Goal: Task Accomplishment & Management: Manage account settings

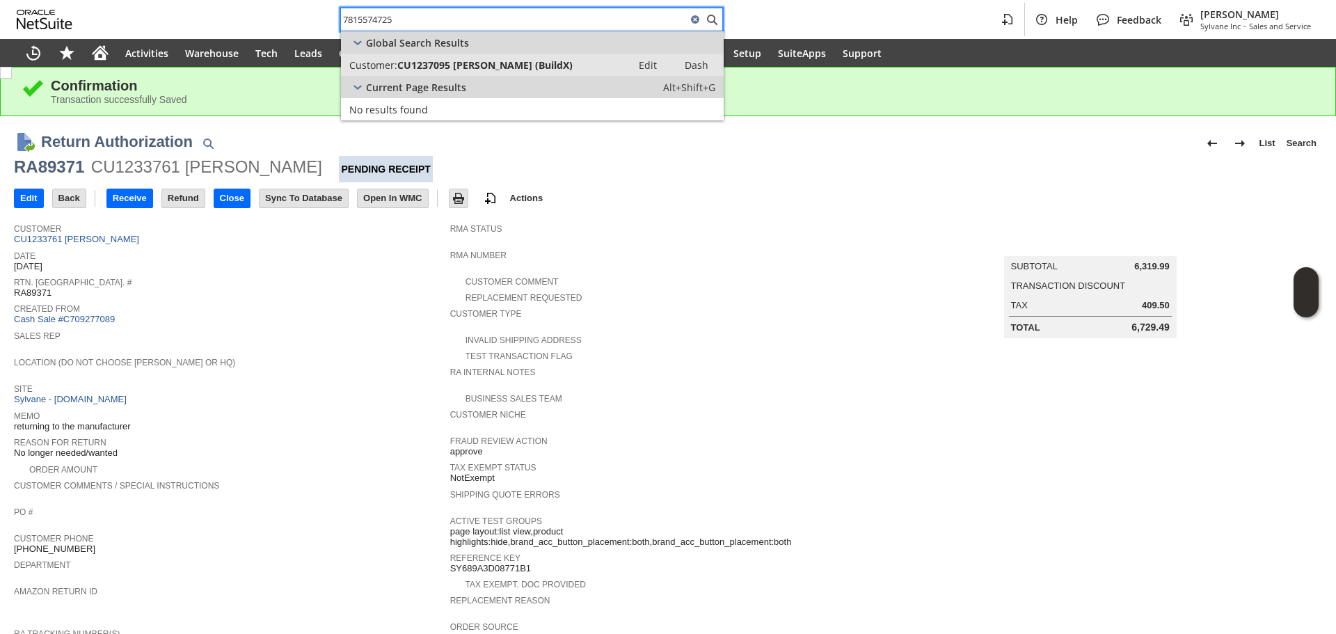
type input "7815574725"
click at [512, 74] on link "Customer: CU1237095 Jeffrey Koch (BuildX) Edit Dash" at bounding box center [532, 65] width 383 height 22
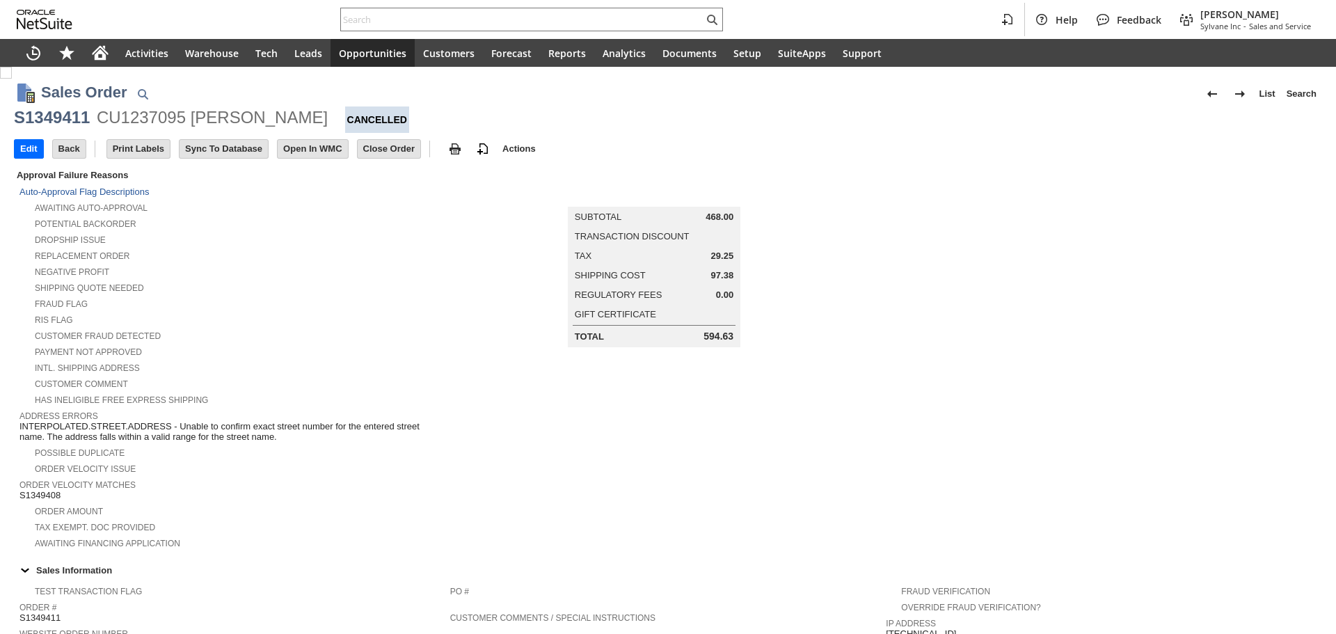
scroll to position [628, 0]
click at [486, 30] on div at bounding box center [531, 20] width 383 height 24
paste input "S1343056"
click at [493, 20] on input "S1343056" at bounding box center [522, 19] width 363 height 17
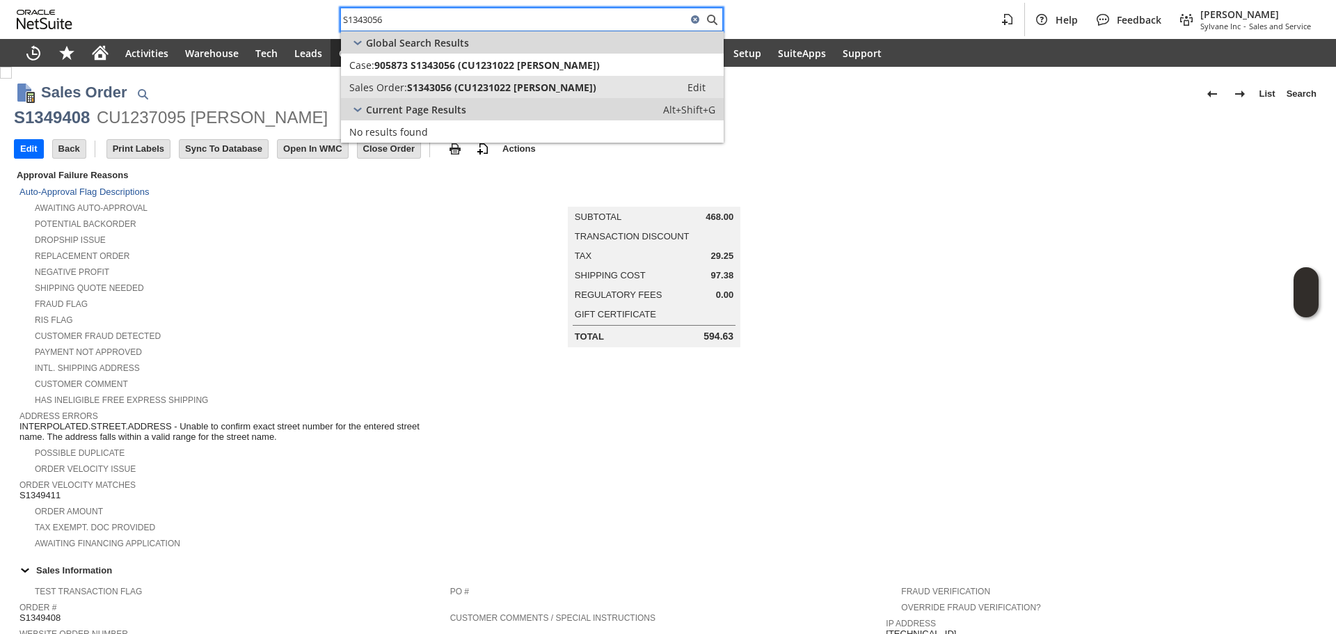
type input "S1343056"
click at [495, 84] on span "S1343056 (CU1231022 Vojtech Kollar)" at bounding box center [501, 87] width 189 height 13
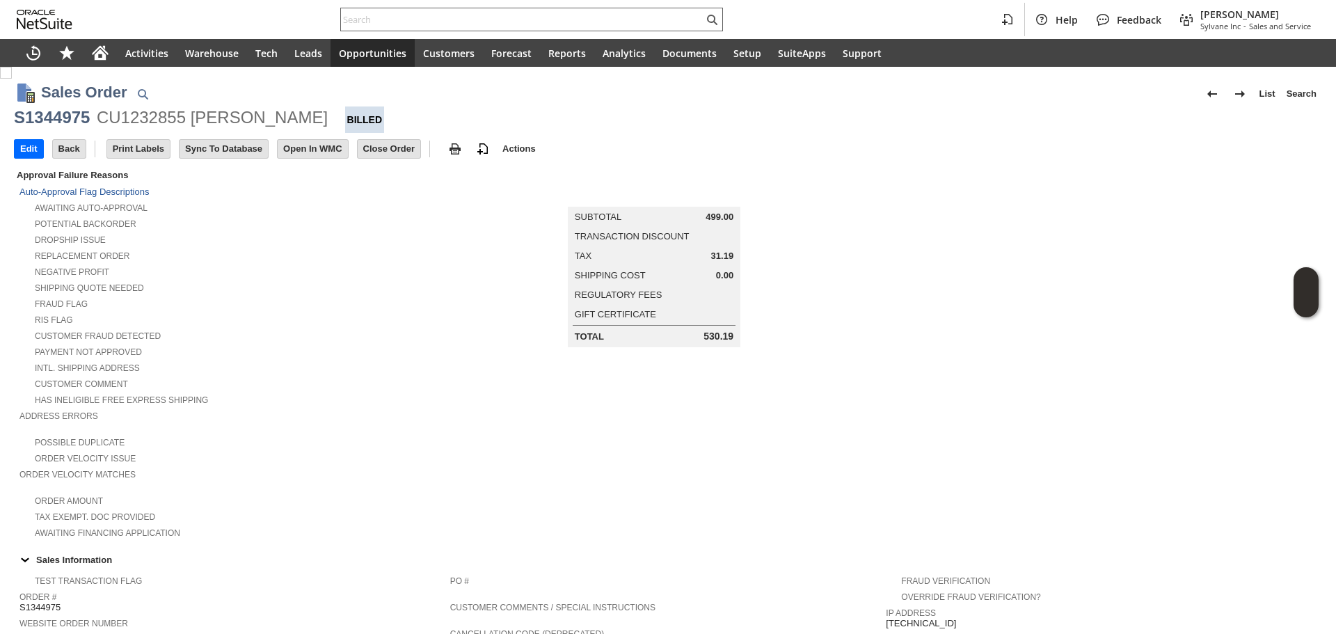
click at [464, 17] on input "text" at bounding box center [522, 19] width 363 height 17
paste input "P218978"
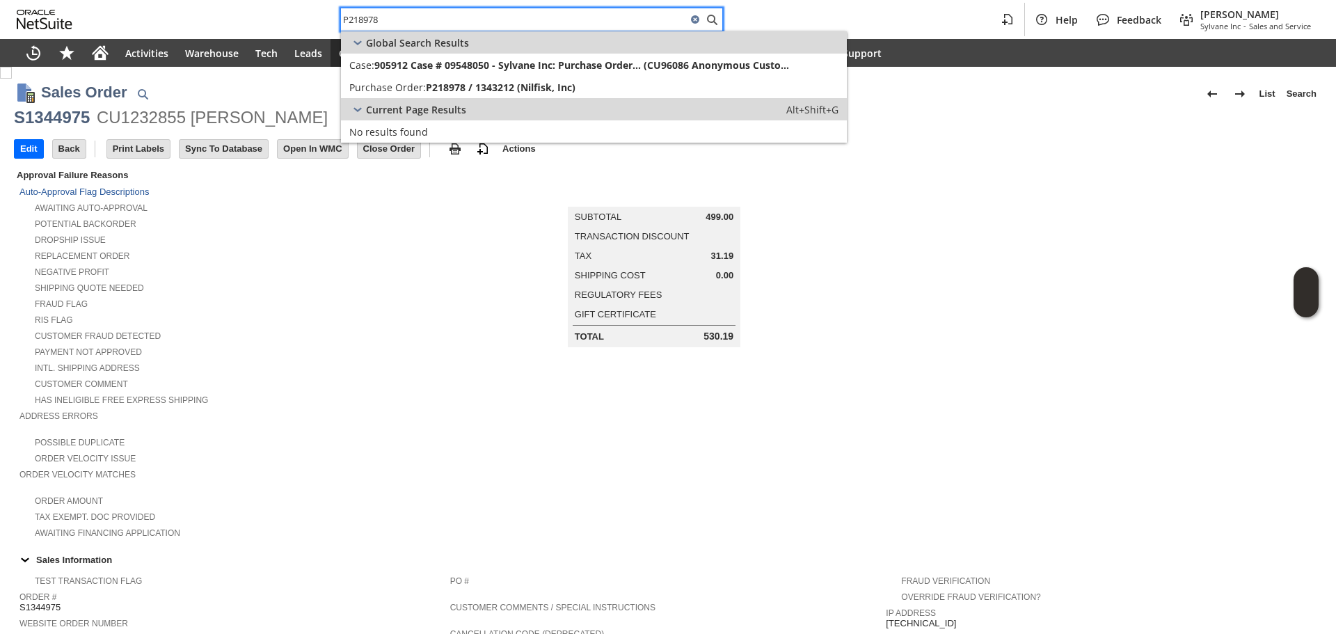
type input "P218978"
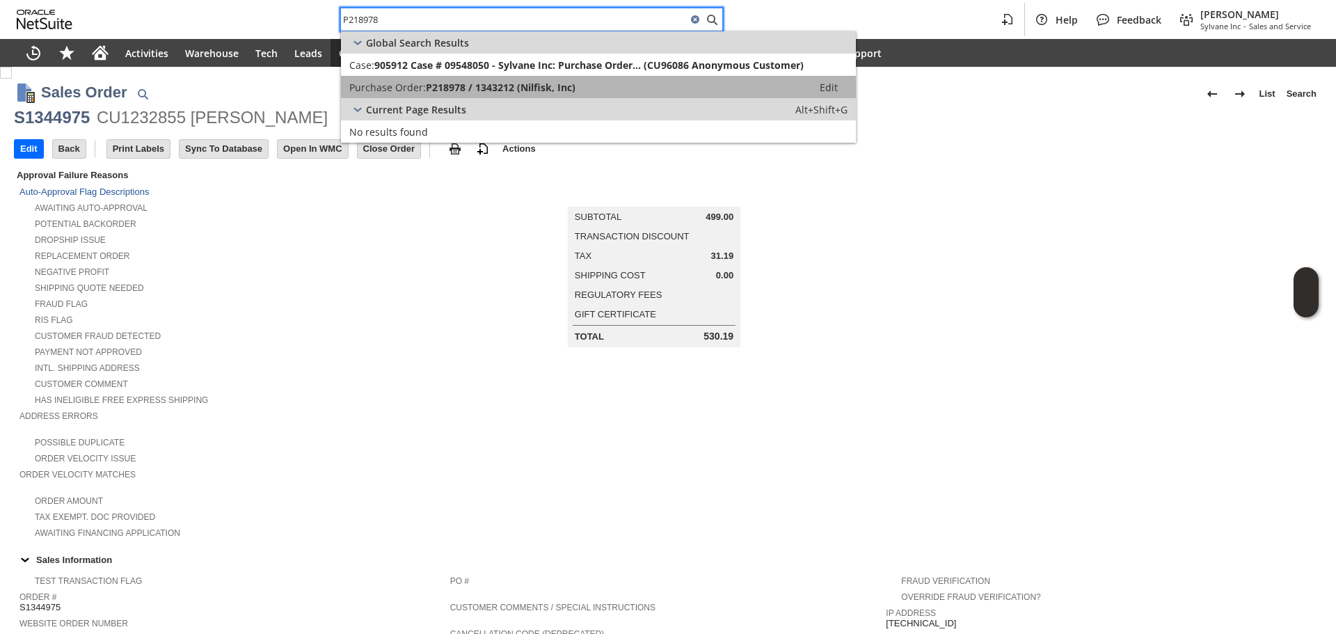
click at [464, 76] on link "Purchase Order: P218978 / 1343212 (Nilfisk, Inc) Edit" at bounding box center [598, 87] width 515 height 22
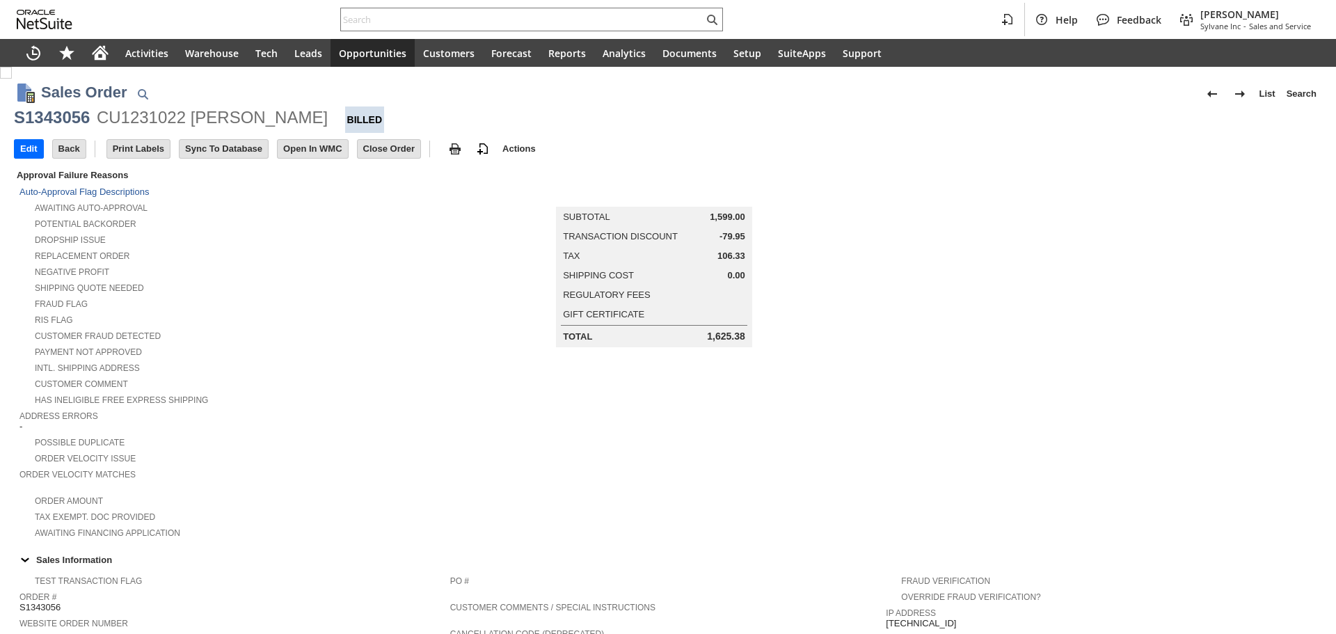
scroll to position [418, 0]
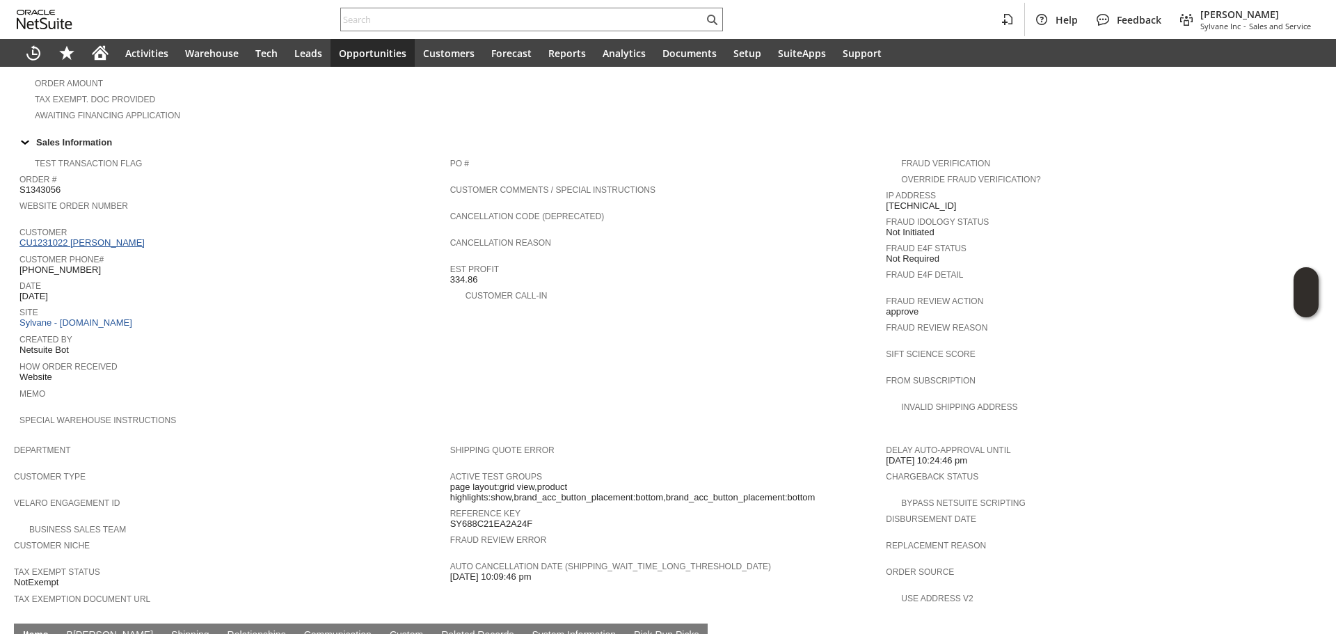
click at [113, 237] on link "CU1231022 Vojtech Kollar" at bounding box center [83, 242] width 129 height 10
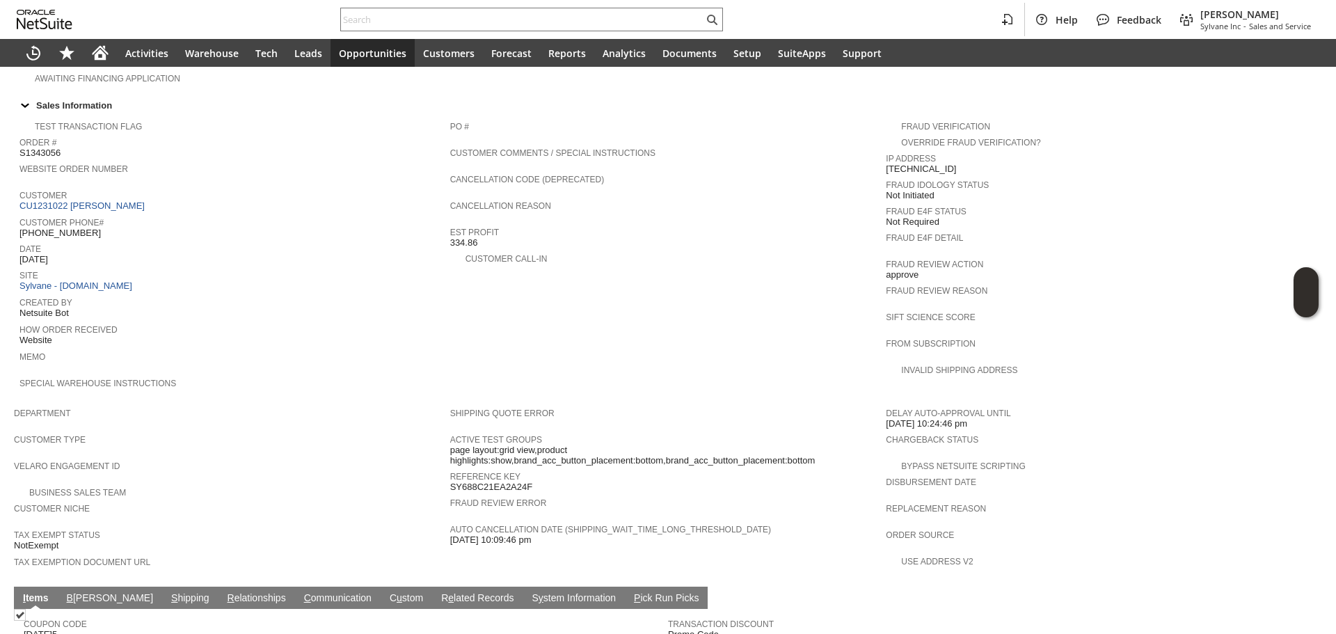
scroll to position [555, 0]
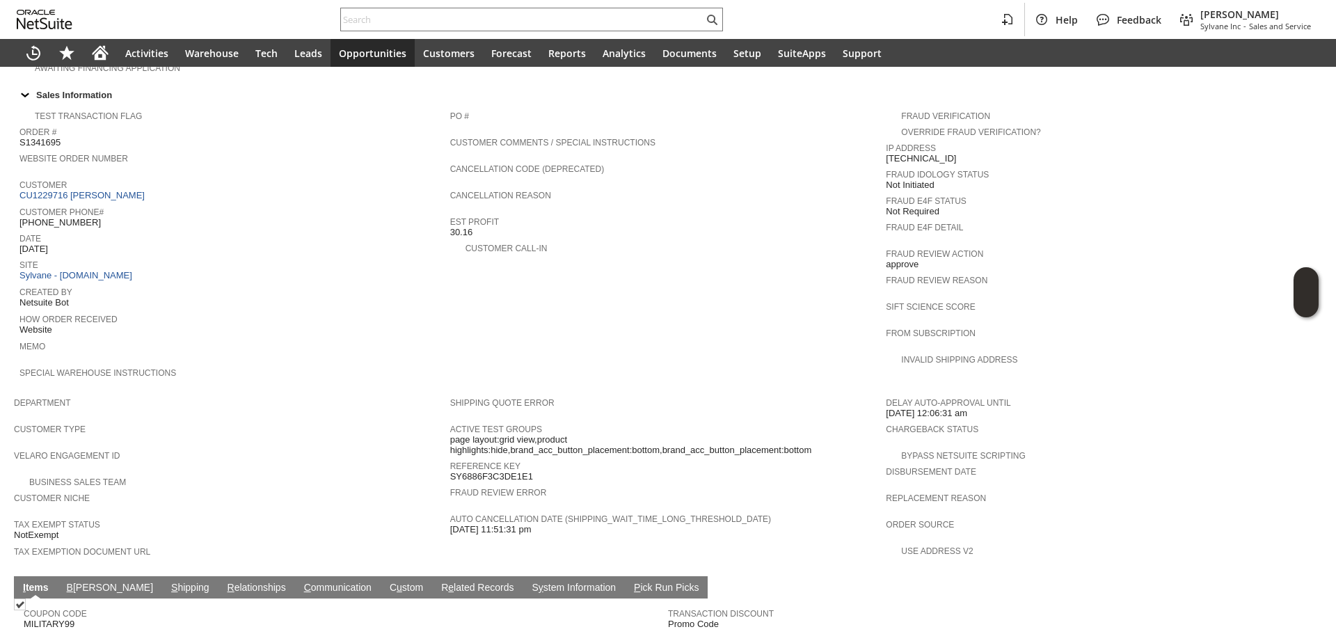
scroll to position [418, 0]
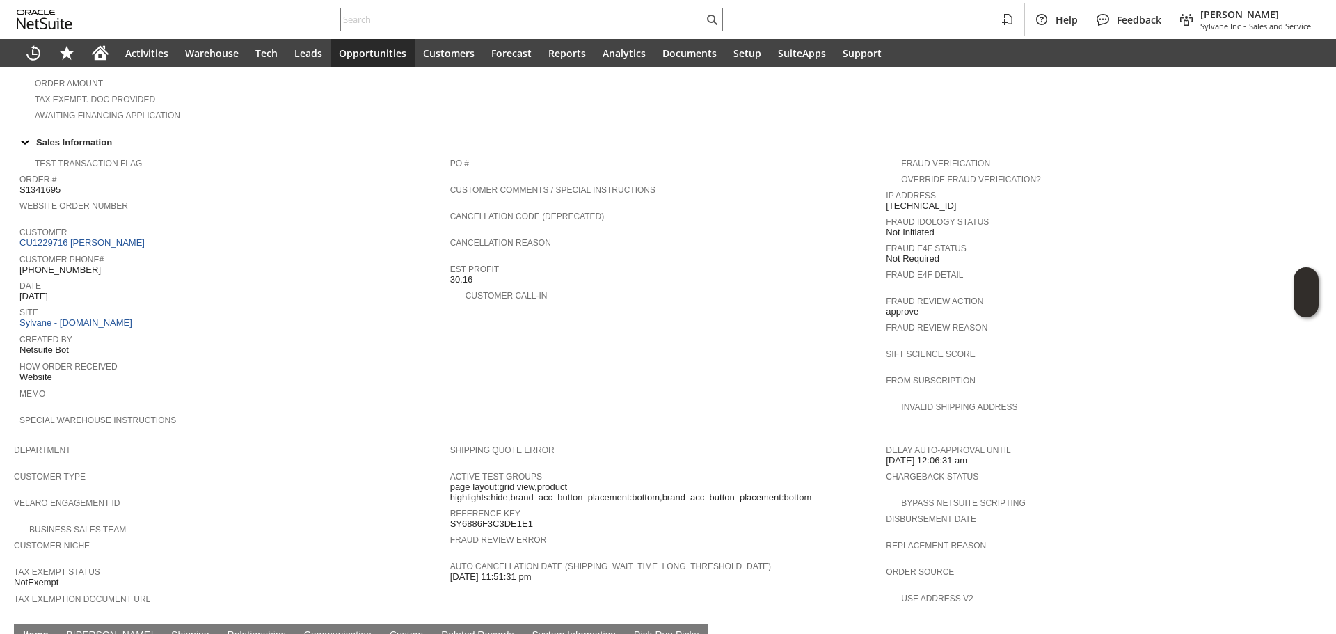
click at [113, 223] on span "Customer" at bounding box center [231, 230] width 424 height 14
click at [122, 237] on link "CU1229716 KERRI MAILHOT" at bounding box center [83, 242] width 129 height 10
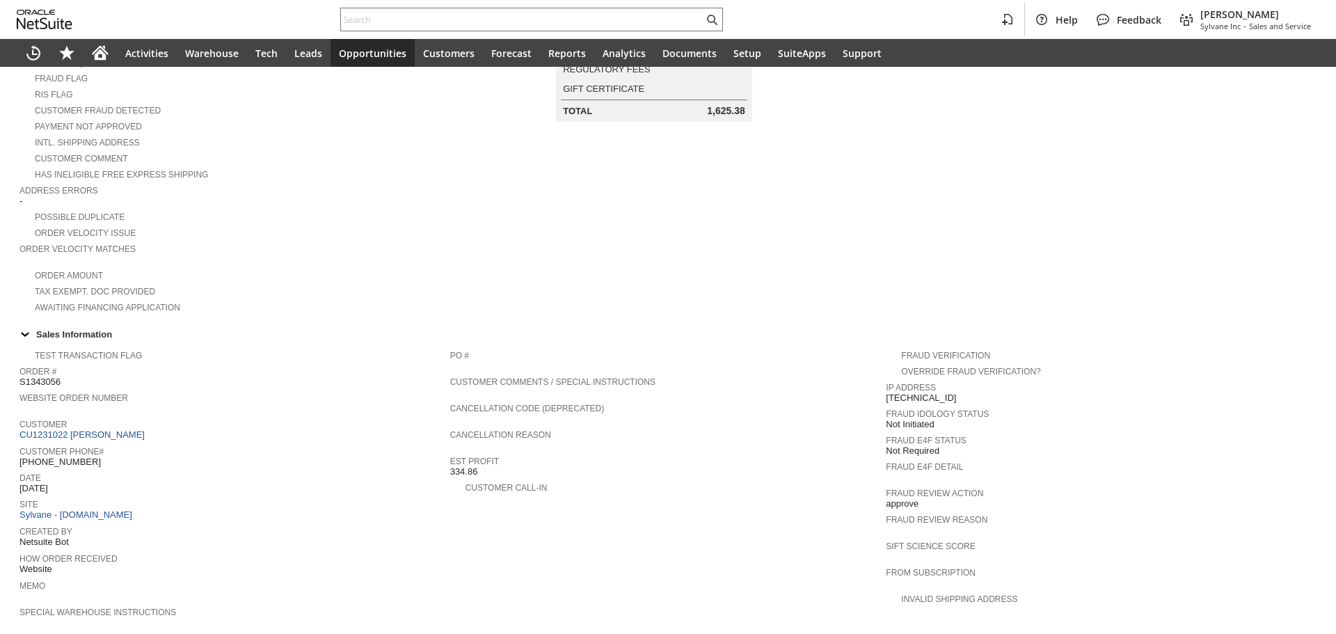
scroll to position [278, 0]
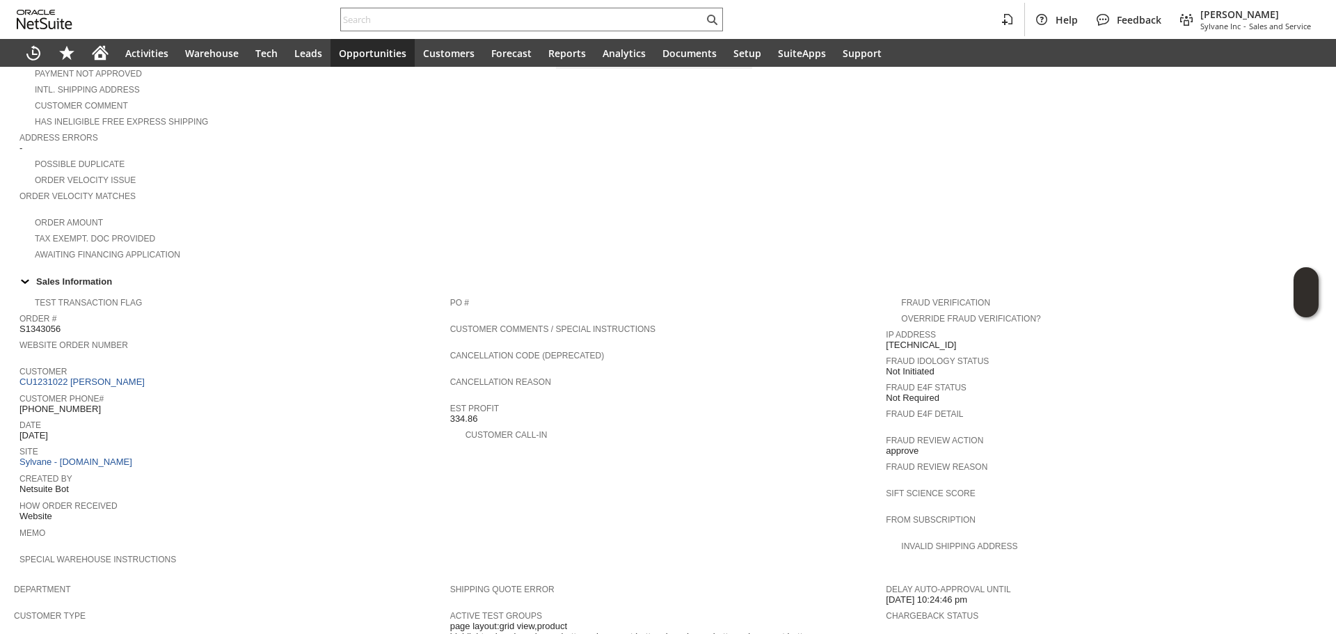
click at [111, 370] on td "Customer CU1231022 Vojtech Kollar" at bounding box center [234, 376] width 431 height 27
click at [111, 377] on link "CU1231022 Vojtech Kollar" at bounding box center [83, 382] width 129 height 10
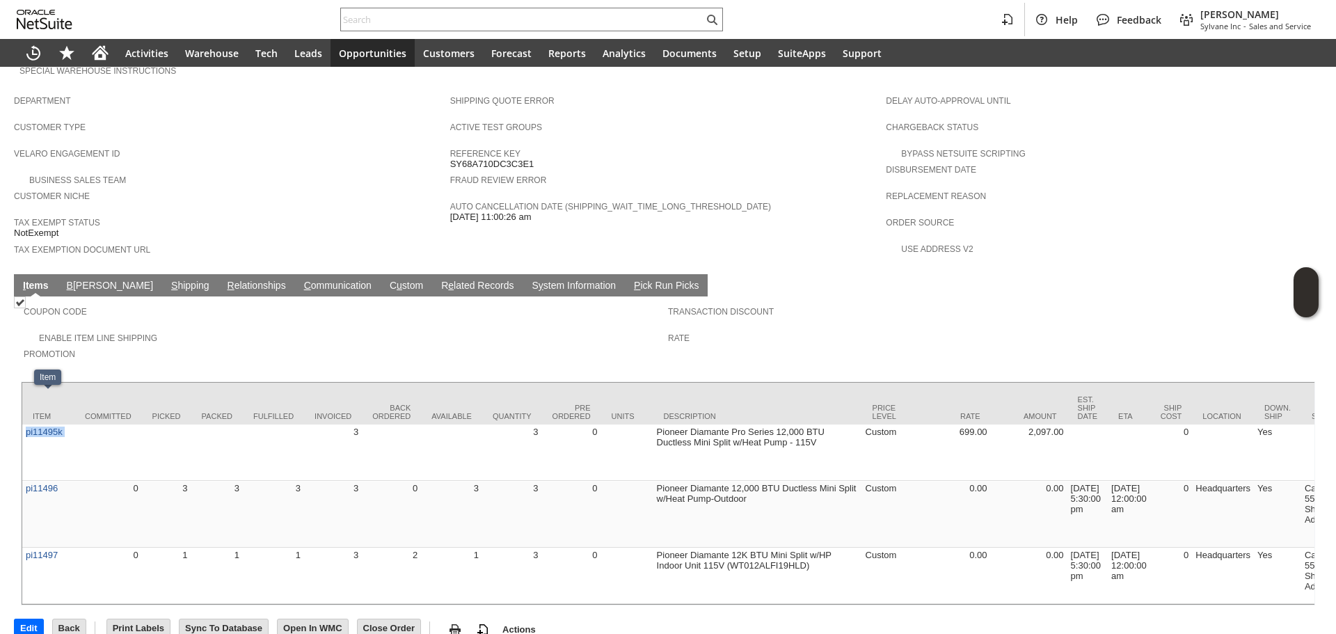
drag, startPoint x: 73, startPoint y: 410, endPoint x: 46, endPoint y: 342, distance: 73.4
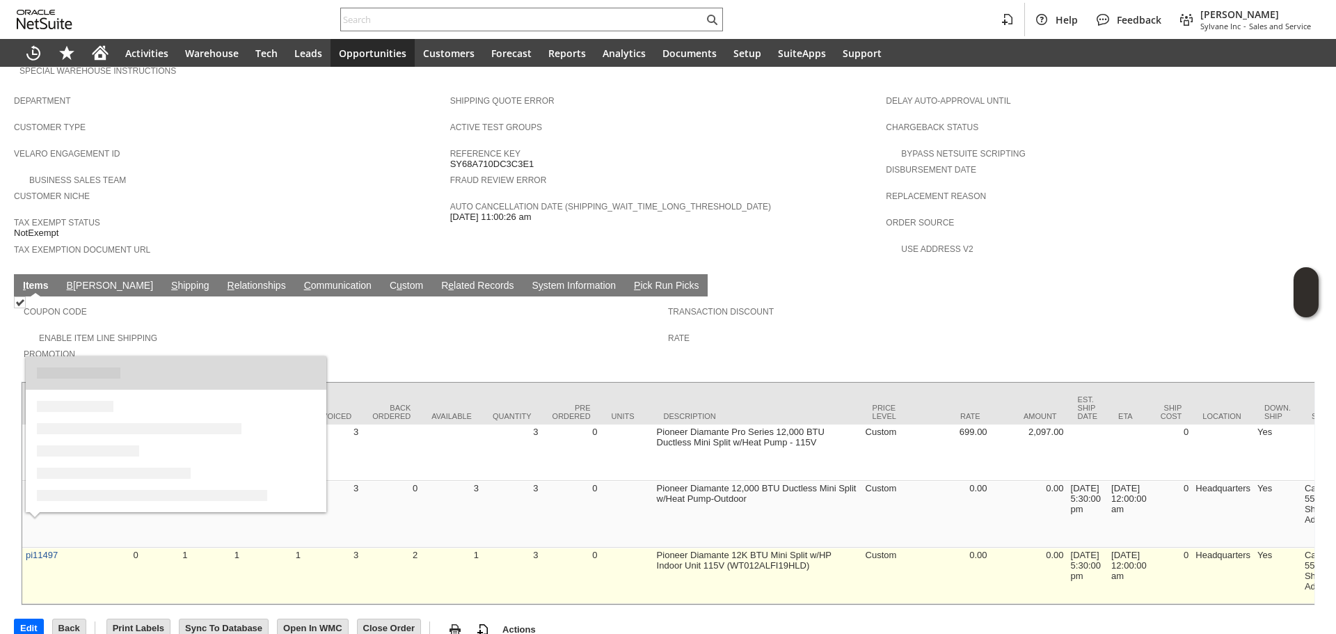
click at [773, 548] on td "Pioneer Diamante 12K BTU Mini Split w/HP Indoor Unit 115V (WT012ALFI19HLD)" at bounding box center [757, 576] width 209 height 56
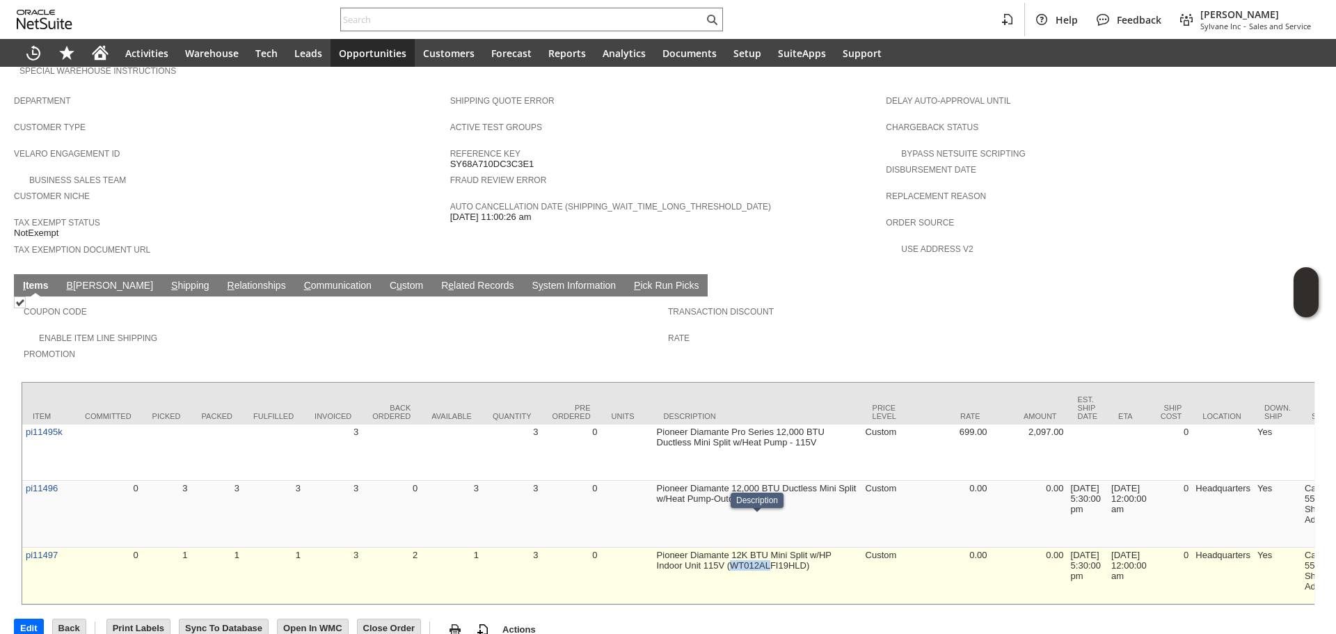
drag, startPoint x: 768, startPoint y: 537, endPoint x: 731, endPoint y: 530, distance: 38.4
click at [731, 548] on td "Pioneer Diamante 12K BTU Mini Split w/HP Indoor Unit 115V (WT012ALFI19HLD)" at bounding box center [757, 576] width 209 height 56
drag, startPoint x: 744, startPoint y: 518, endPoint x: 747, endPoint y: 528, distance: 10.3
click at [747, 548] on td "Pioneer Diamante 12K BTU Mini Split w/HP Indoor Unit 115V (WT012ALFI19HLD)" at bounding box center [757, 576] width 209 height 56
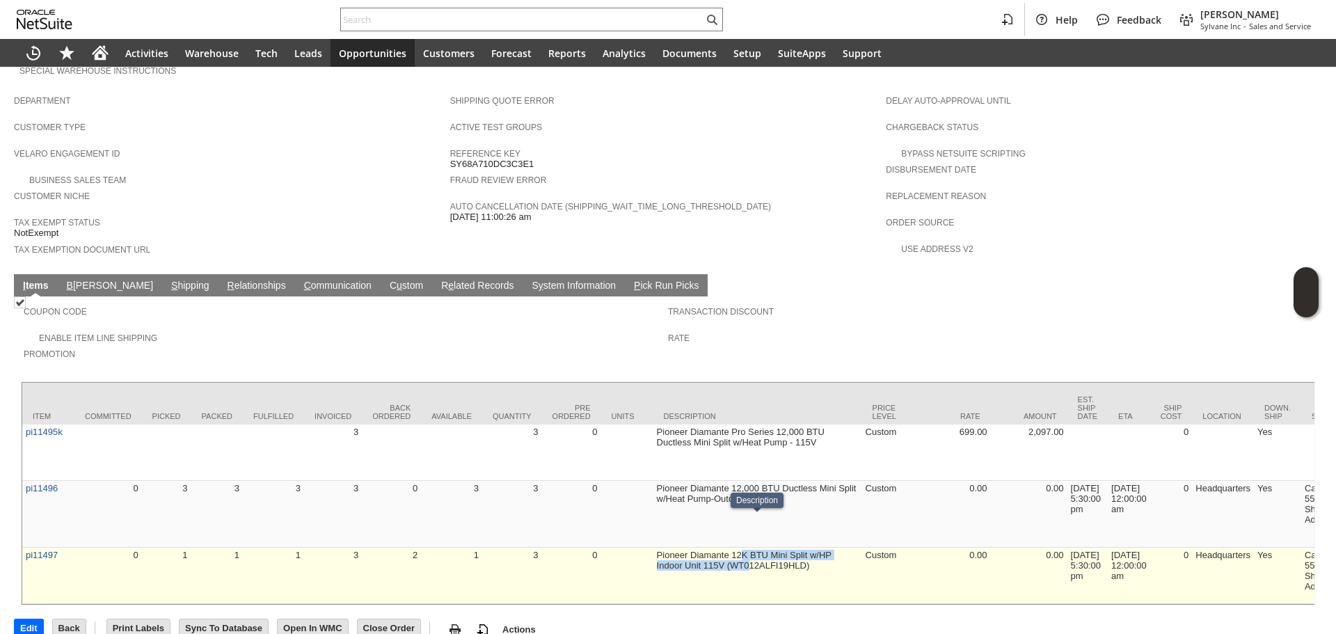
click at [747, 548] on td "Pioneer Diamante 12K BTU Mini Split w/HP Indoor Unit 115V (WT012ALFI19HLD)" at bounding box center [757, 576] width 209 height 56
drag, startPoint x: 699, startPoint y: 525, endPoint x: 703, endPoint y: 539, distance: 15.0
click at [703, 548] on td "Pioneer Diamante 12K BTU Mini Split w/HP Indoor Unit 115V (WT012ALFI19HLD)" at bounding box center [757, 576] width 209 height 56
click at [694, 539] on div at bounding box center [694, 539] width 0 height 0
click at [703, 548] on td "Pioneer Diamante 12K BTU Mini Split w/HP Indoor Unit 115V (WT012ALFI19HLD)" at bounding box center [757, 576] width 209 height 56
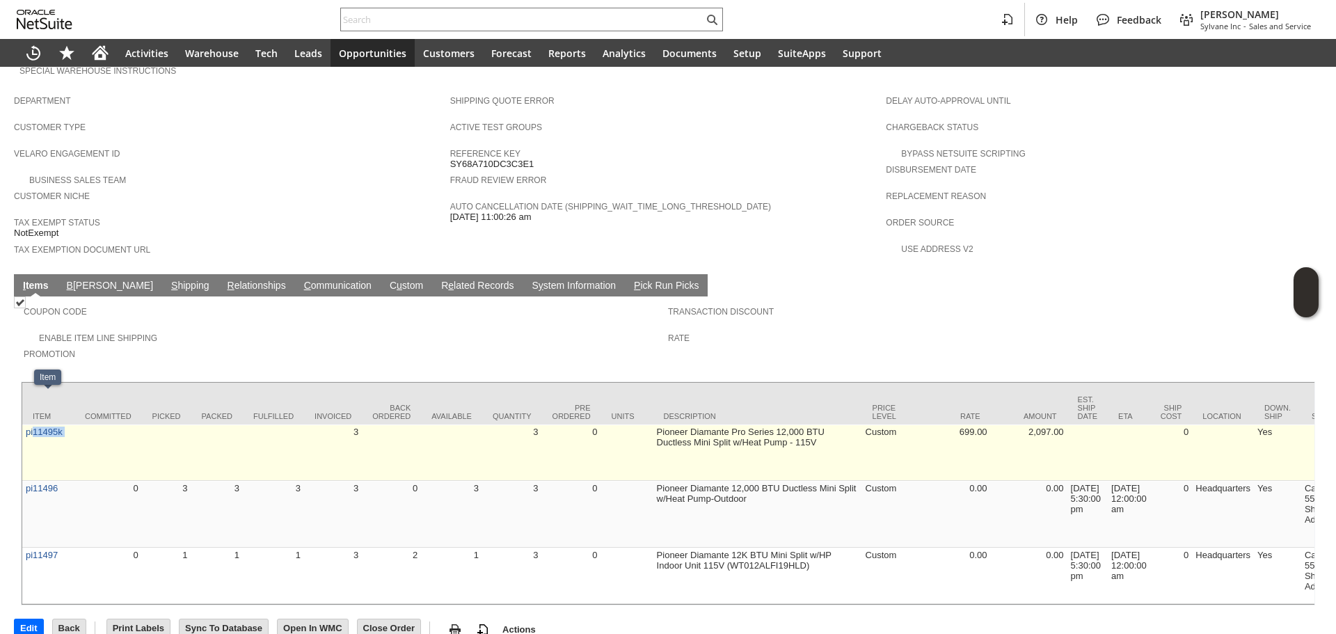
drag, startPoint x: 78, startPoint y: 417, endPoint x: 34, endPoint y: 413, distance: 44.0
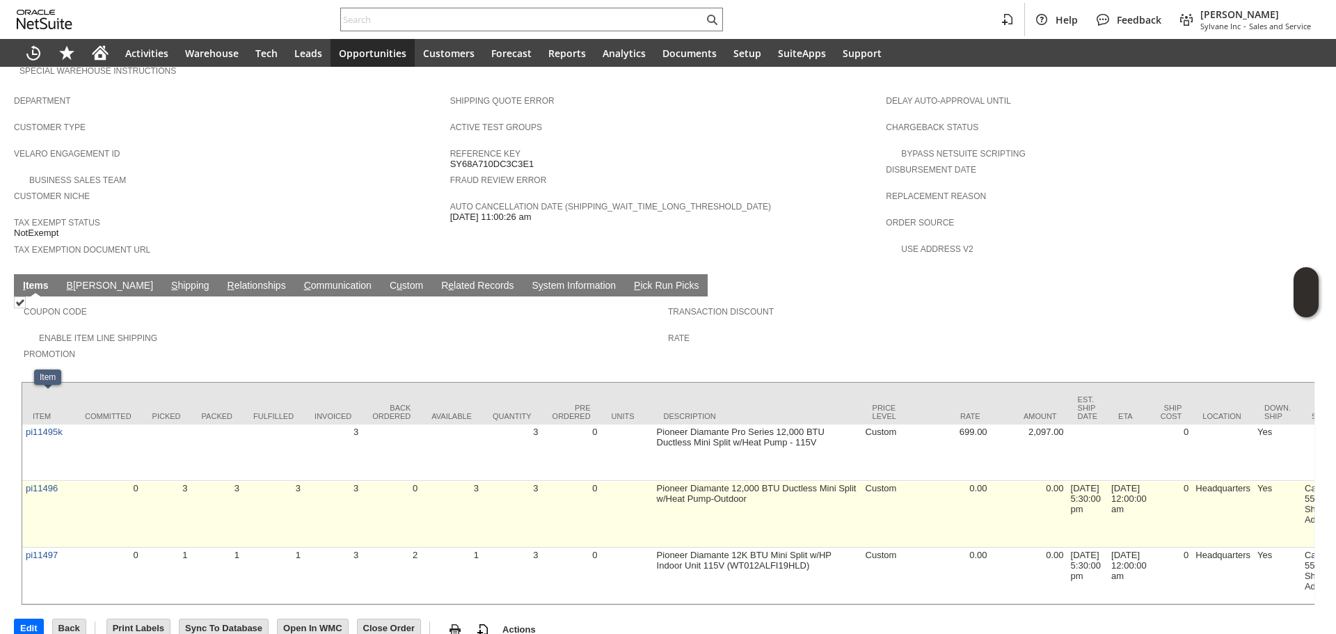
click at [378, 481] on td "0" at bounding box center [391, 514] width 59 height 67
drag, startPoint x: 663, startPoint y: 467, endPoint x: 737, endPoint y: 484, distance: 76.3
click at [737, 484] on td "Pioneer Diamante 12,000 BTU Ductless Mini Split w/Heat Pump-Outdoor" at bounding box center [757, 514] width 209 height 67
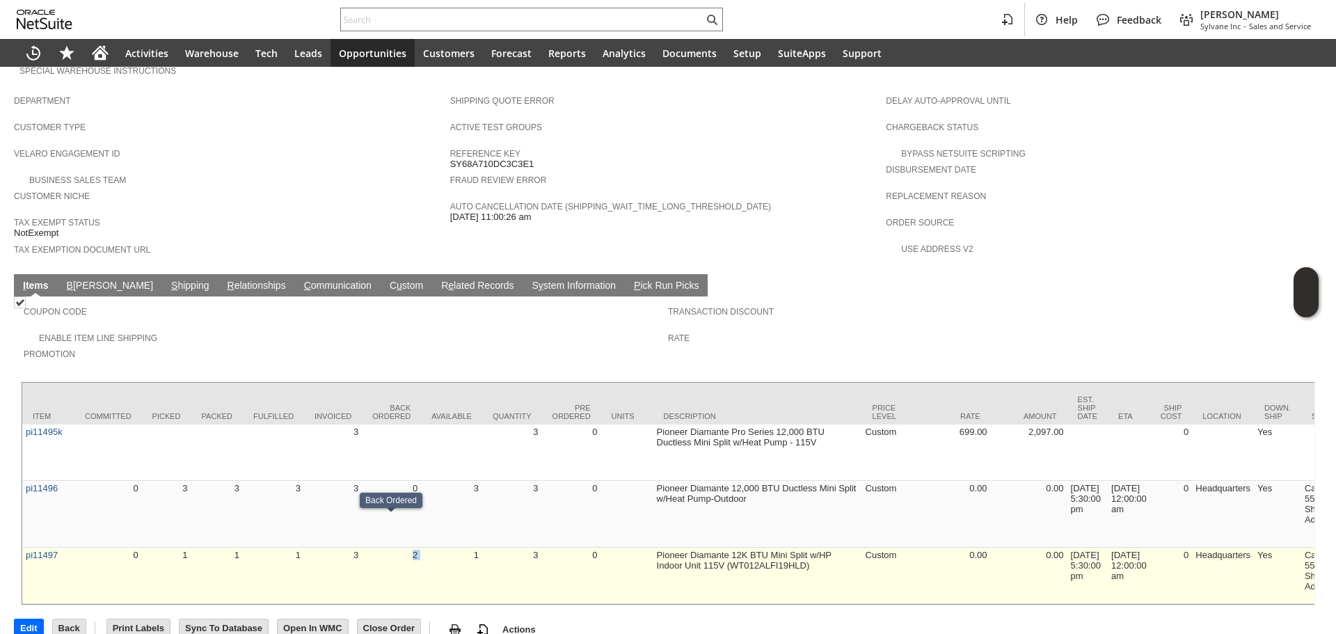
click at [32, 550] on link "pi11497" at bounding box center [42, 555] width 32 height 10
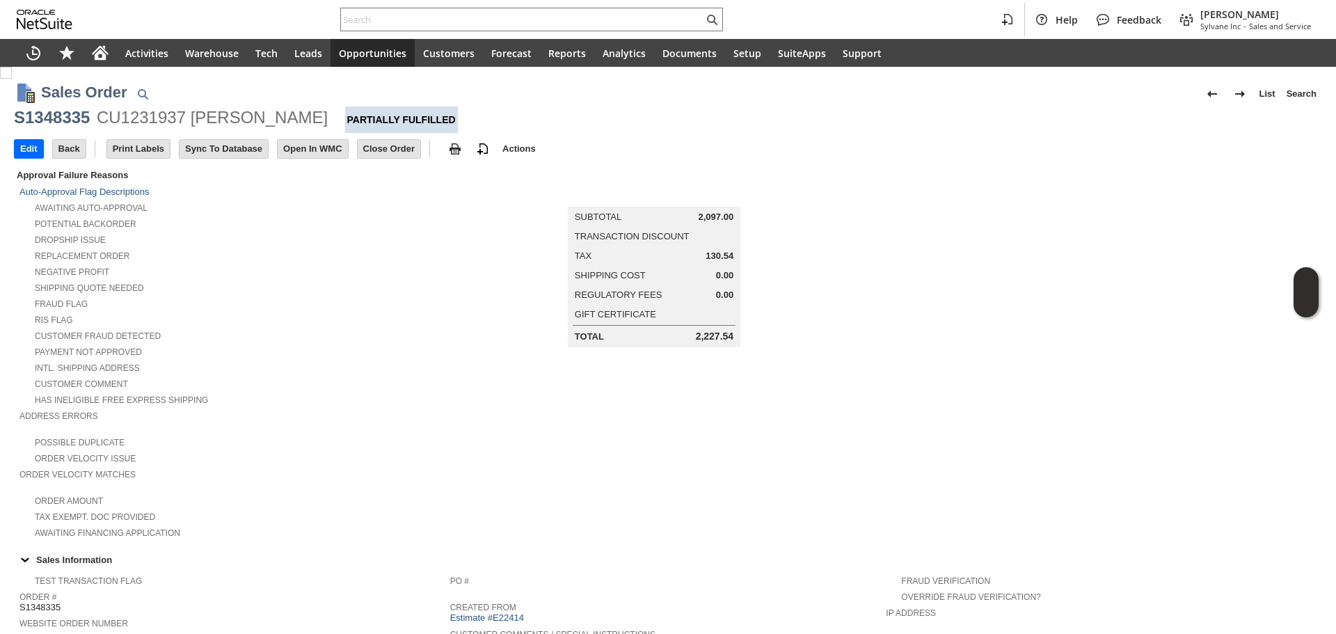
click at [77, 118] on div "S1348335" at bounding box center [52, 117] width 76 height 22
copy div "S1348335"
drag, startPoint x: 95, startPoint y: 121, endPoint x: 0, endPoint y: 114, distance: 95.6
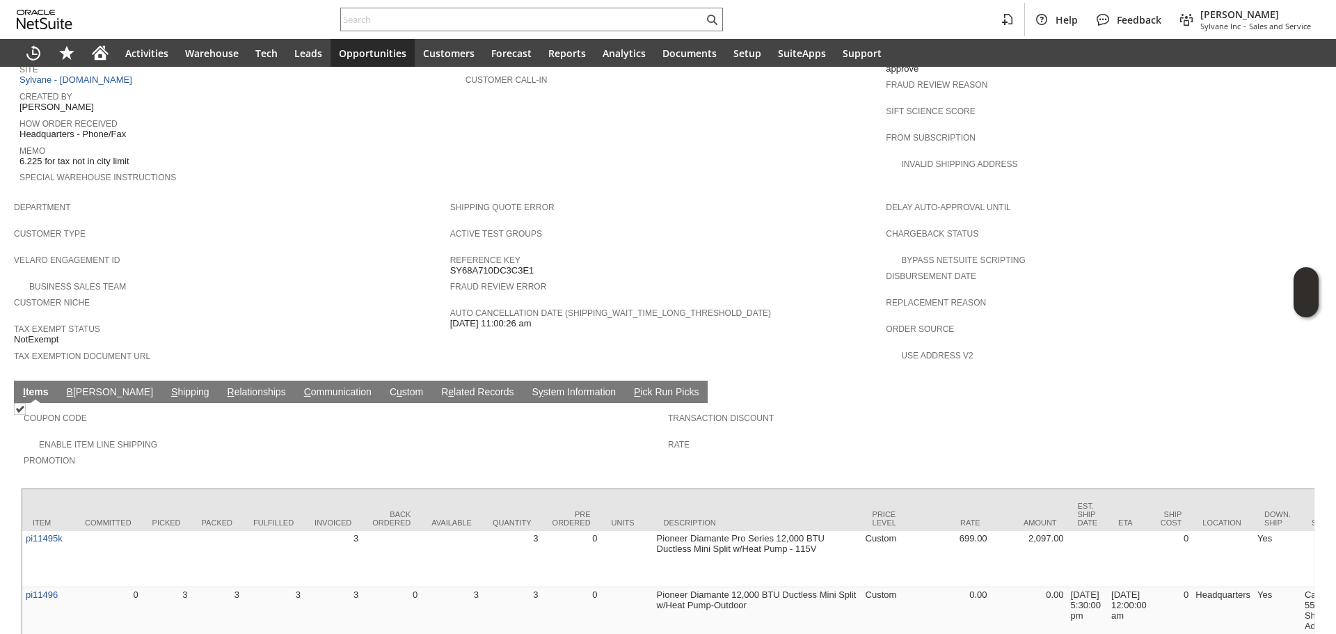
scroll to position [767, 0]
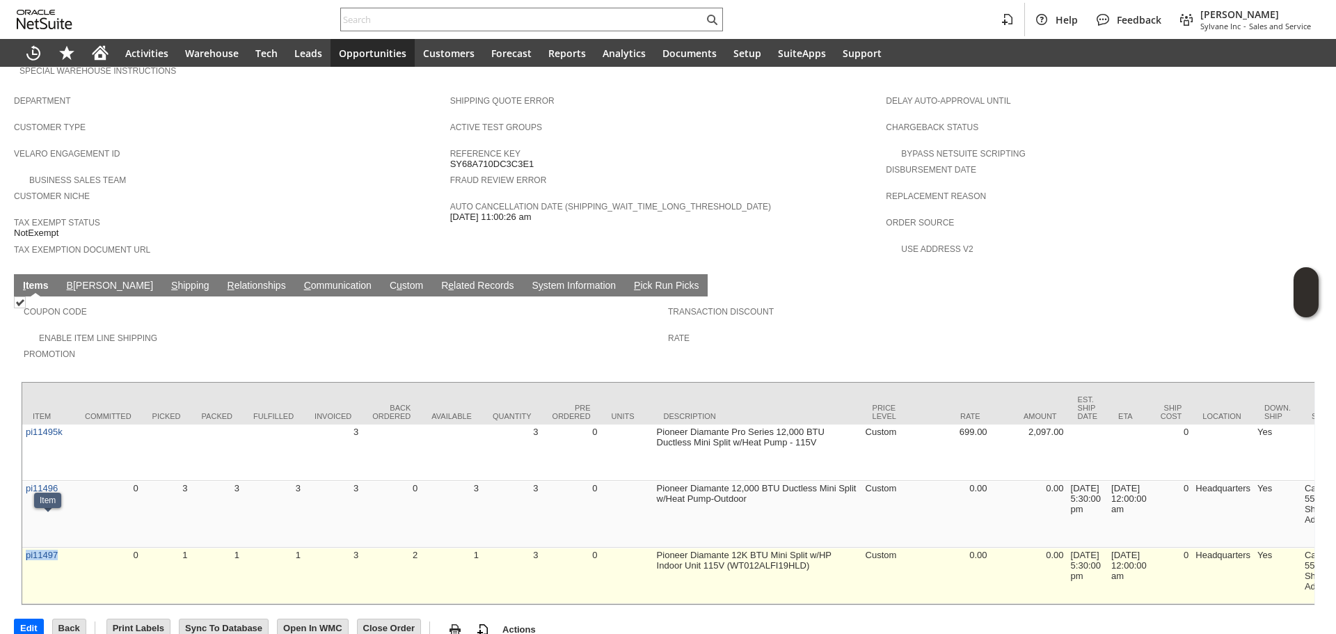
copy link "pi11497"
drag, startPoint x: 68, startPoint y: 533, endPoint x: 26, endPoint y: 534, distance: 42.5
click at [26, 548] on td "pi11497" at bounding box center [48, 576] width 52 height 56
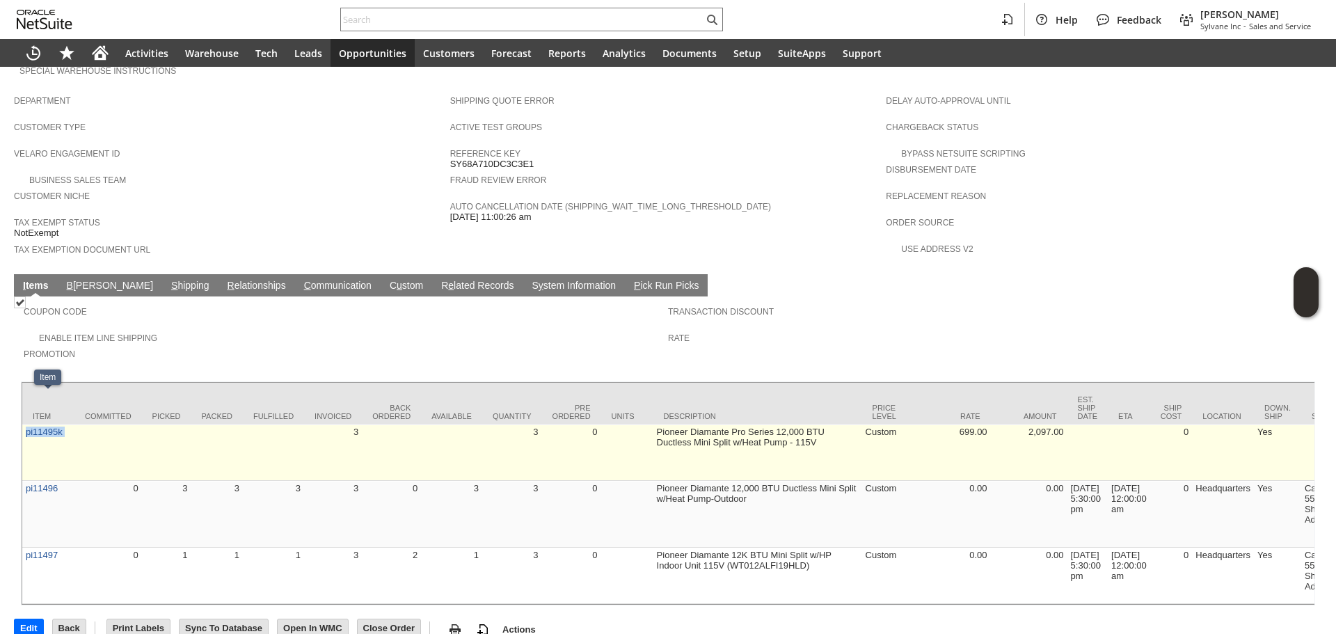
copy tr "pi11495k"
drag, startPoint x: 72, startPoint y: 415, endPoint x: 26, endPoint y: 409, distance: 45.8
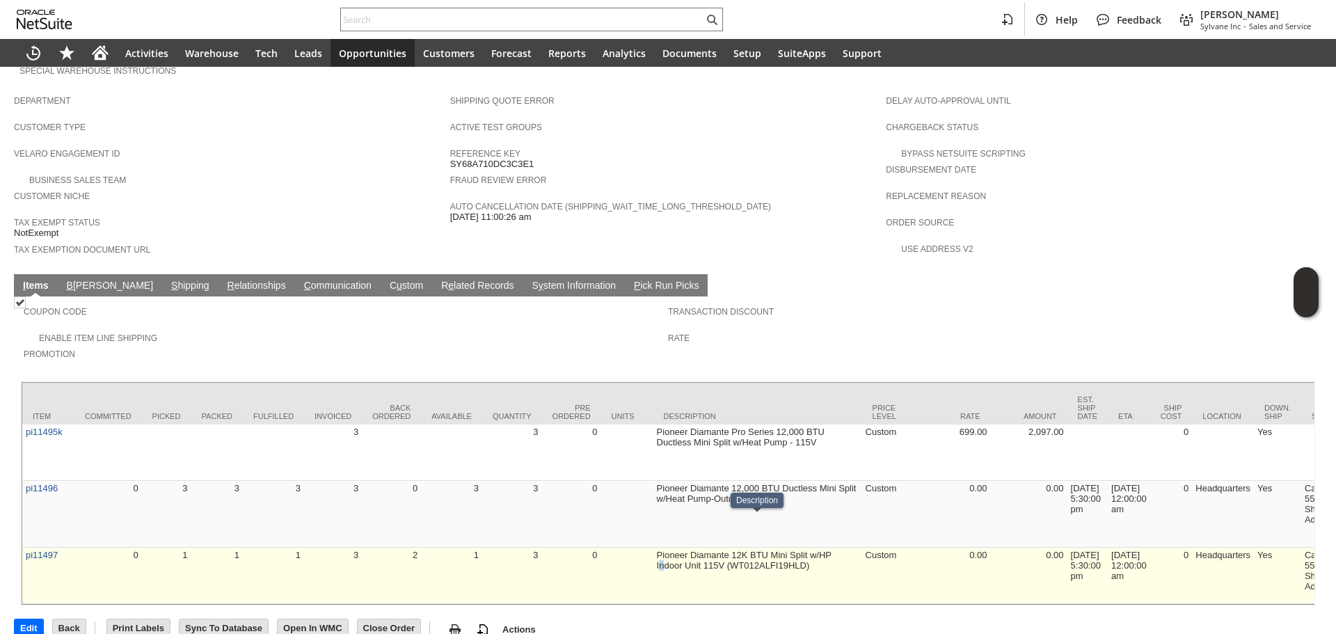
drag, startPoint x: 659, startPoint y: 530, endPoint x: 665, endPoint y: 550, distance: 20.9
click at [665, 550] on td "Pioneer Diamante 12K BTU Mini Split w/HP Indoor Unit 115V (WT012ALFI19HLD)" at bounding box center [757, 576] width 209 height 56
click at [656, 539] on div at bounding box center [656, 539] width 0 height 0
click at [590, 548] on td "0" at bounding box center [571, 576] width 59 height 56
drag, startPoint x: 653, startPoint y: 523, endPoint x: 653, endPoint y: 537, distance: 13.9
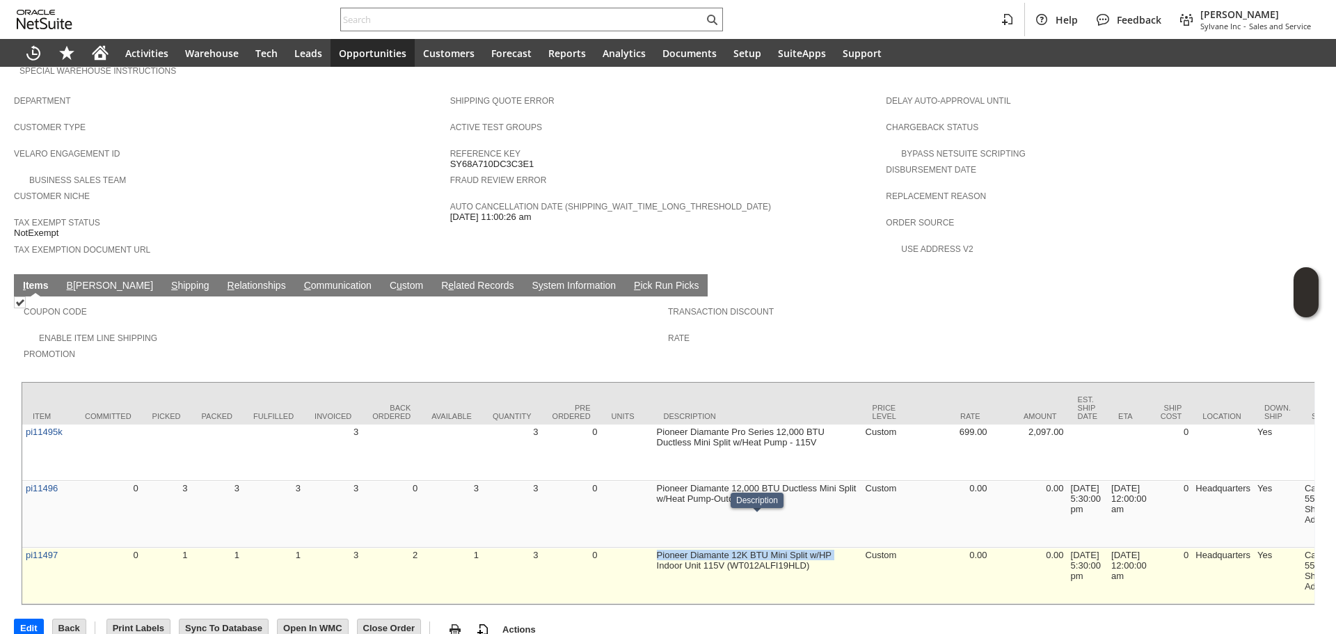
click at [653, 548] on td "Pioneer Diamante 12K BTU Mini Split w/HP Indoor Unit 115V (WT012ALFI19HLD)" at bounding box center [757, 576] width 209 height 56
click at [644, 528] on div at bounding box center [644, 528] width 0 height 0
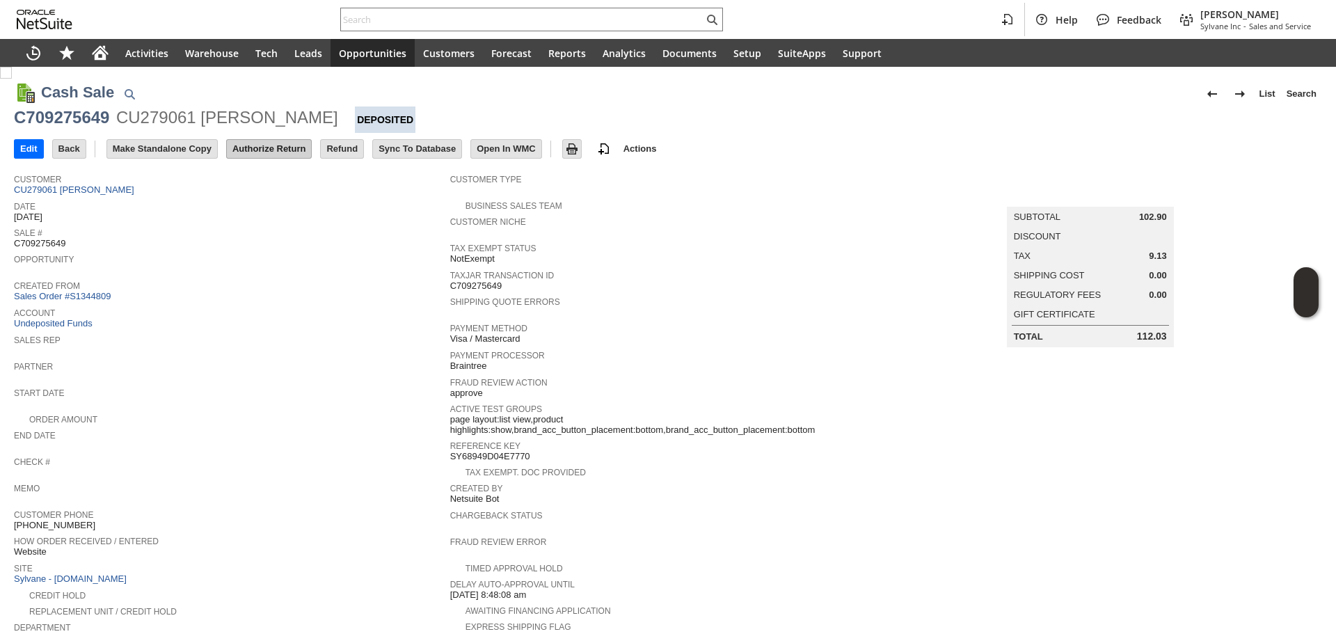
click at [278, 149] on input "Authorize Return" at bounding box center [269, 149] width 84 height 18
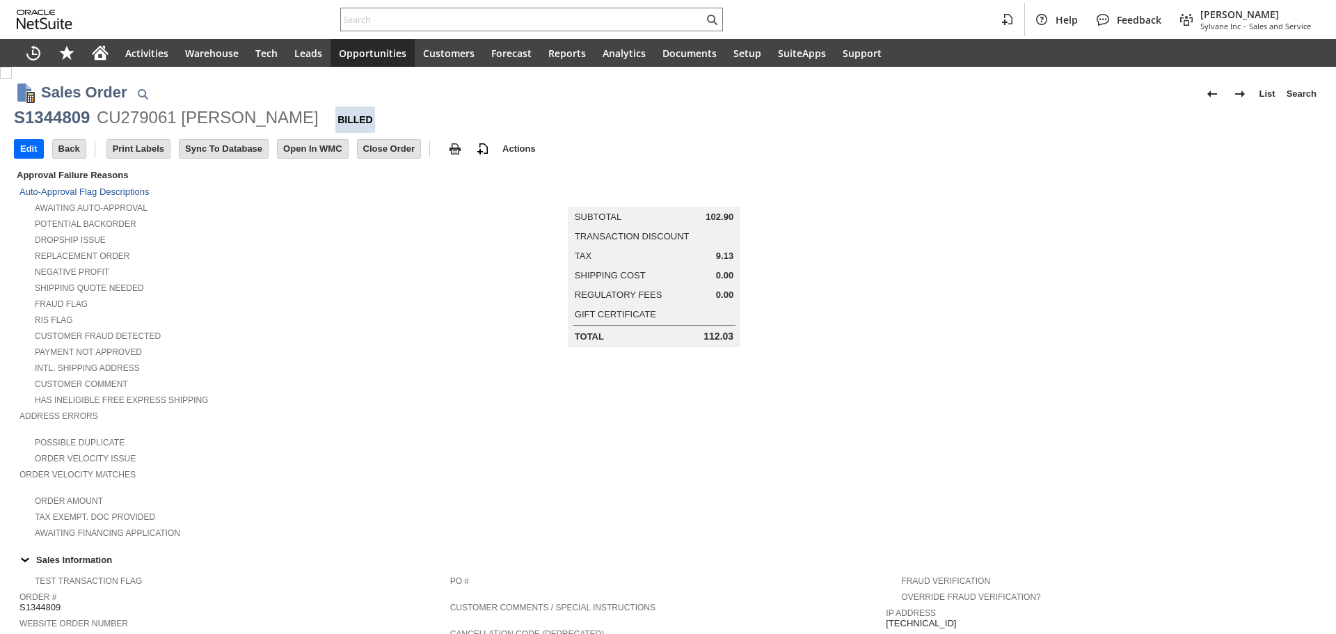
scroll to position [711, 0]
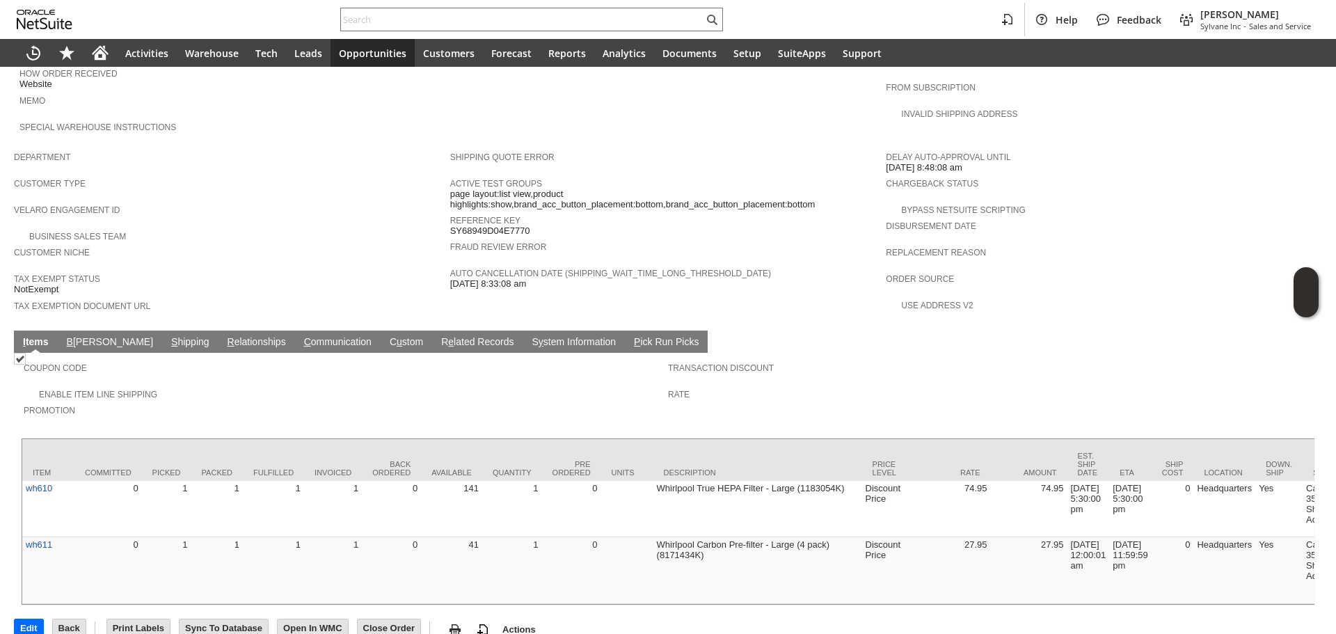
click at [168, 336] on link "S hipping" at bounding box center [190, 342] width 45 height 13
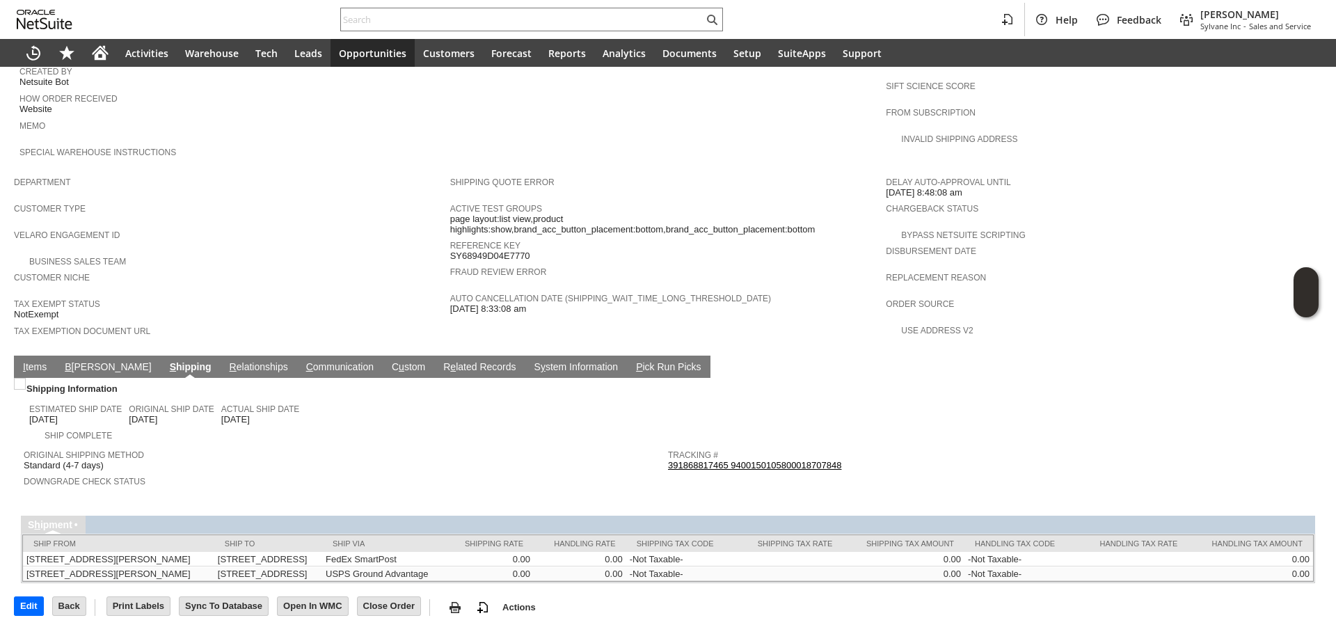
scroll to position [681, 0]
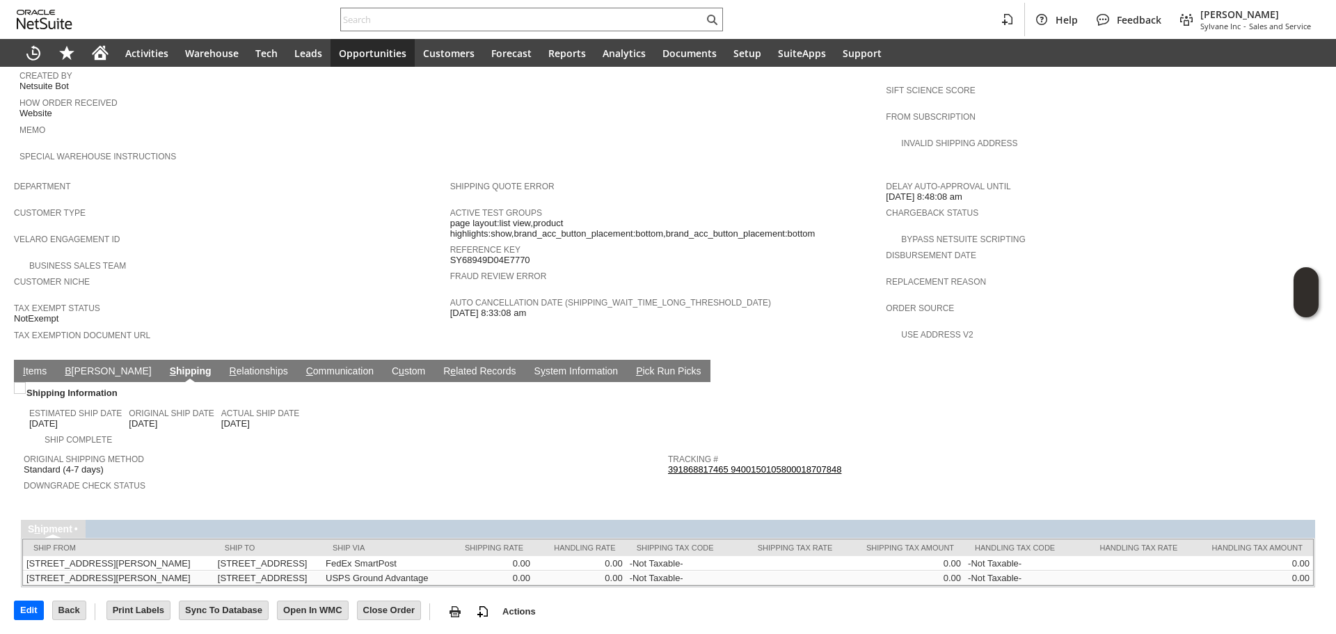
click at [736, 464] on link "391868817465 9400150105800018707848" at bounding box center [754, 469] width 173 height 10
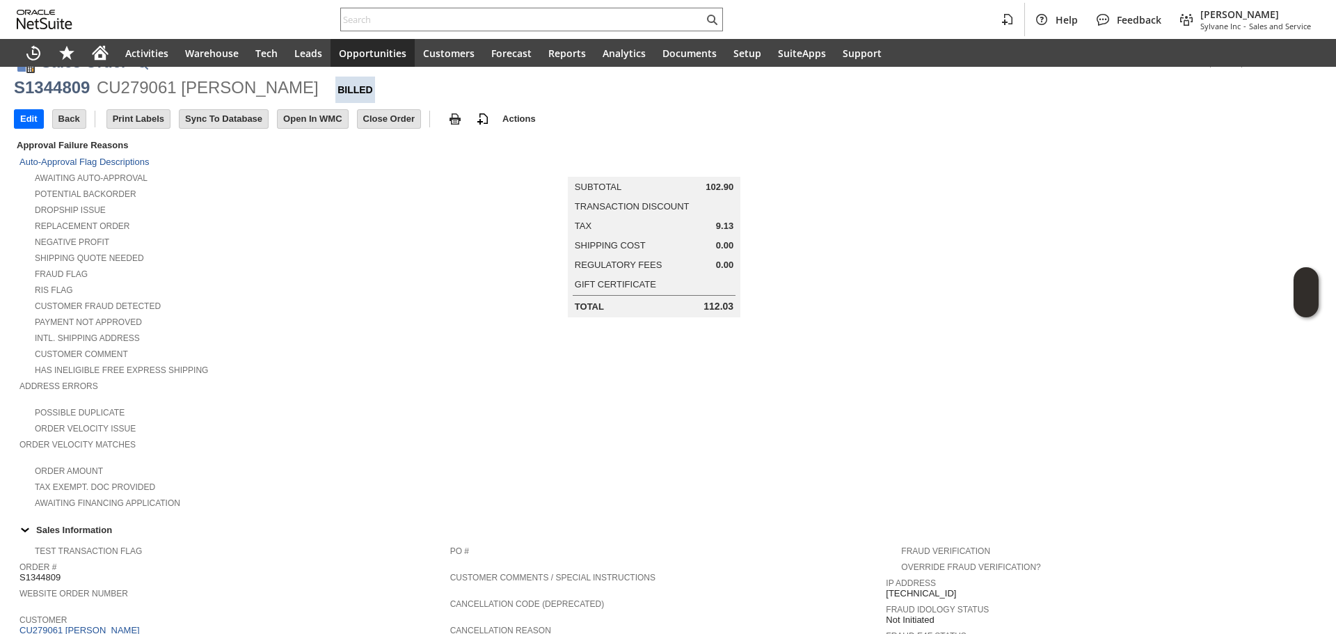
scroll to position [0, 0]
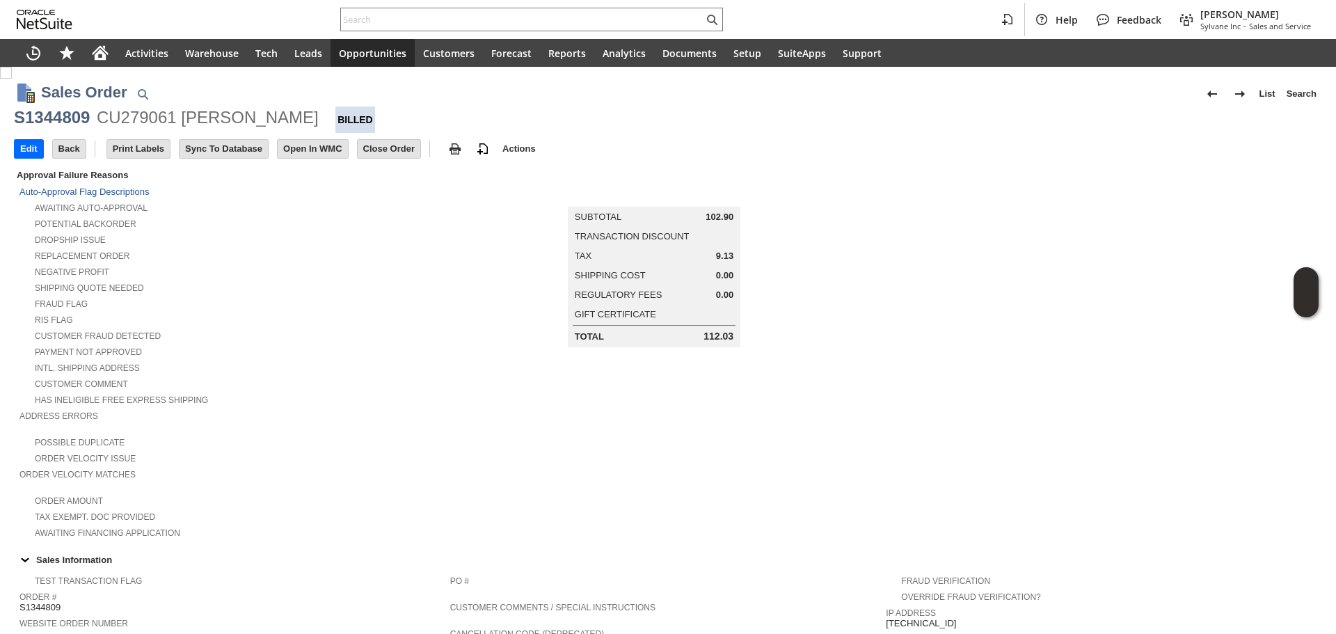
click at [66, 126] on div "S1344809" at bounding box center [52, 117] width 76 height 22
copy div "S1344809"
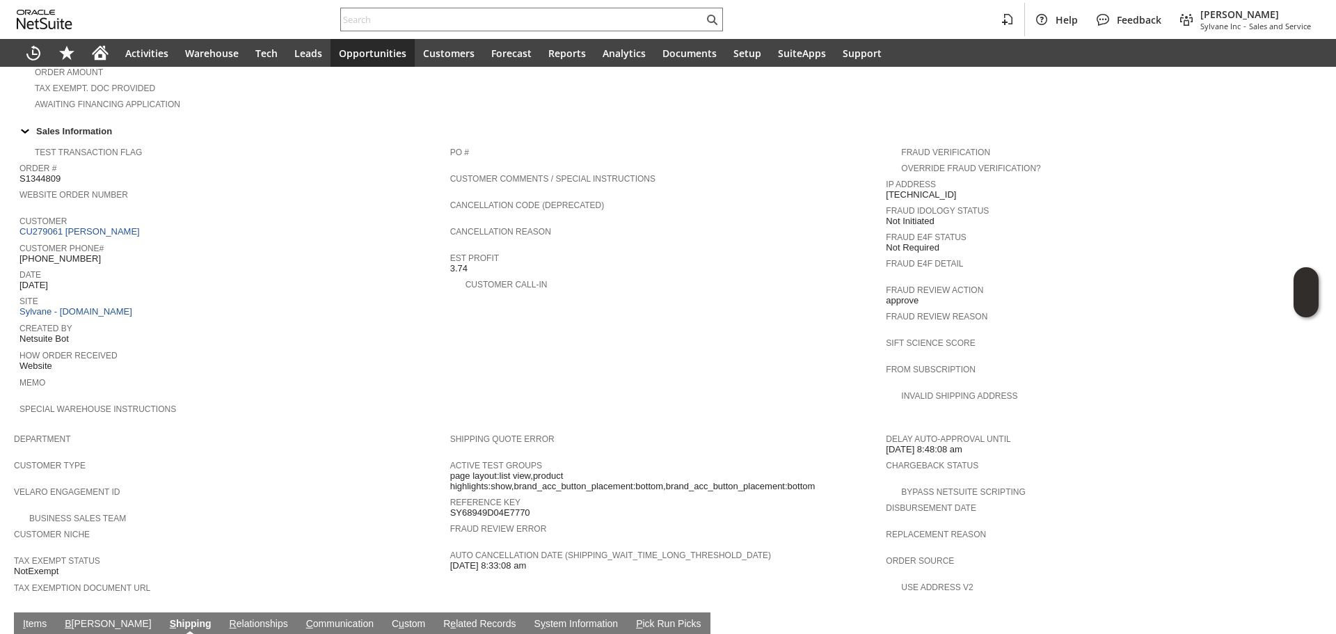
scroll to position [681, 0]
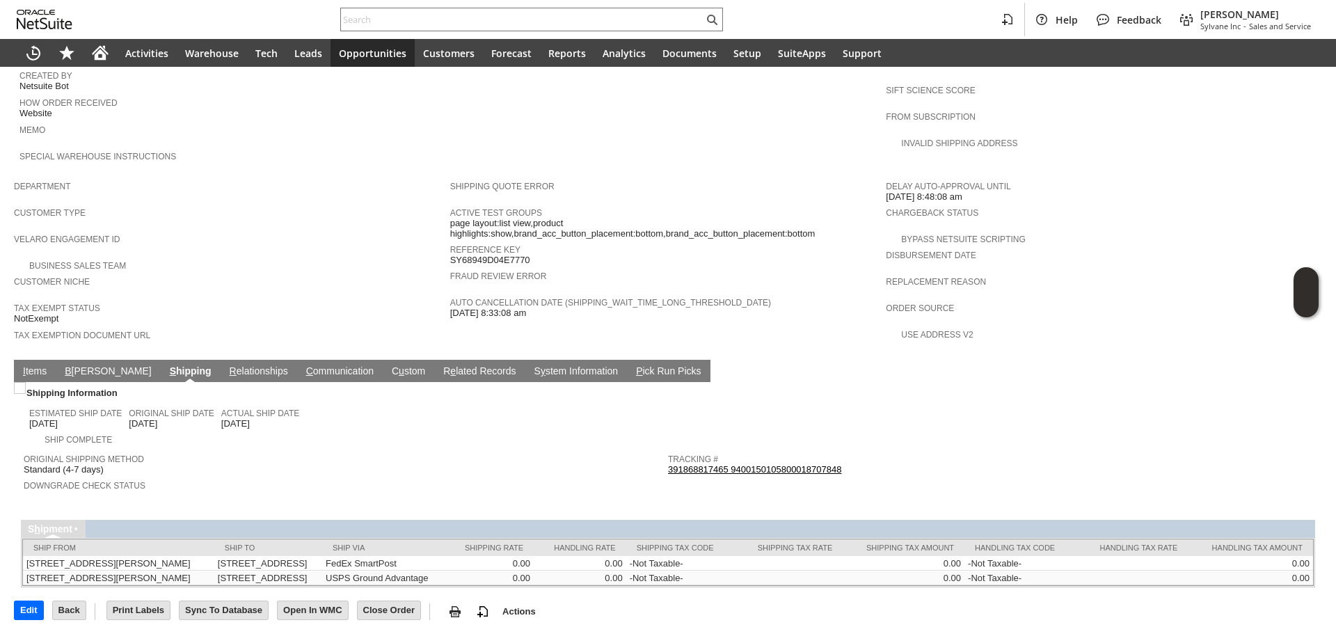
click at [363, 477] on span "Downgrade Check Status" at bounding box center [342, 484] width 637 height 14
copy link "9400150105800018707848"
drag, startPoint x: 860, startPoint y: 438, endPoint x: 725, endPoint y: 439, distance: 135.0
click at [725, 450] on div "Tracking # 391868817465 9400150105800018707848" at bounding box center [986, 462] width 637 height 25
click at [13, 349] on div "Sales Order List Search S1344809 CU279061 RICHARD SABO Billed Go Edit Back New …" at bounding box center [668, 11] width 1336 height 1253
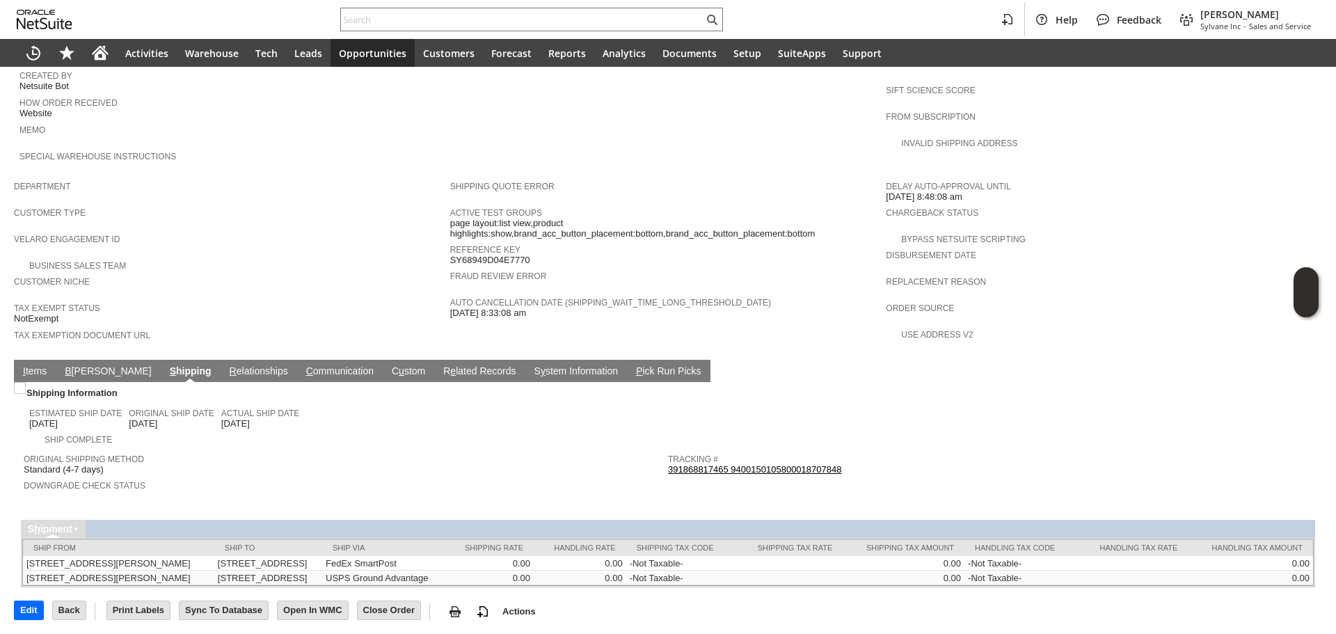
click at [28, 365] on link "I tems" at bounding box center [34, 371] width 31 height 13
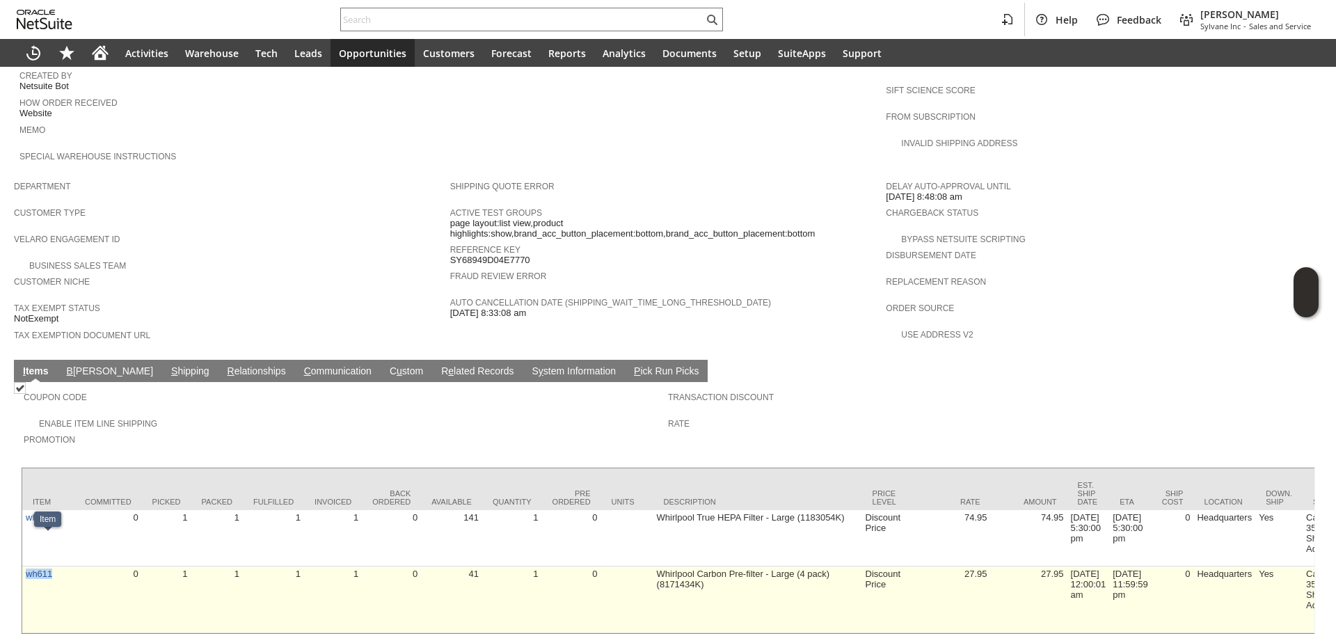
copy link "wh611"
drag, startPoint x: 61, startPoint y: 566, endPoint x: 24, endPoint y: 562, distance: 36.4
click at [24, 567] on td "wh611" at bounding box center [48, 600] width 52 height 67
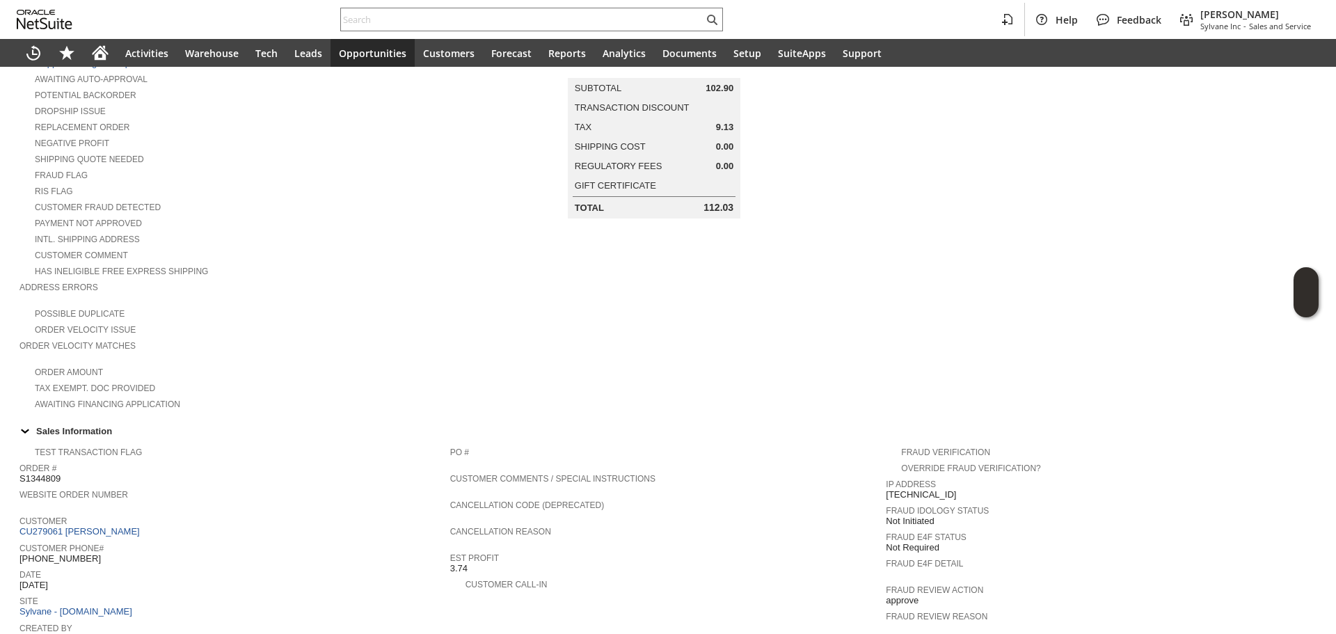
scroll to position [55, 0]
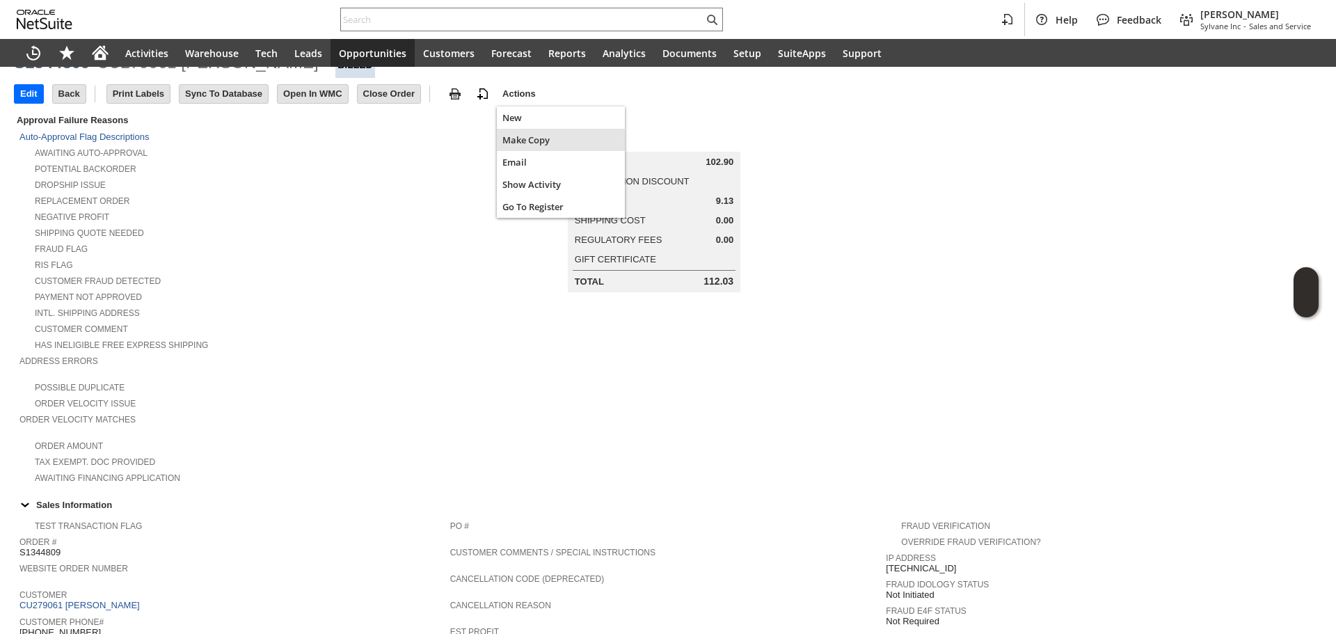
click at [514, 138] on span "Make Copy" at bounding box center [560, 140] width 117 height 13
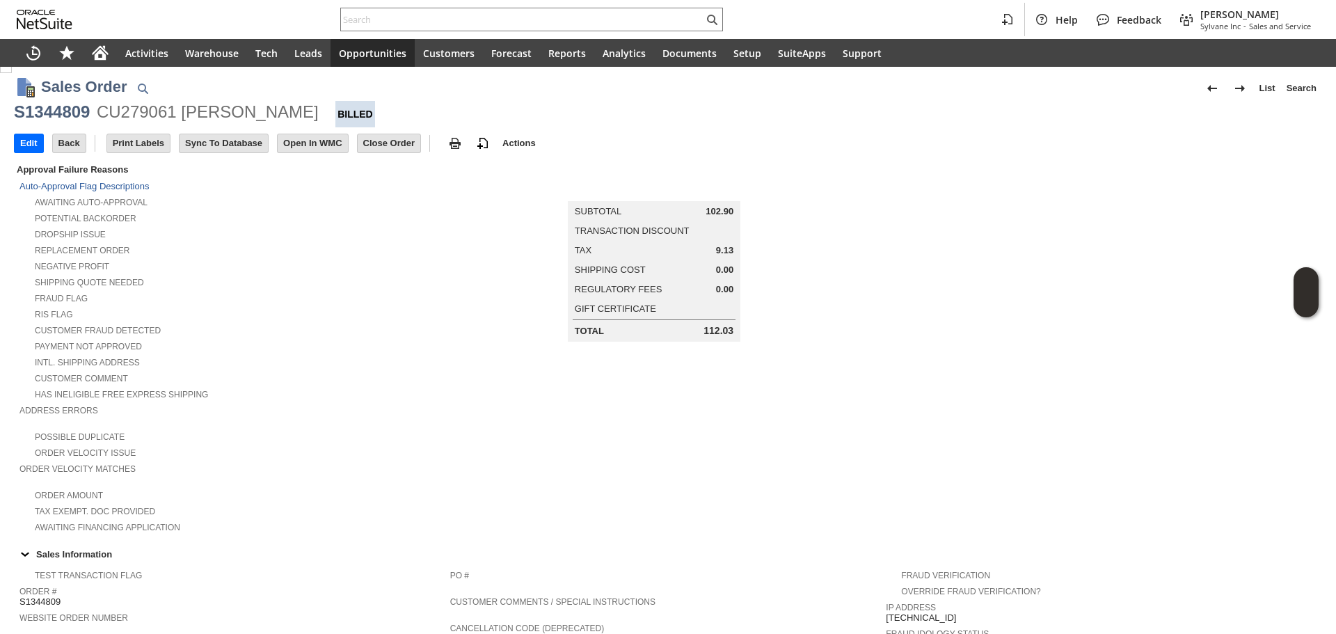
scroll to position [0, 0]
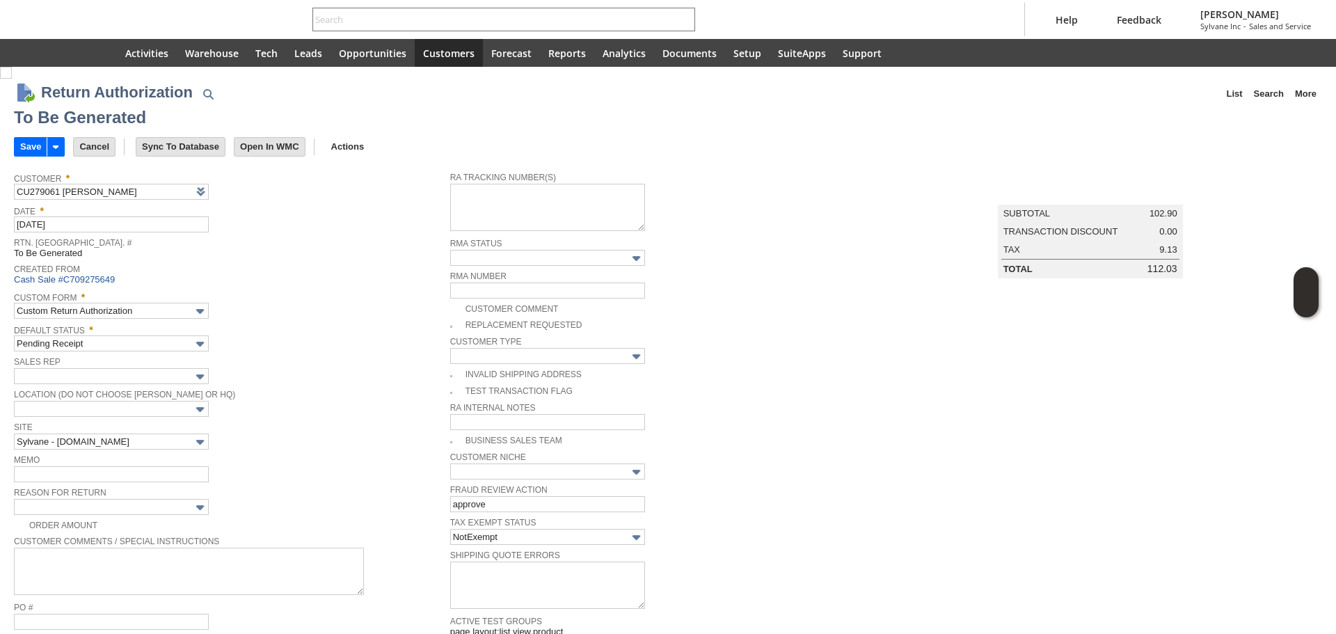
scroll to position [701, 0]
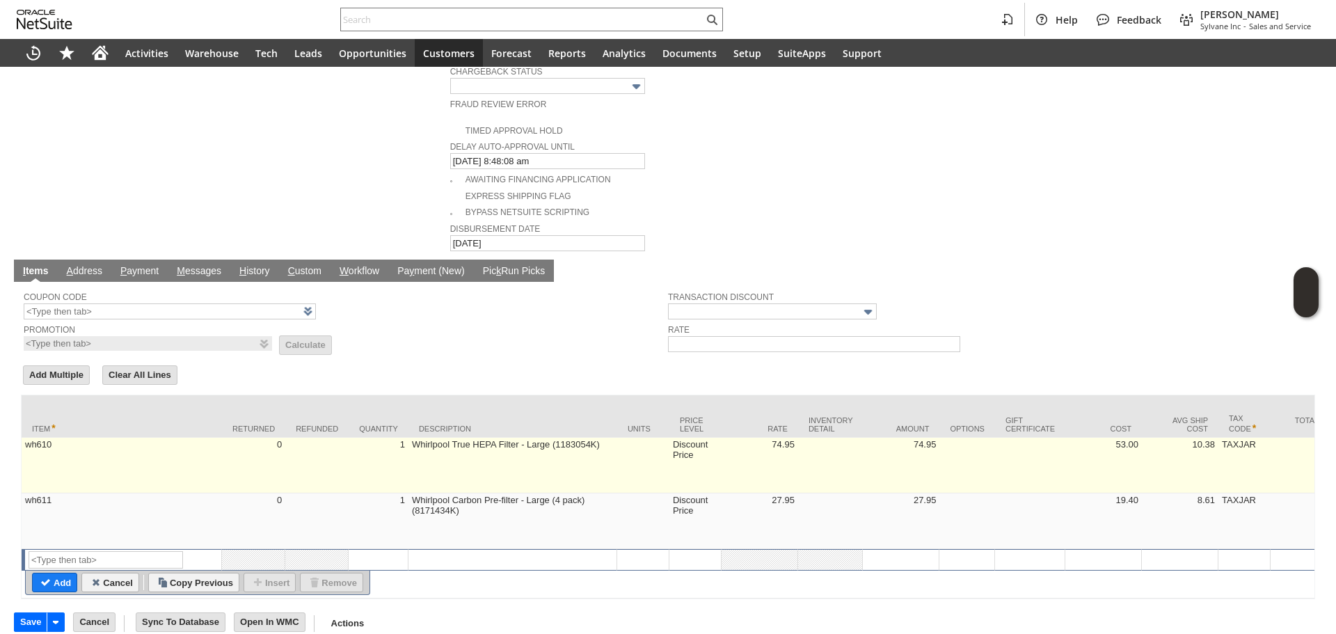
click at [207, 462] on td "wh610" at bounding box center [122, 466] width 200 height 56
type input "wh610"
type input "OK"
type input "Make Copy"
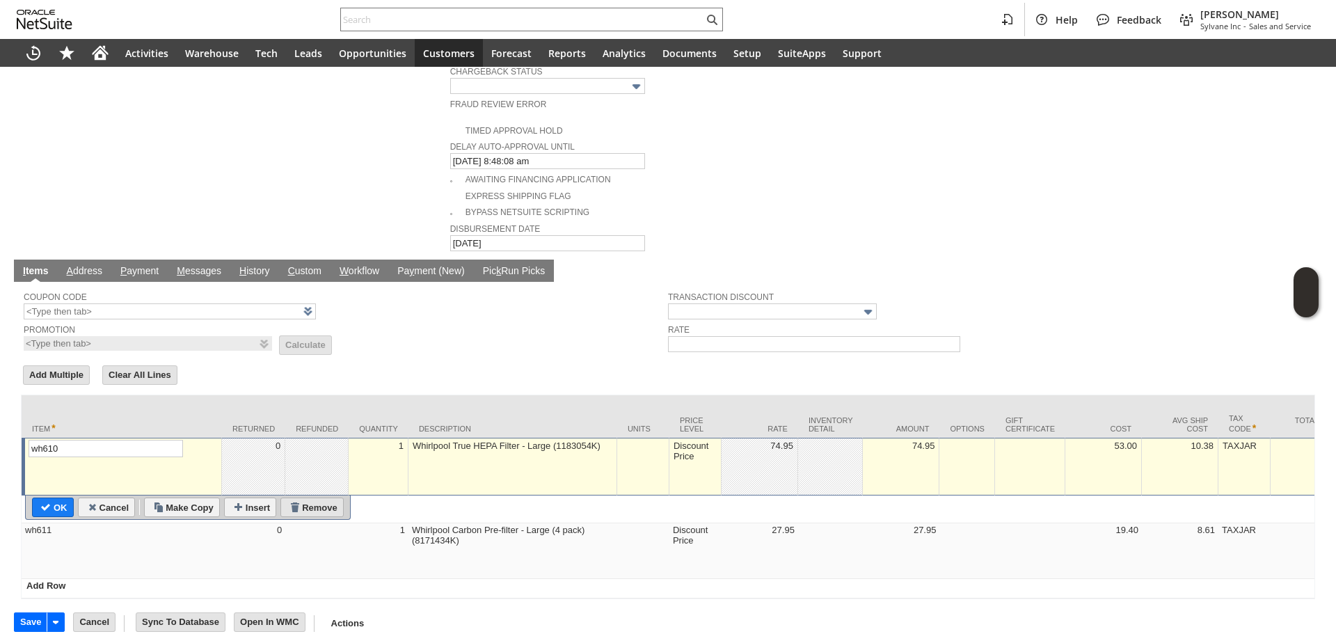
click at [318, 498] on input "Remove" at bounding box center [312, 507] width 62 height 18
type input "wh611"
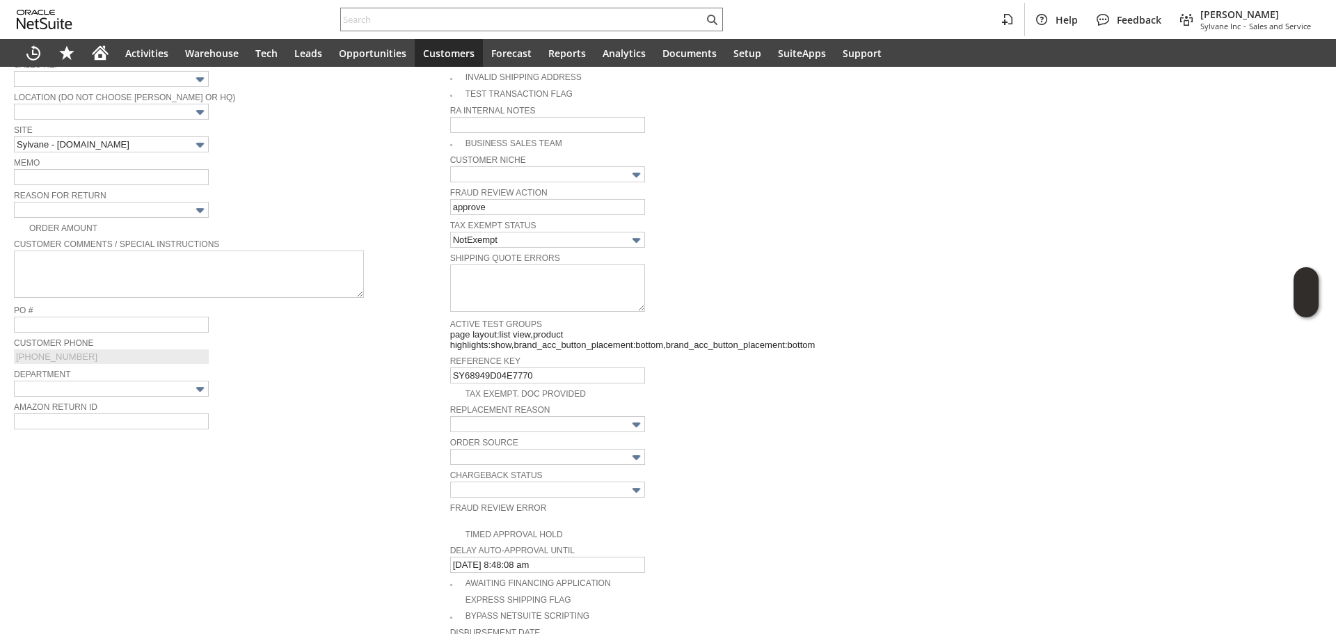
scroll to position [19, 0]
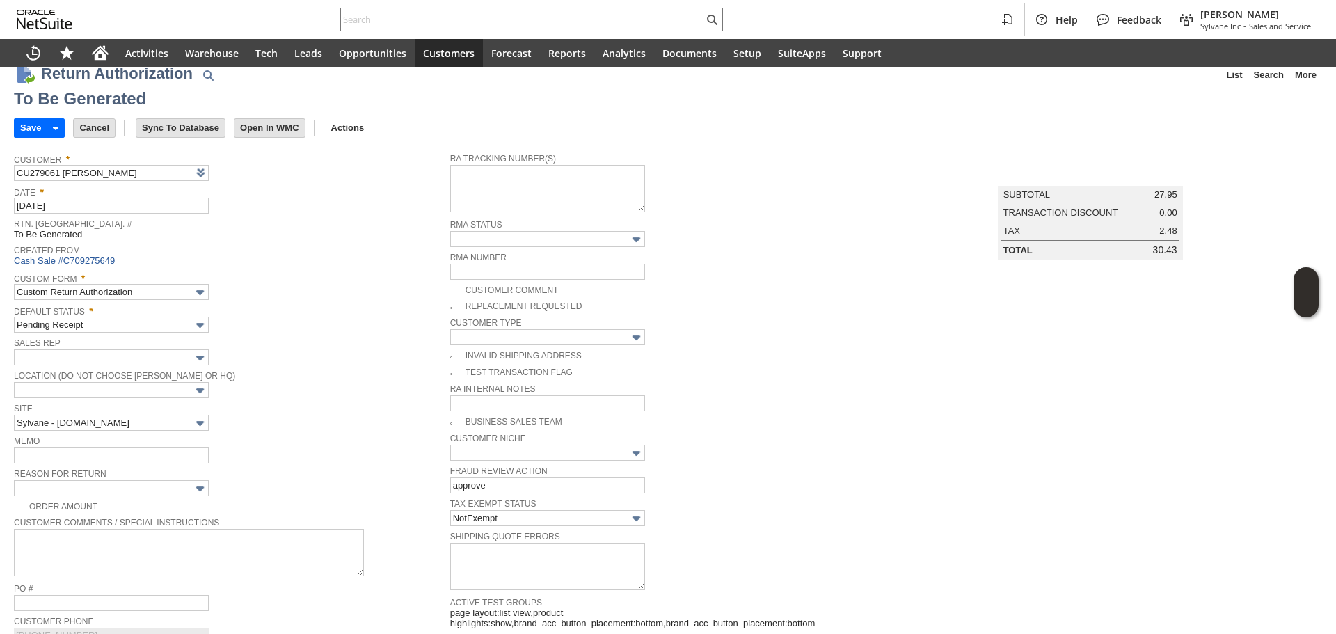
click at [12, 60] on img at bounding box center [6, 54] width 12 height 12
checkbox input "true"
drag, startPoint x: 414, startPoint y: 325, endPoint x: 253, endPoint y: 372, distance: 168.1
click at [412, 326] on div "Default Status * Pending Receipt" at bounding box center [228, 316] width 429 height 31
click at [165, 486] on input "text" at bounding box center [111, 488] width 195 height 16
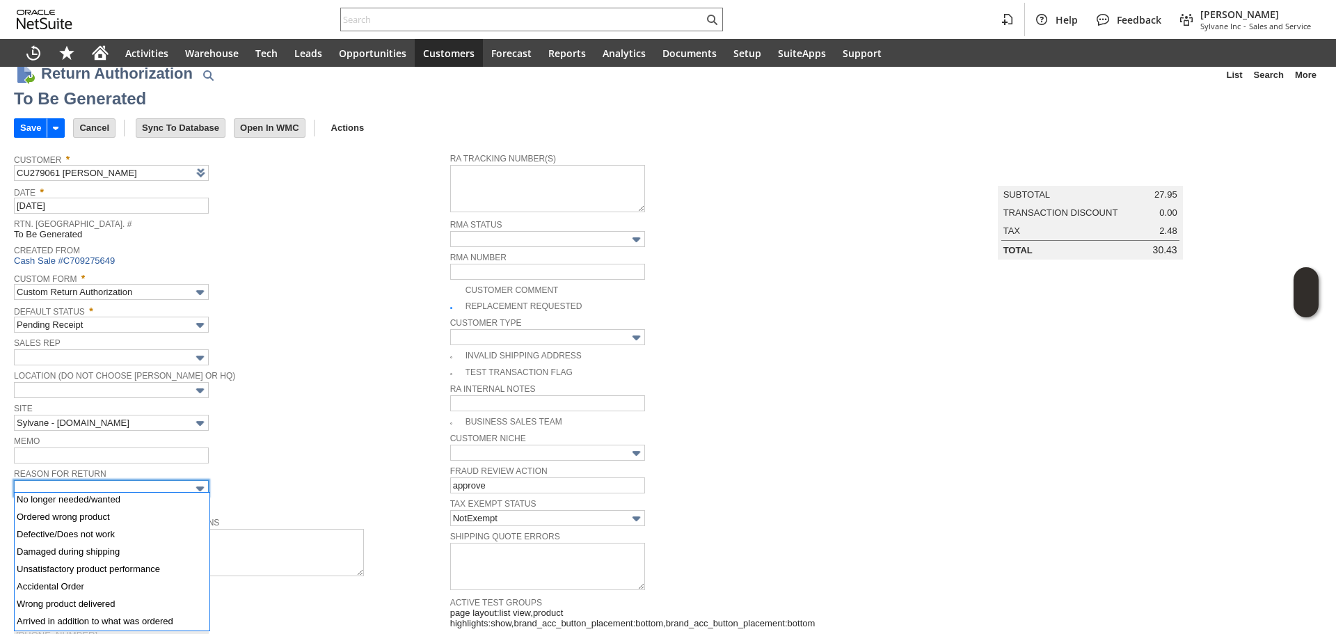
scroll to position [71, 0]
type input "Other"
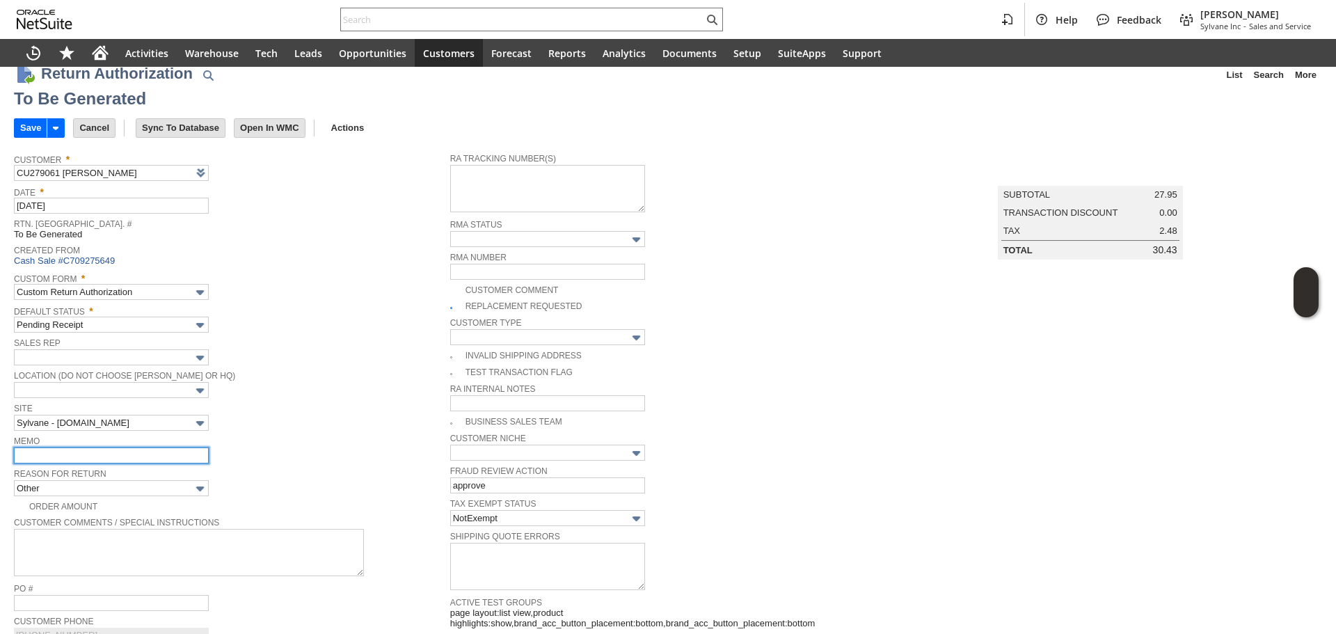
click at [134, 461] on input "text" at bounding box center [111, 455] width 195 height 16
type input "n"
type input "No update/movement since Aug 7th / processing a replacement / lost claim filed"
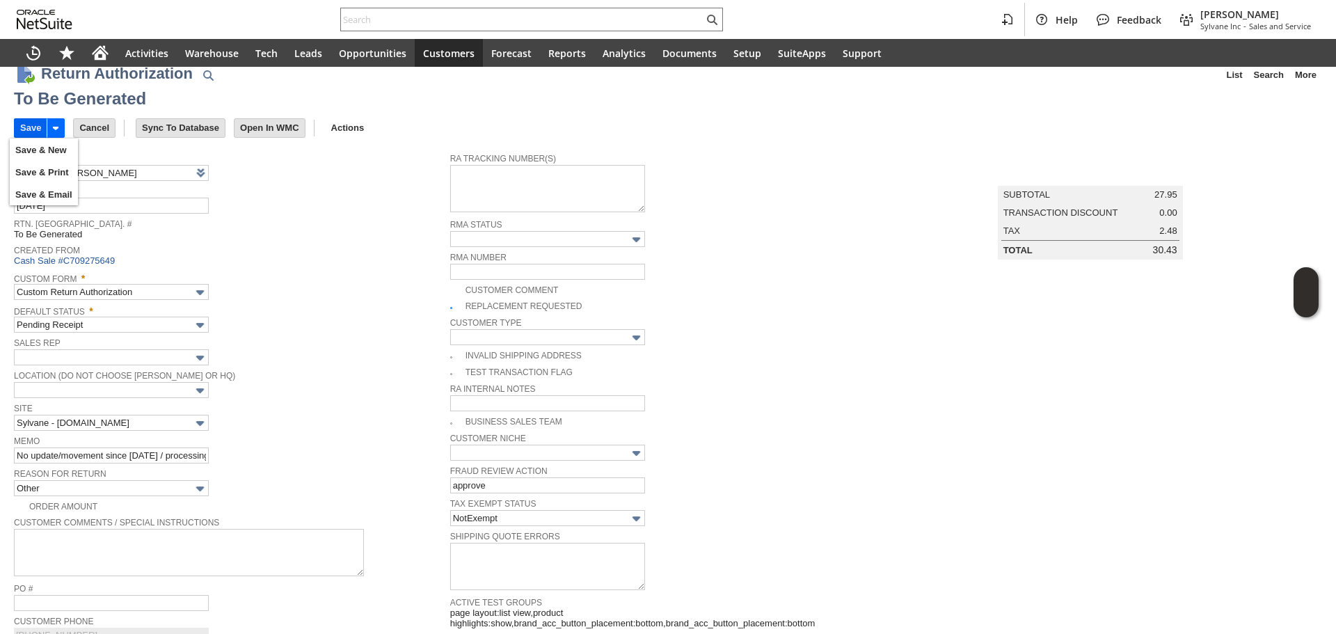
click at [28, 130] on input "Save" at bounding box center [31, 128] width 32 height 18
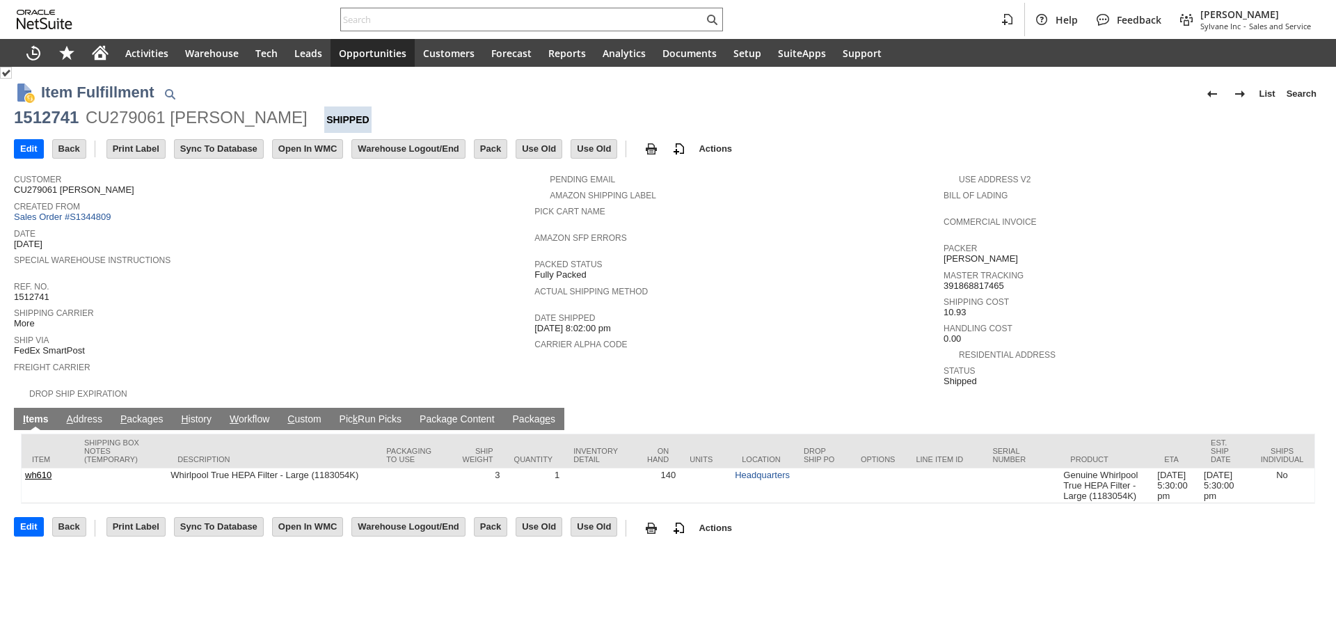
click at [139, 413] on link "P ackages" at bounding box center [142, 419] width 50 height 13
click at [147, 413] on link "P ackages" at bounding box center [142, 419] width 50 height 13
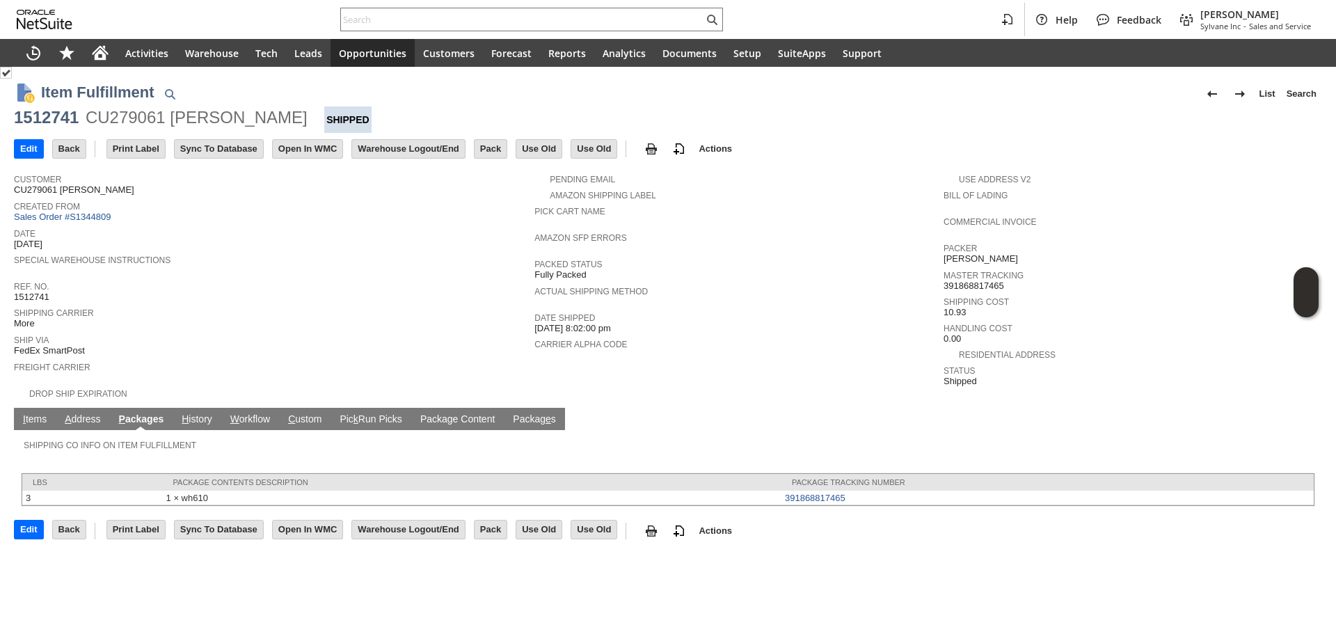
click at [45, 410] on td "I tems" at bounding box center [35, 419] width 42 height 22
click at [37, 413] on link "I tems" at bounding box center [34, 419] width 31 height 13
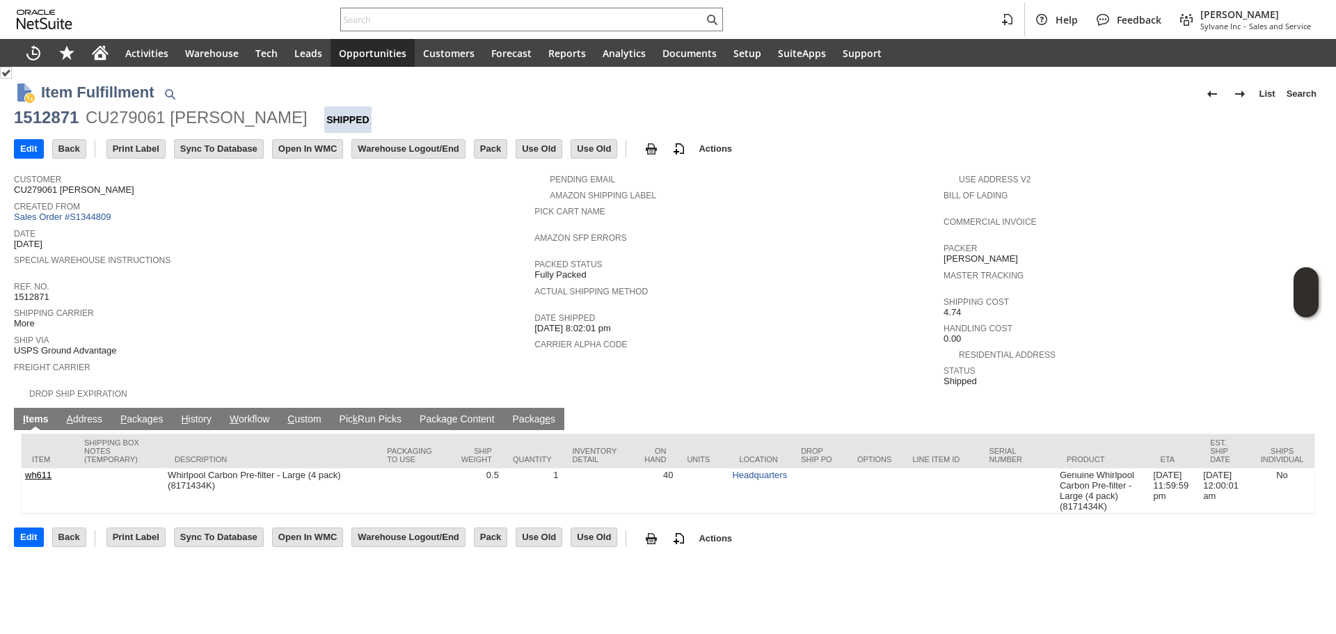
click at [147, 413] on link "P ackages" at bounding box center [142, 419] width 50 height 13
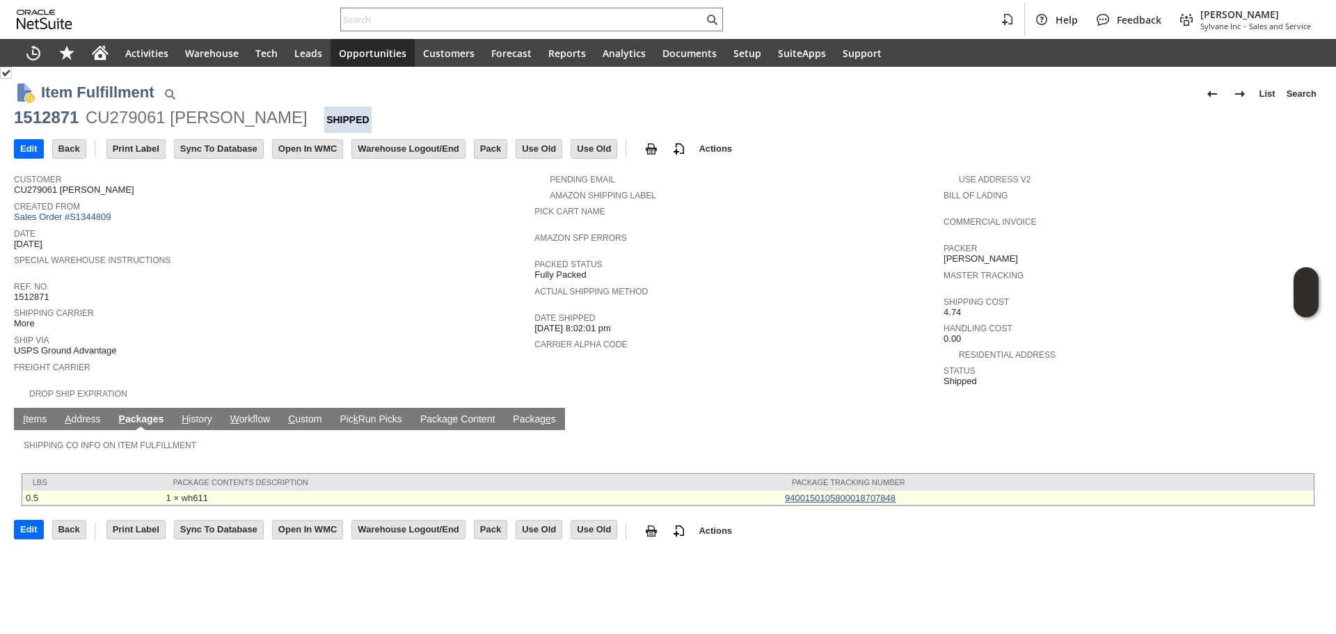
click at [841, 493] on link "9400150105800018707848" at bounding box center [840, 498] width 111 height 10
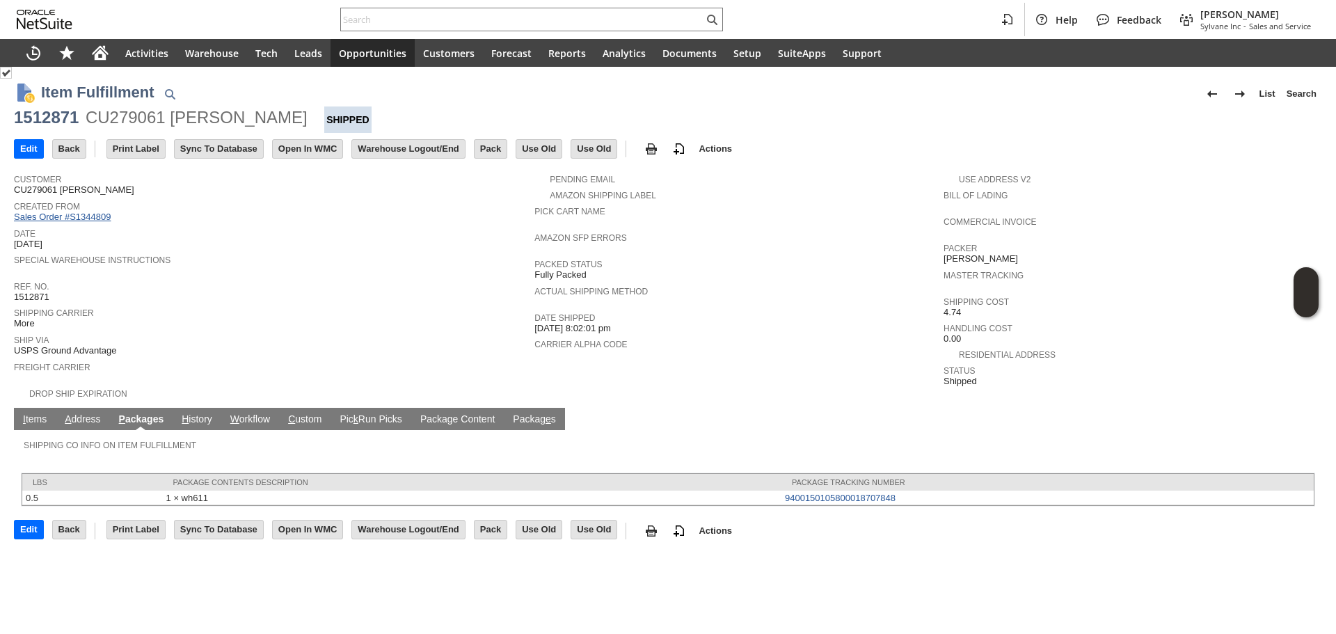
click at [100, 216] on link "Sales Order #S1344809" at bounding box center [64, 217] width 100 height 10
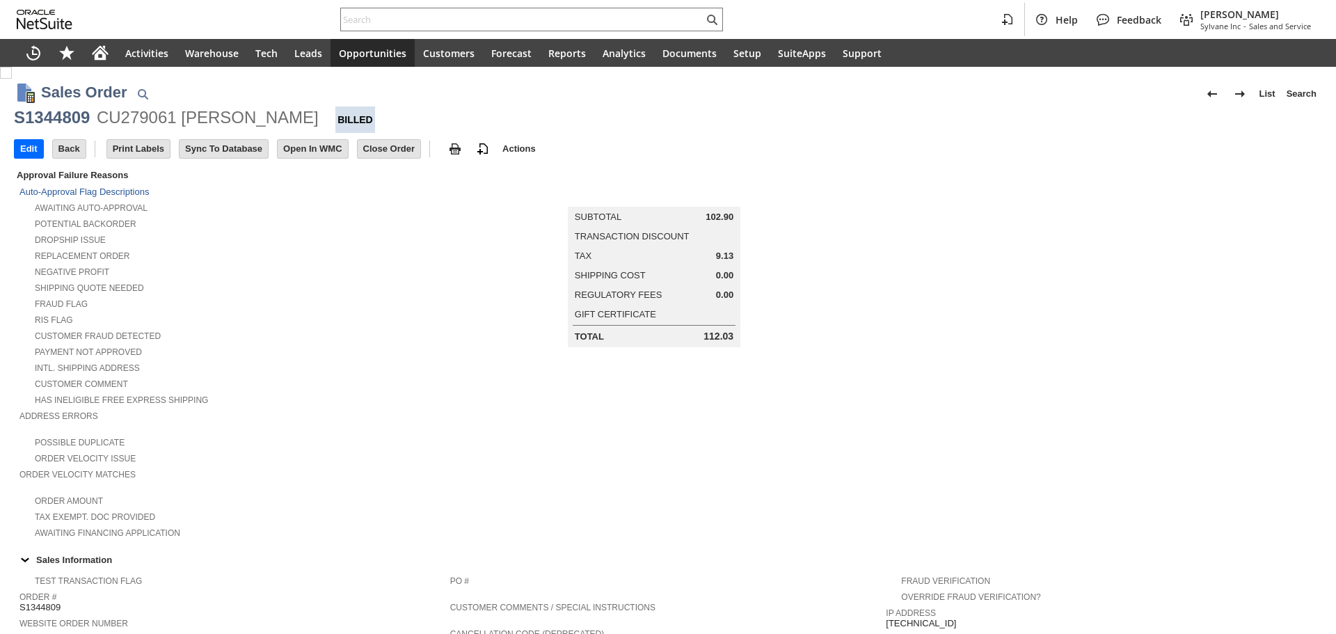
scroll to position [348, 0]
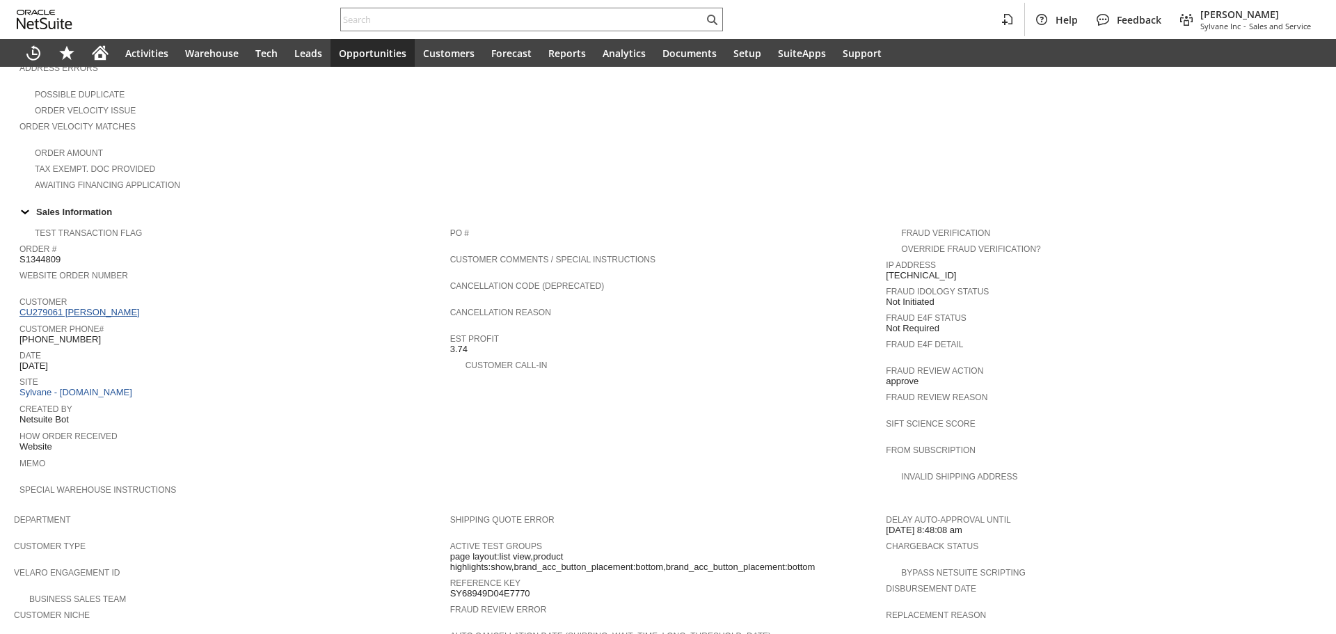
click at [116, 307] on link "CU279061 [PERSON_NAME]" at bounding box center [81, 312] width 124 height 10
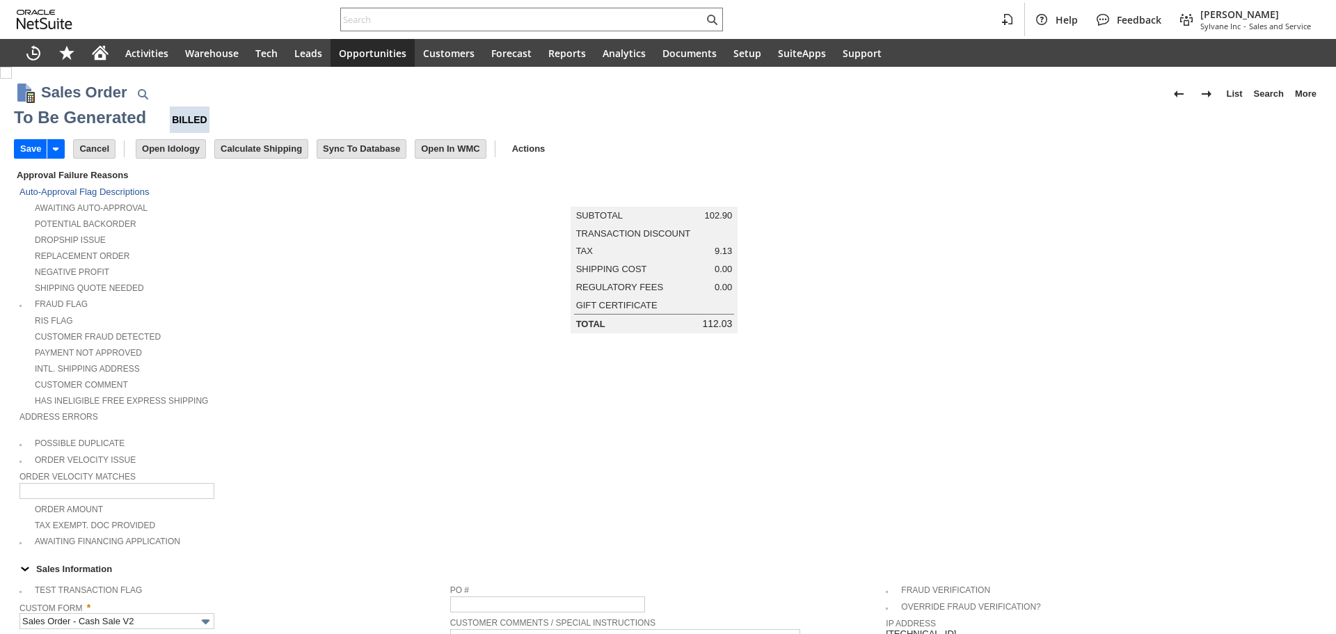
scroll to position [352, 0]
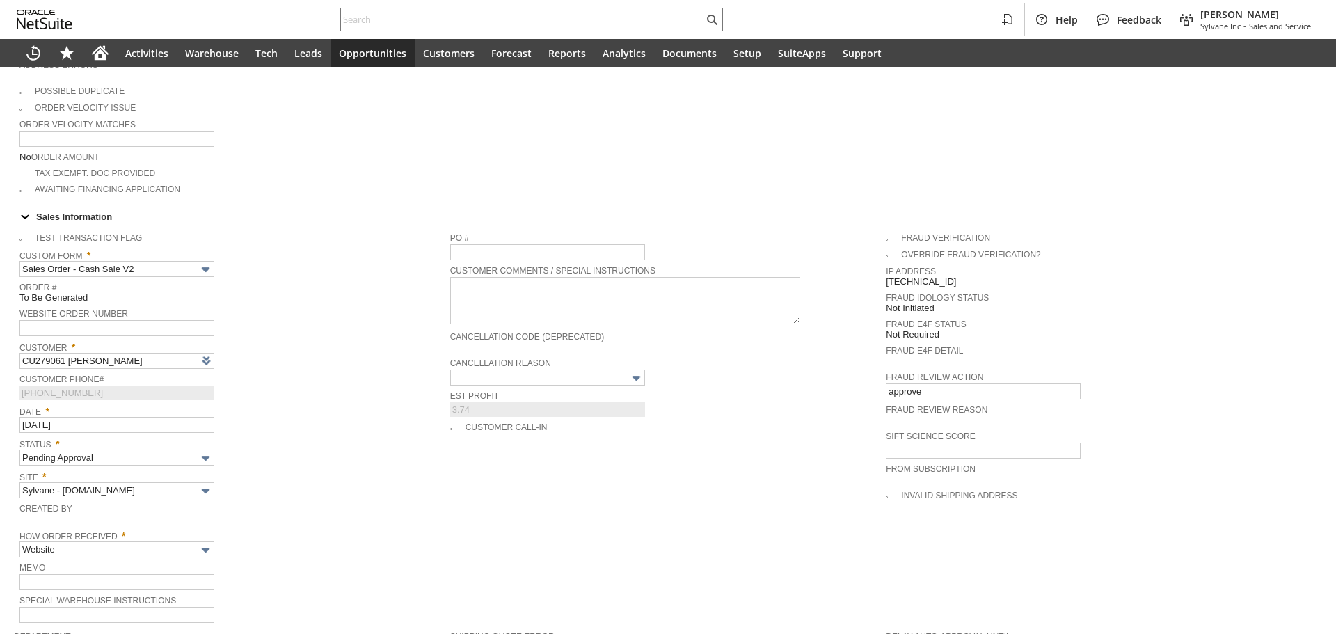
type input "Headquarters - Phone/Fax"
type input "Make Copy"
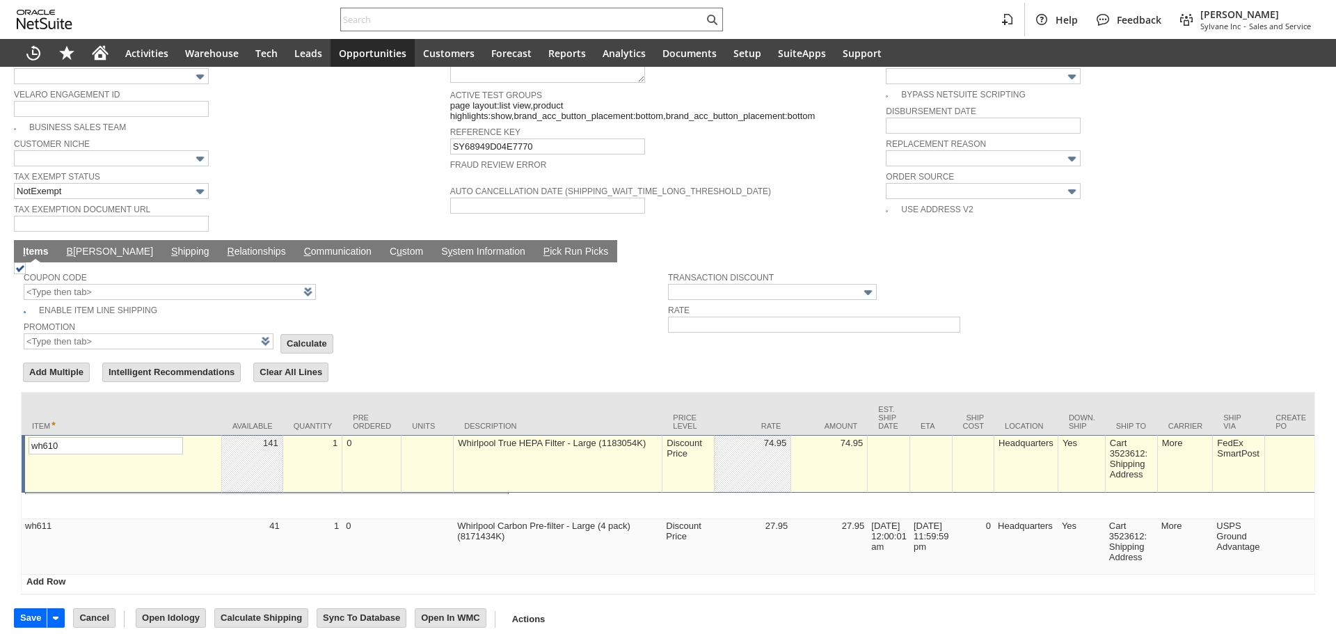
type input "Intelligent Recommendations¹⁰"
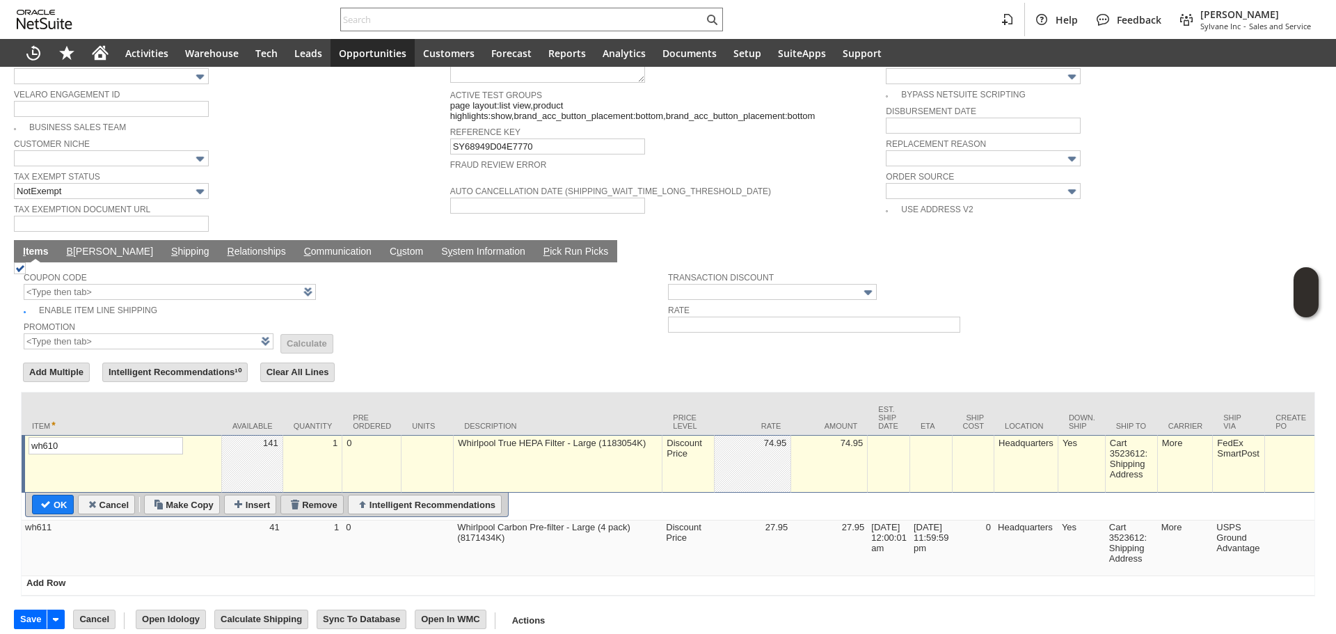
click at [300, 496] on input "Remove" at bounding box center [312, 505] width 62 height 18
type input "wh611"
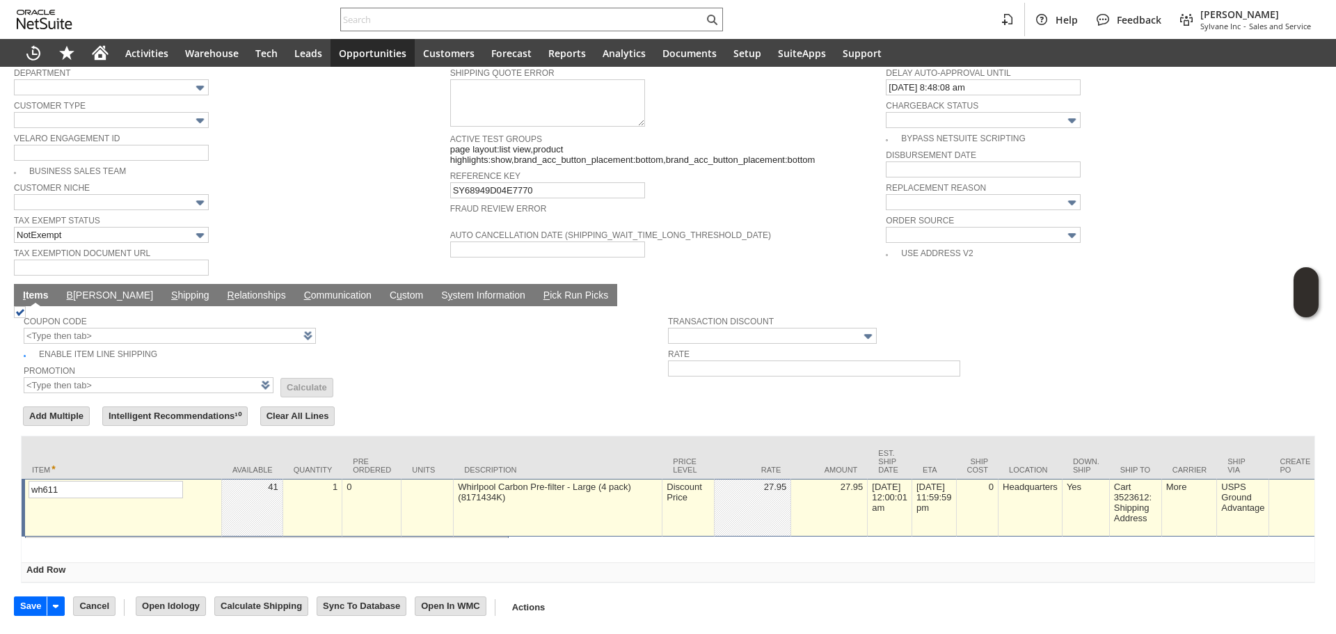
scroll to position [904, 0]
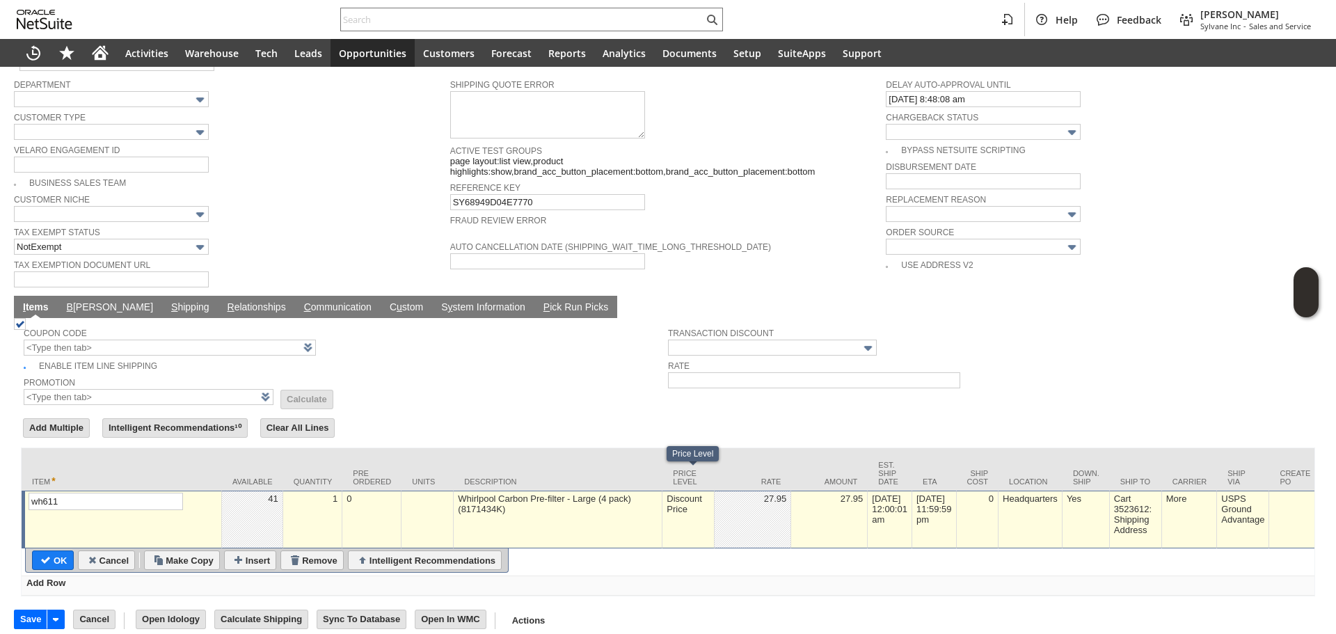
click at [691, 520] on td "Discount Price" at bounding box center [689, 520] width 52 height 58
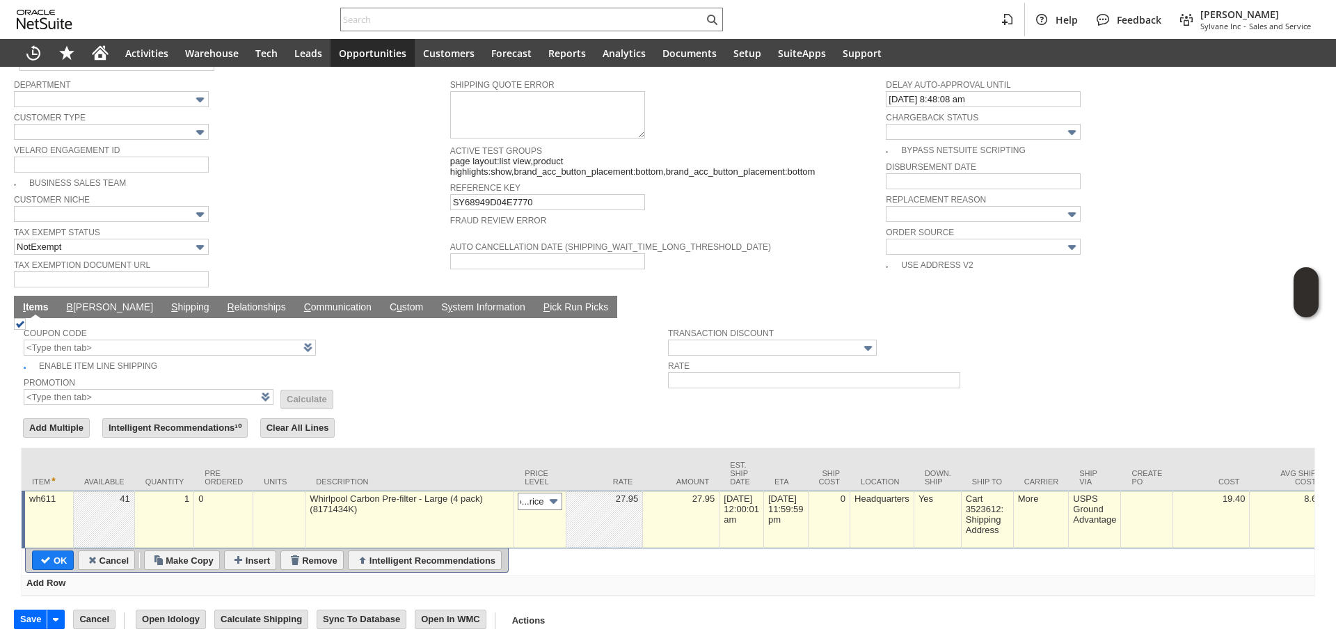
click at [541, 493] on input "Disco...rice" at bounding box center [540, 501] width 45 height 17
type input "Custom"
click at [599, 500] on td at bounding box center [605, 520] width 77 height 58
type input "0.00"
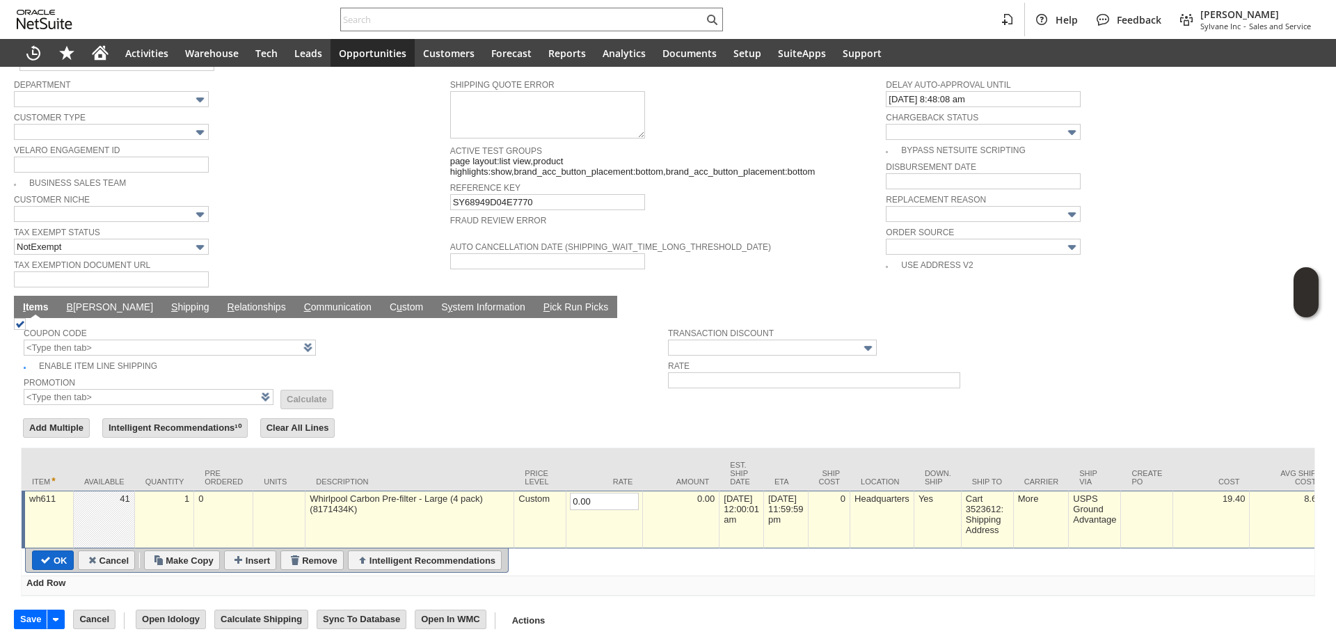
click at [61, 551] on input "OK" at bounding box center [53, 560] width 40 height 18
type input "Add"
type input "Copy Previous"
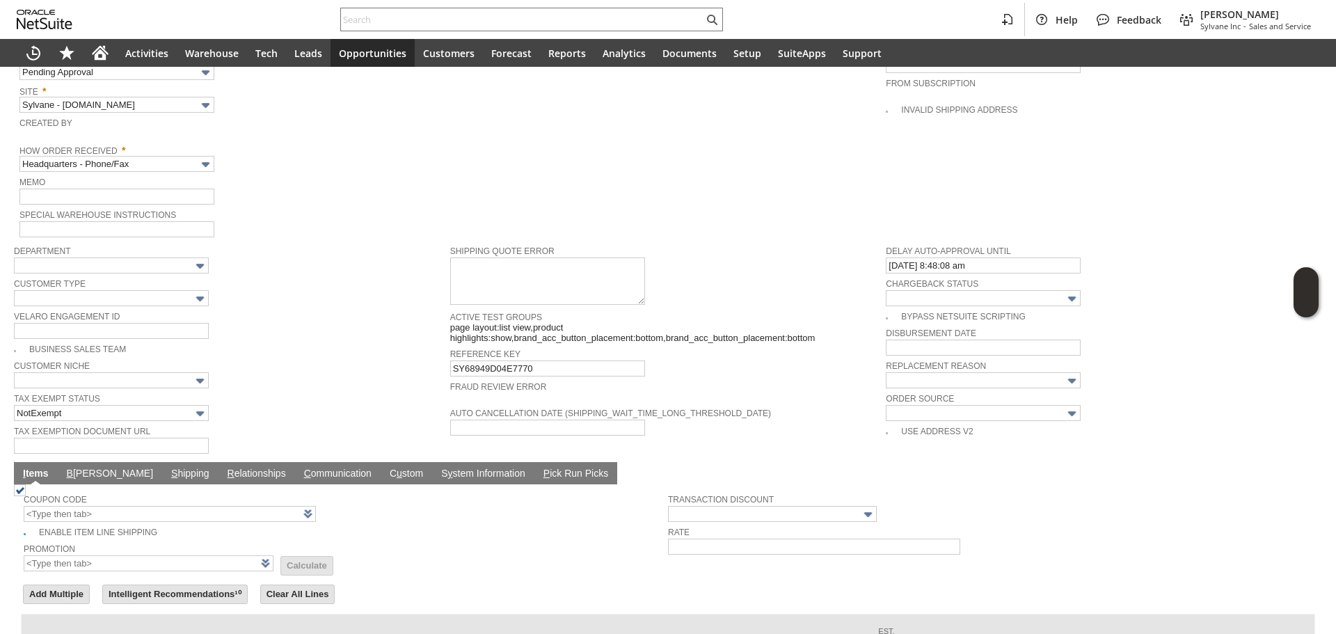
scroll to position [695, 0]
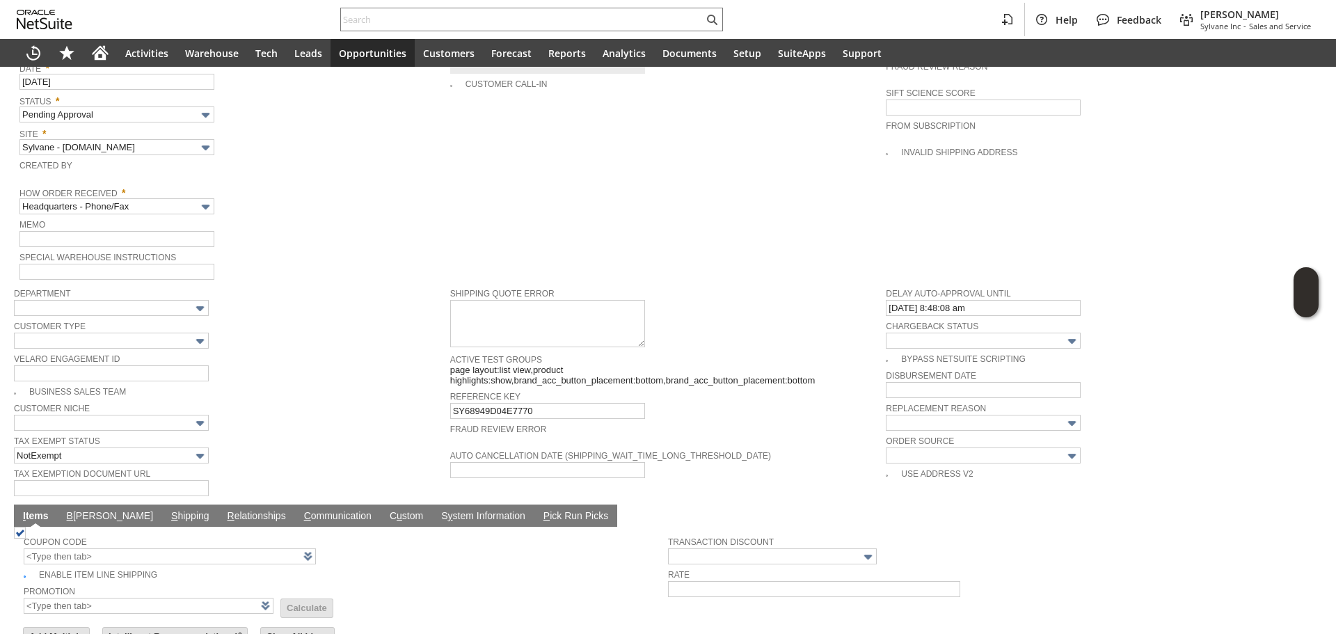
click at [130, 216] on span "Memo" at bounding box center [231, 223] width 424 height 15
click at [141, 198] on input "Headquarters - Phone/Fax" at bounding box center [116, 206] width 195 height 16
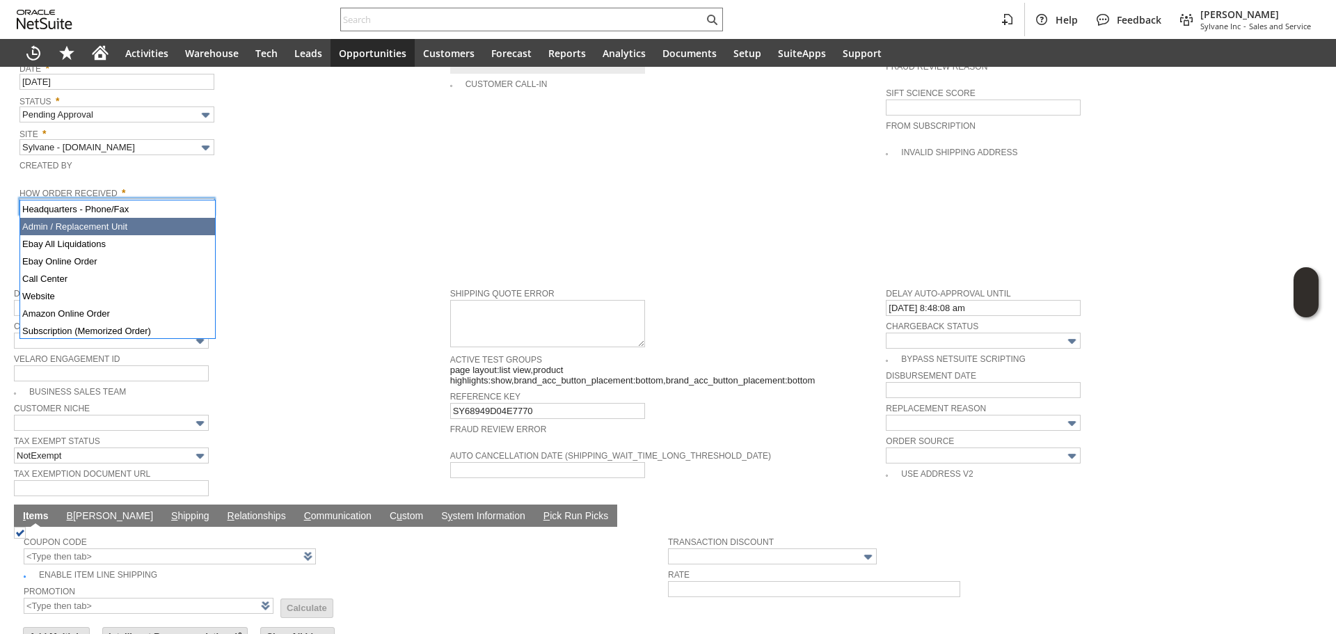
type input "Admin / Replacement Unit"
type input "wh611"
type input "OK"
type input "Make Copy"
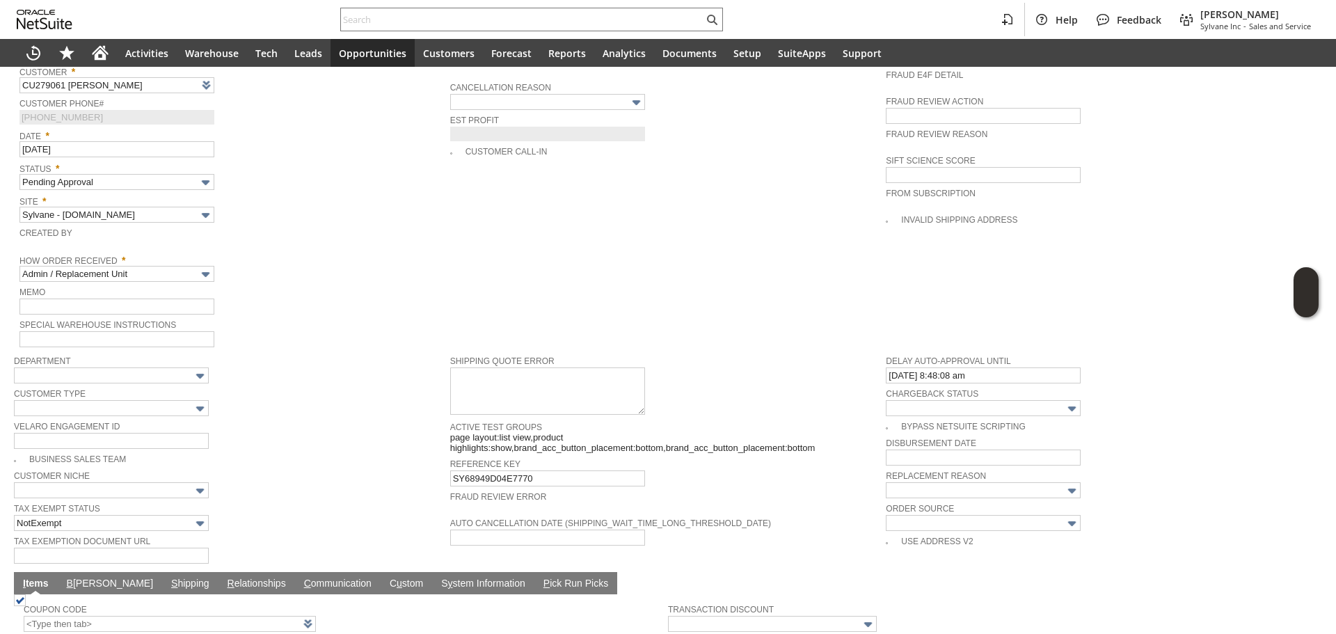
scroll to position [627, 0]
drag, startPoint x: 122, startPoint y: 287, endPoint x: 129, endPoint y: 288, distance: 7.8
click at [122, 299] on input "text" at bounding box center [116, 307] width 195 height 16
type input "Replacement Order"
click at [415, 296] on div "Memo Replacement Order" at bounding box center [231, 299] width 424 height 31
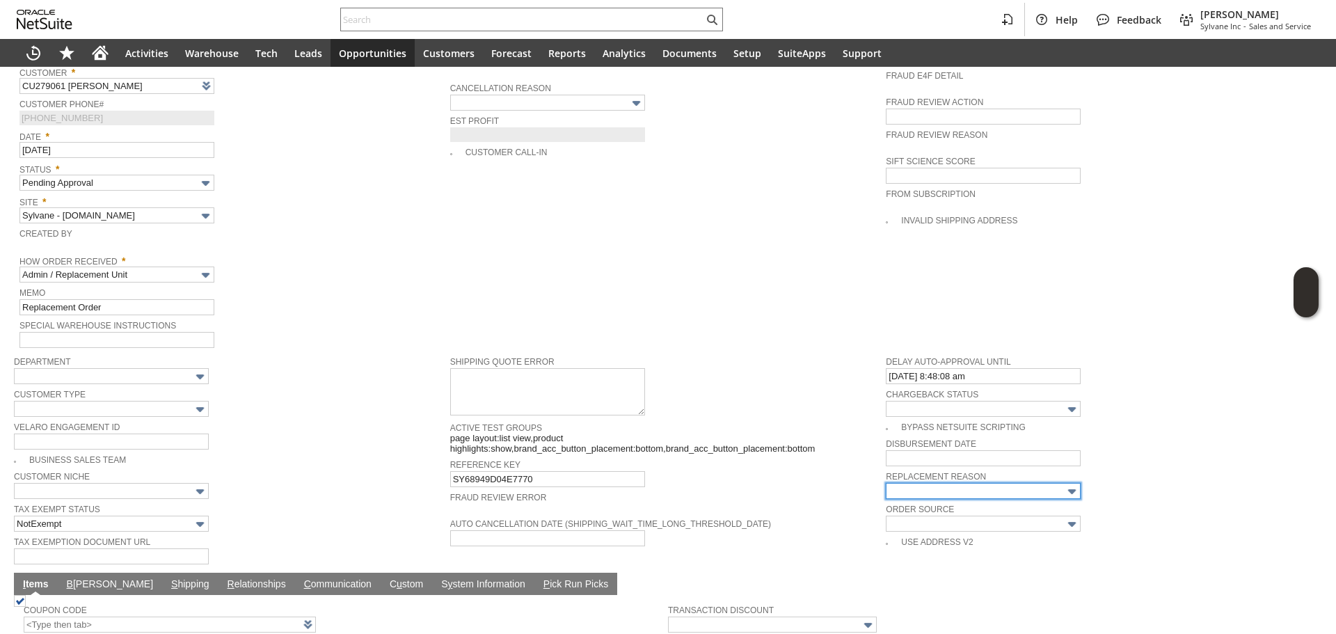
click at [924, 483] on input "text" at bounding box center [983, 491] width 195 height 16
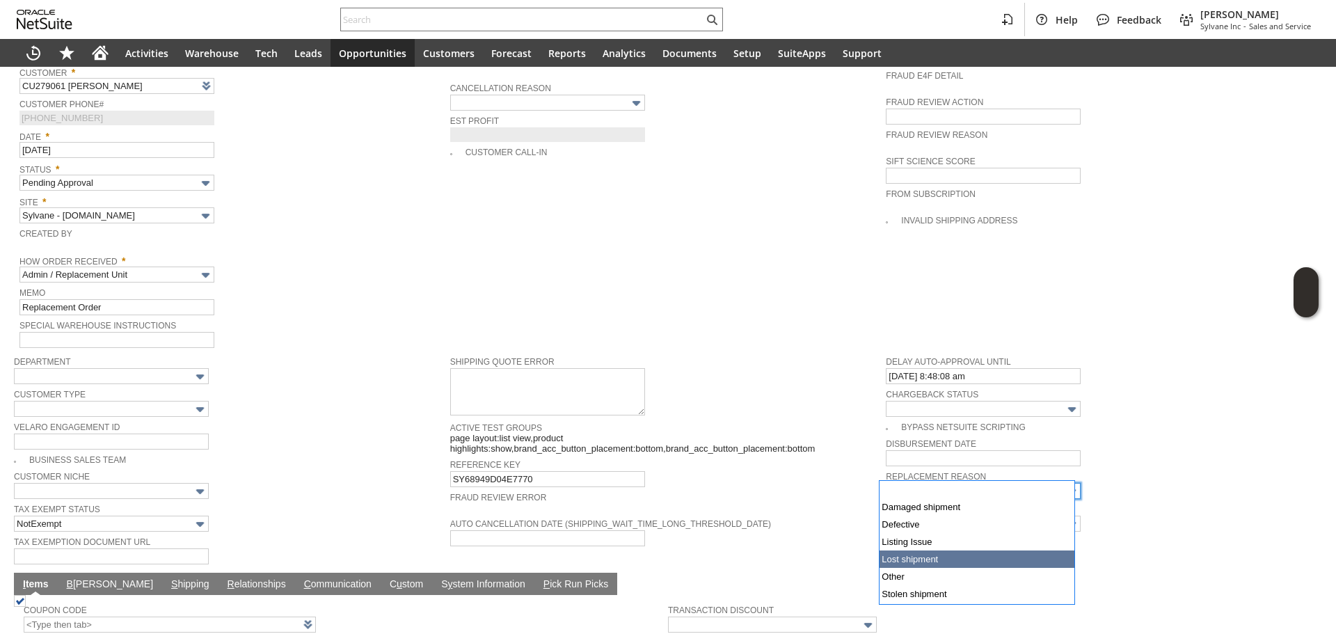
type input "Lost shipment"
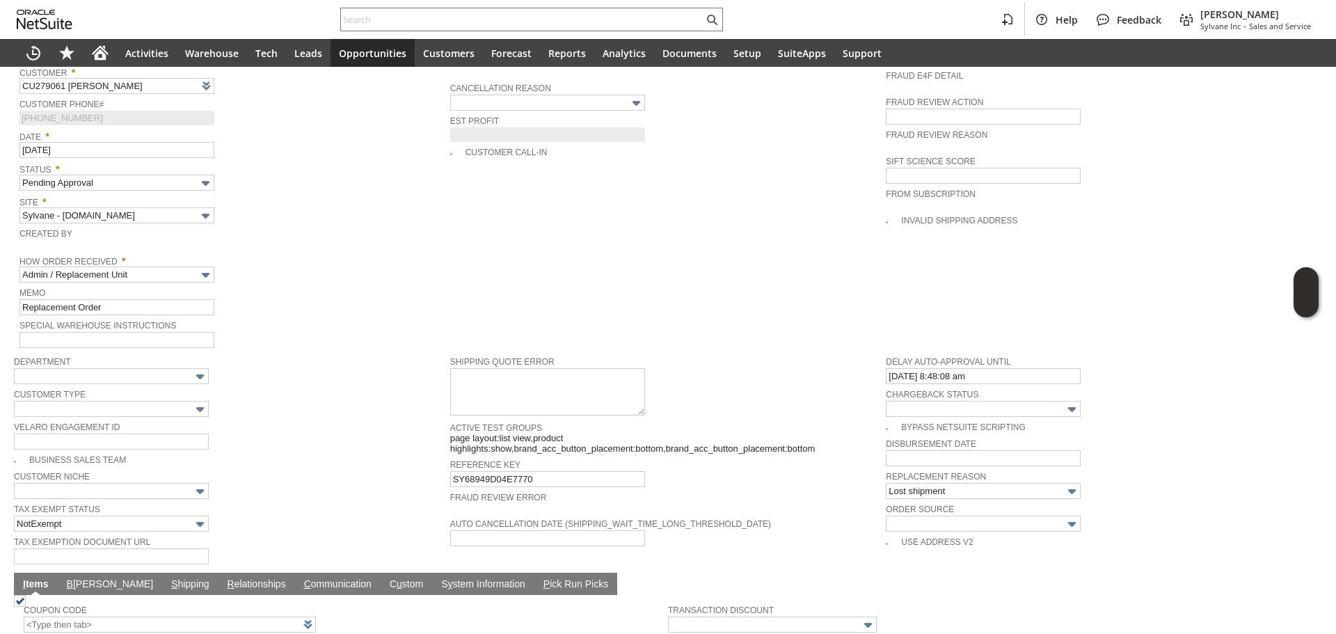
click at [798, 457] on div "Reference Key SY68949D04E7770" at bounding box center [664, 471] width 429 height 31
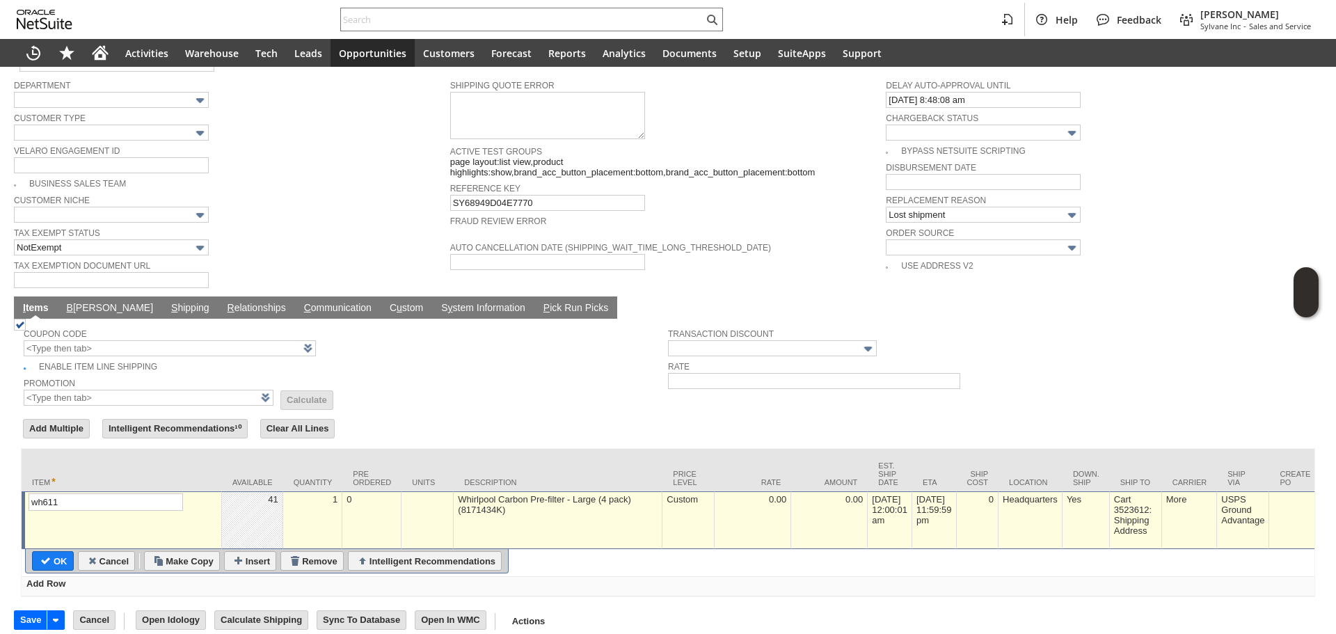
scroll to position [905, 0]
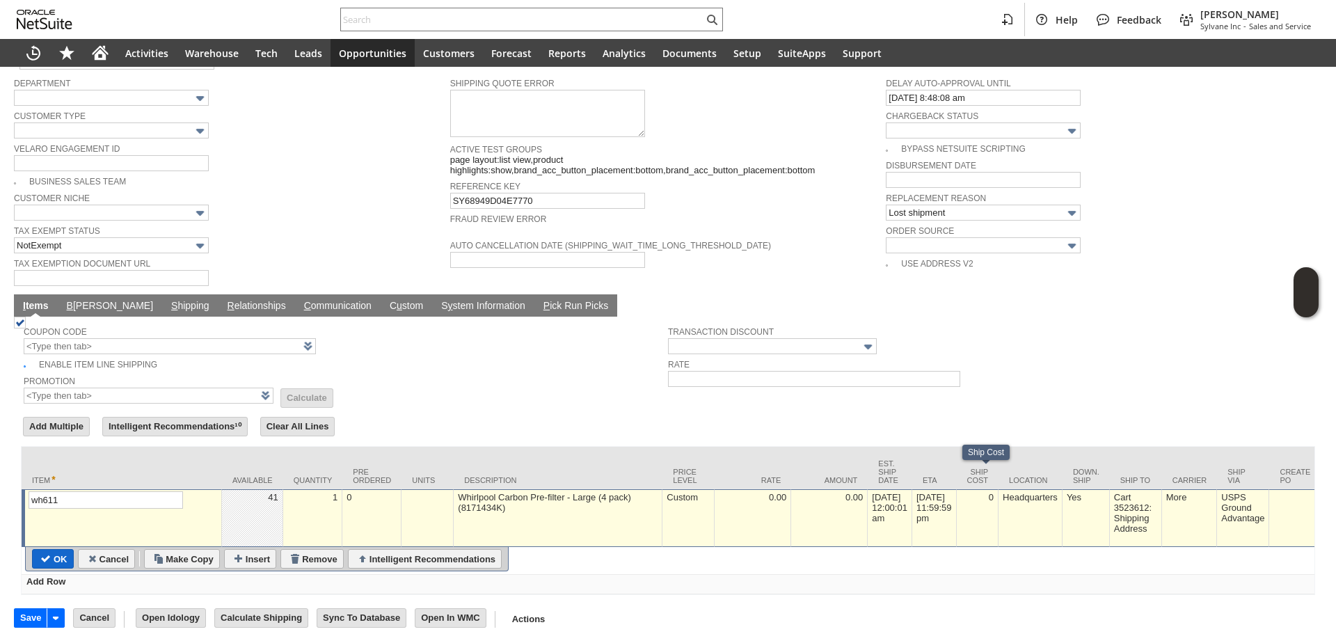
click at [47, 550] on input "OK" at bounding box center [53, 559] width 40 height 18
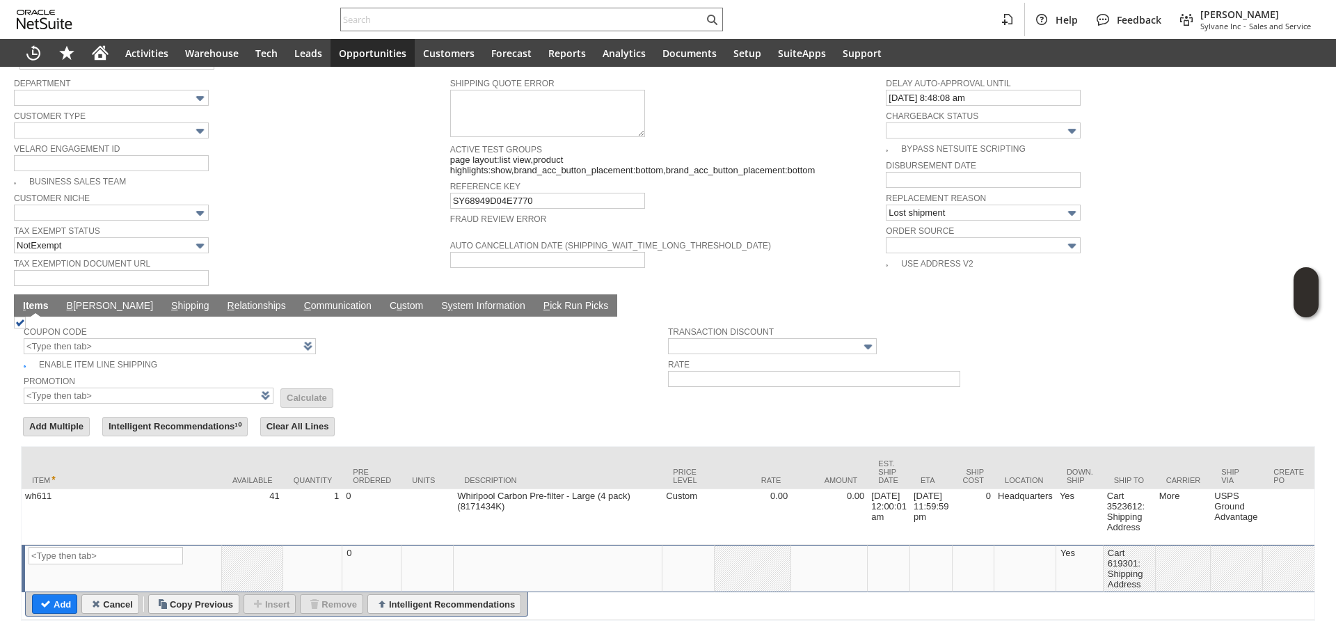
click at [77, 300] on link "B illing" at bounding box center [109, 306] width 93 height 13
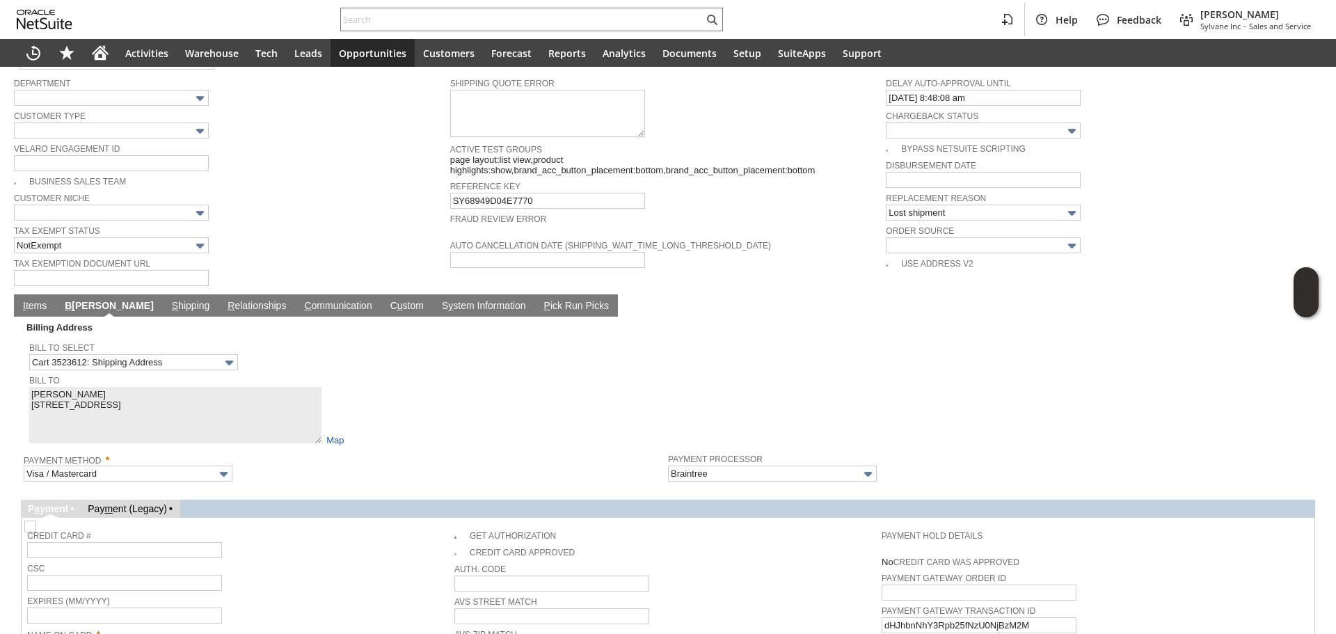
click at [36, 521] on img at bounding box center [30, 527] width 12 height 12
checkbox input "false"
click at [414, 527] on span "Credit Card #" at bounding box center [237, 534] width 420 height 15
click at [111, 625] on span "Name On Card *" at bounding box center [237, 632] width 420 height 15
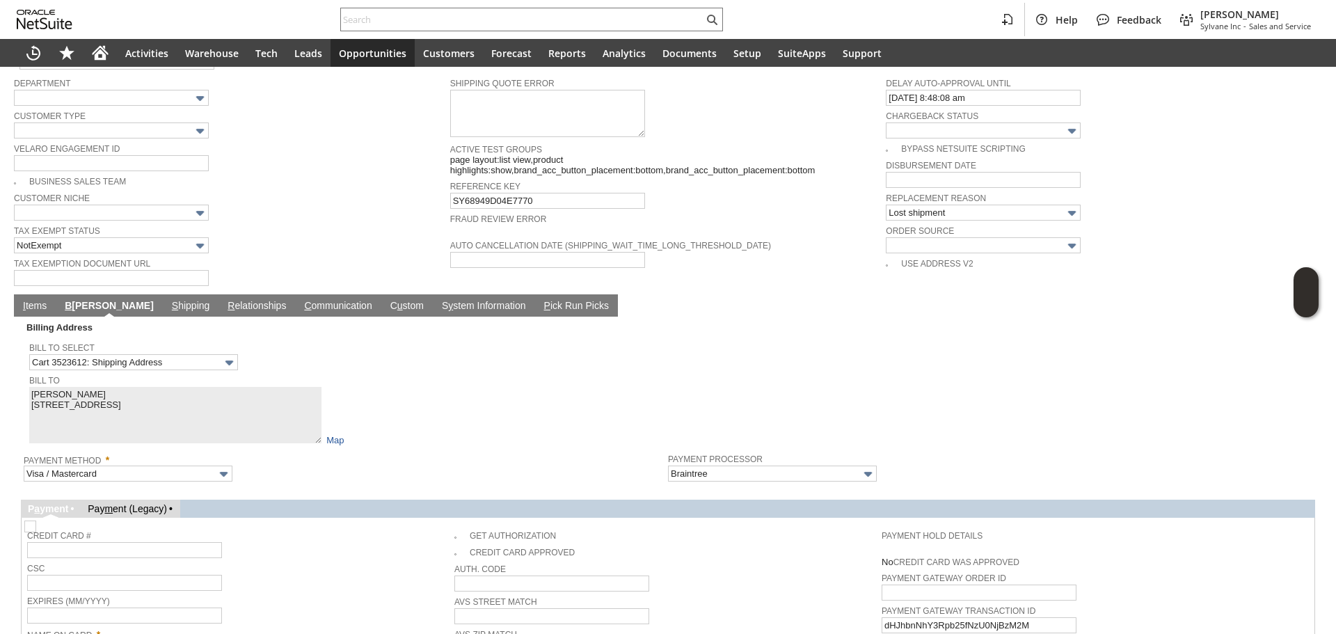
paste input "RICHARD SABO"
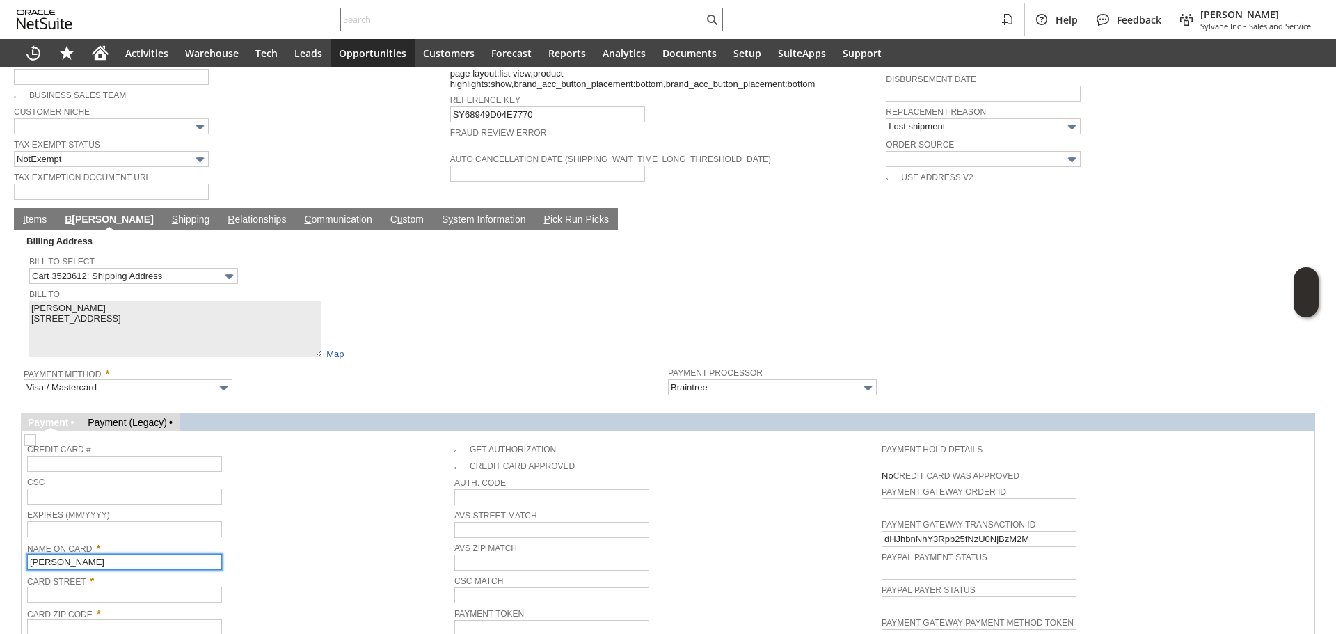
scroll to position [1045, 0]
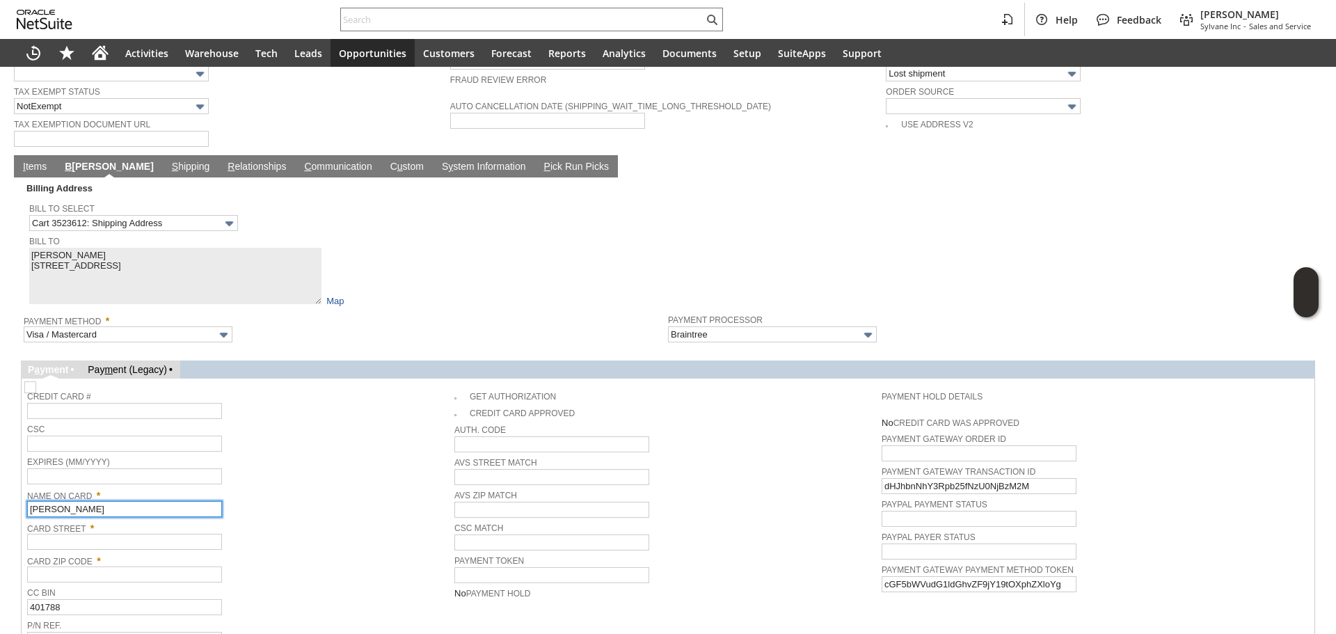
type input "RICHARD SABO"
click at [117, 534] on input "text" at bounding box center [124, 542] width 195 height 16
paste input "630 W 246TH ST"
type input "630 W 246TH ST"
click at [127, 551] on span "Card Zip Code *" at bounding box center [237, 558] width 420 height 15
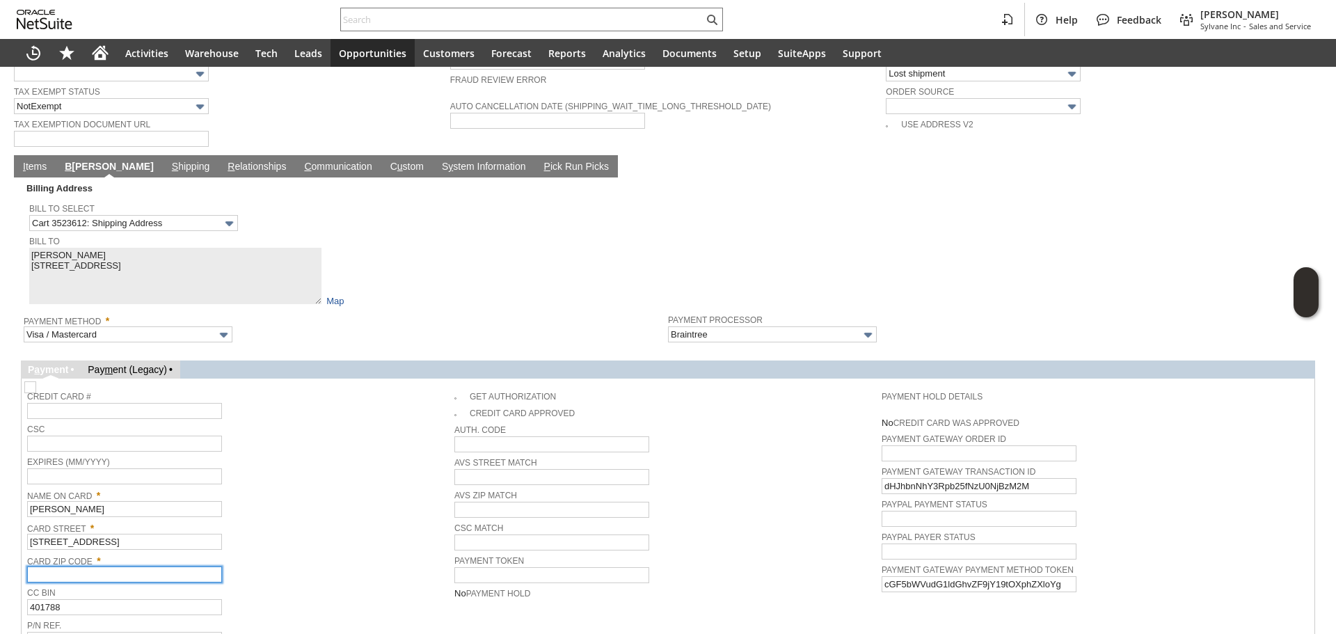
click at [134, 567] on input "text" at bounding box center [124, 575] width 195 height 16
paste input "10471"
type input "10471"
click at [344, 551] on span "Card Zip Code *" at bounding box center [237, 558] width 420 height 15
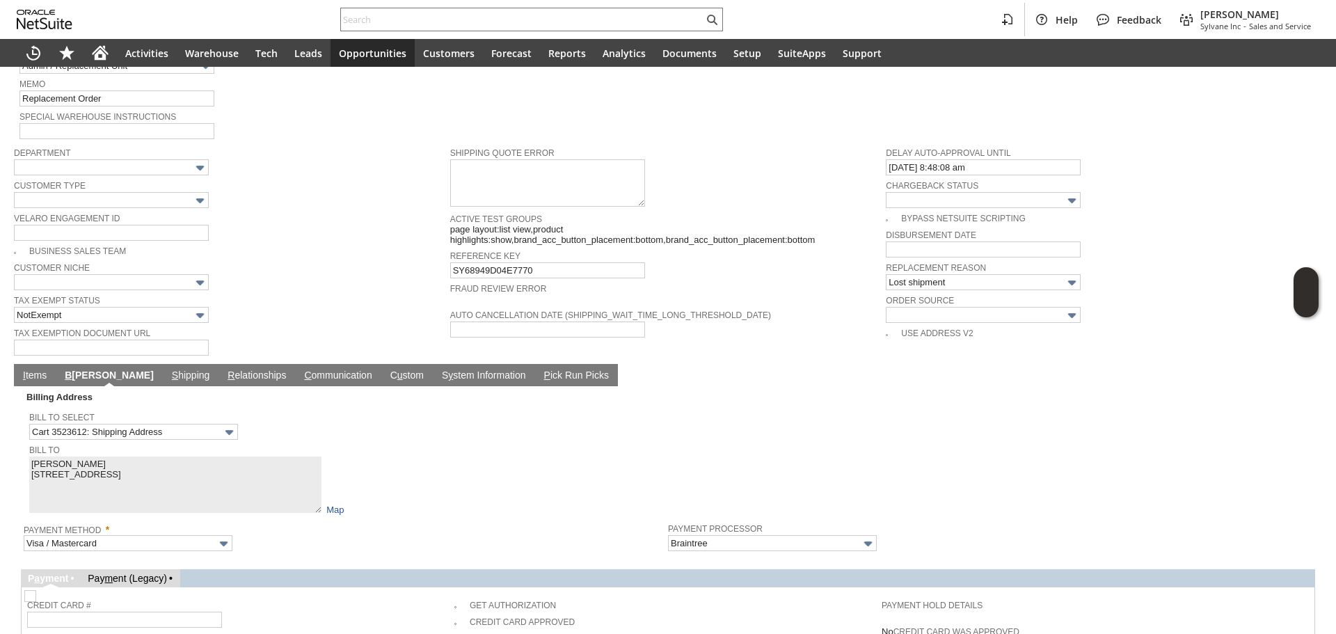
click at [27, 370] on link "I tems" at bounding box center [34, 376] width 31 height 13
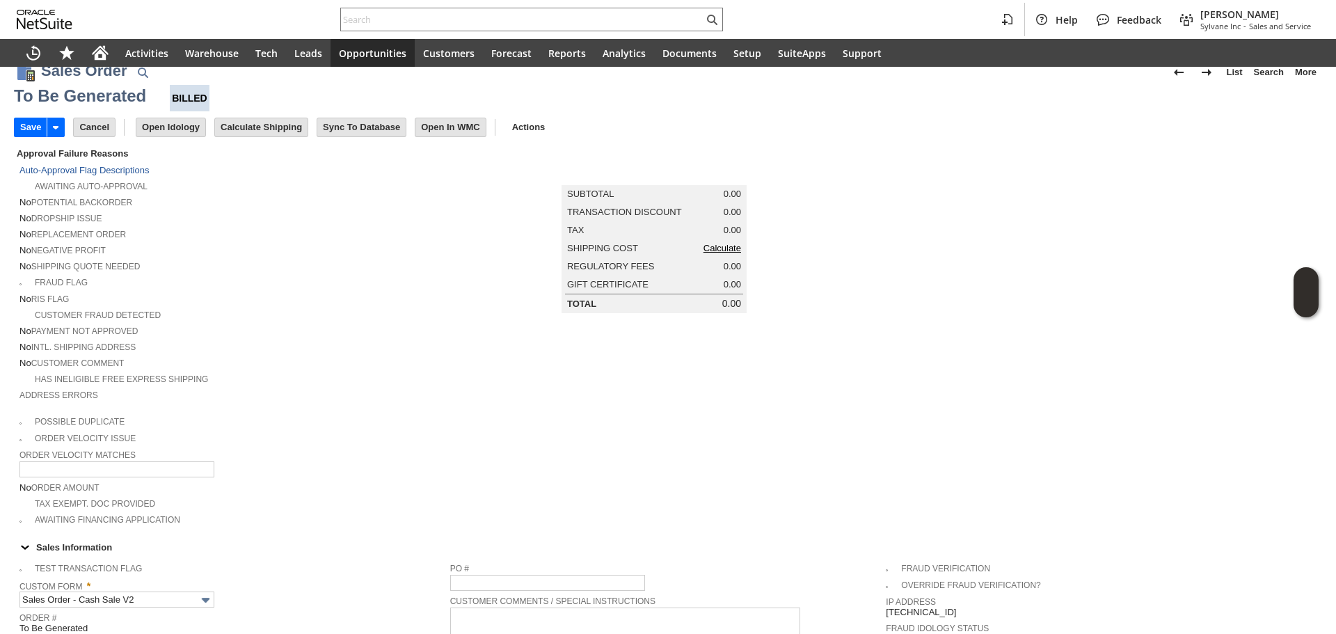
scroll to position [0, 0]
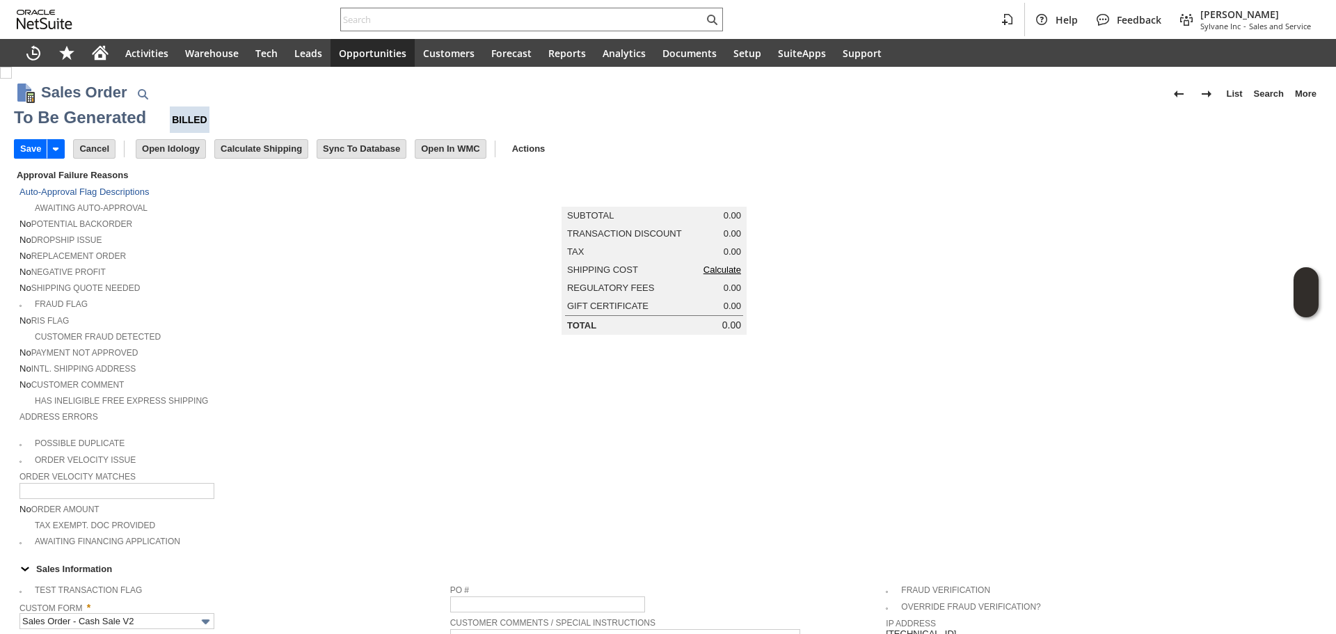
click at [435, 408] on span "Address Errors" at bounding box center [231, 415] width 424 height 14
click at [717, 275] on link "Calculate" at bounding box center [723, 269] width 38 height 10
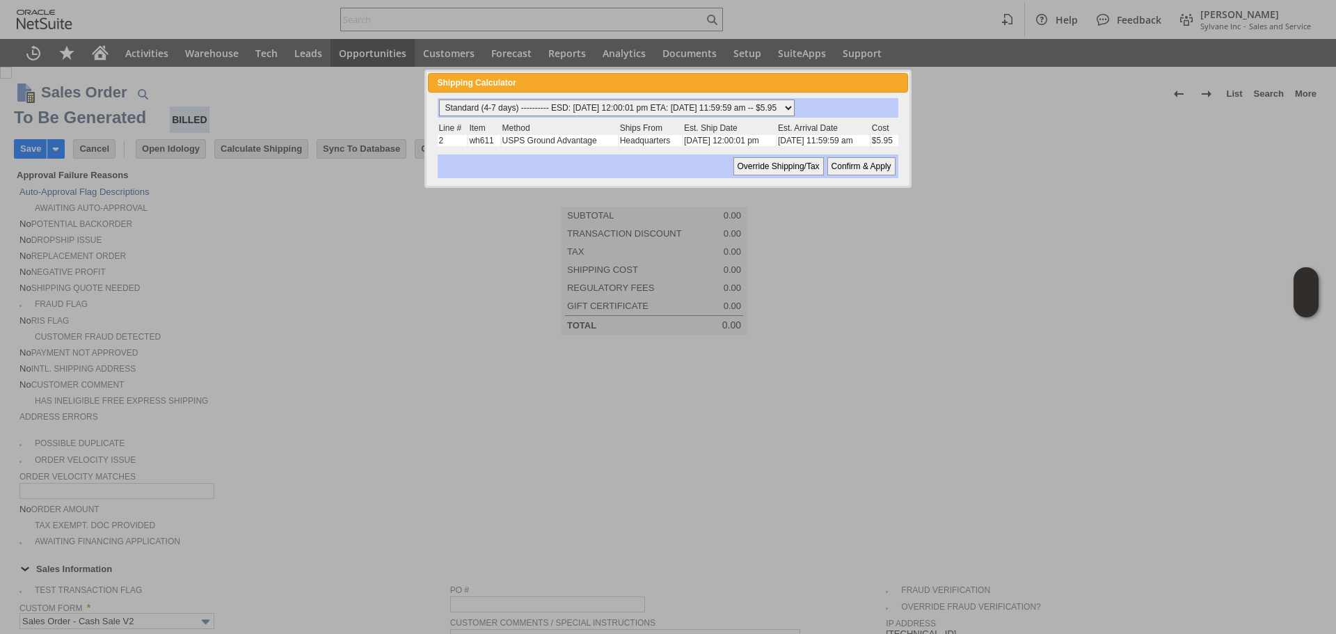
click at [557, 114] on select "Standard (4-7 days) ---------- ESD: 08/27/2025 12:00:01 pm ETA: 08/31/2025 11:5…" at bounding box center [617, 108] width 356 height 17
click at [439, 100] on select "Standard (4-7 days) ---------- ESD: 08/27/2025 12:00:01 pm ETA: 08/31/2025 11:5…" at bounding box center [617, 108] width 356 height 17
click at [794, 105] on select "Standard (4-7 days) ---------- ESD: 08/27/2025 12:00:01 pm ETA: 08/31/2025 11:5…" at bounding box center [617, 108] width 356 height 17
click at [855, 160] on input "Confirm & Apply" at bounding box center [861, 166] width 68 height 18
click at [854, 168] on td "Summary Subtotal 0.00 Transaction Discount 0.00 Tax 0.00 Shipping Cost 0.00 Reg…" at bounding box center [668, 251] width 436 height 168
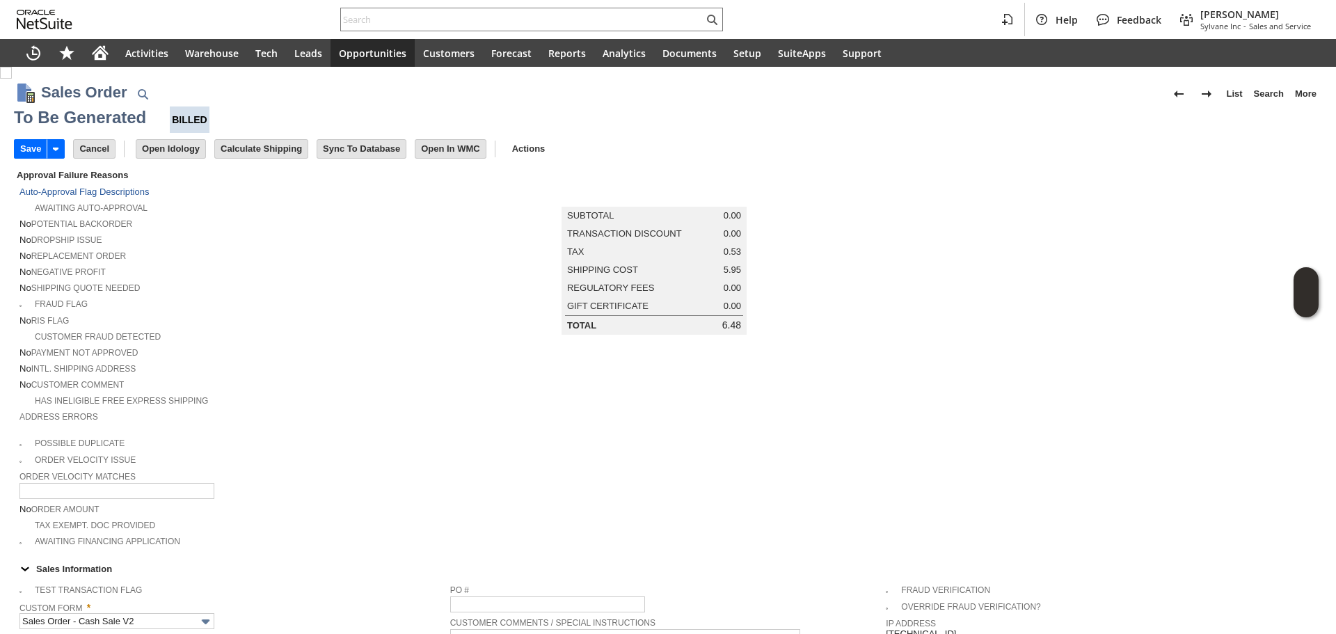
type input "Add"
type input "Copy Previous"
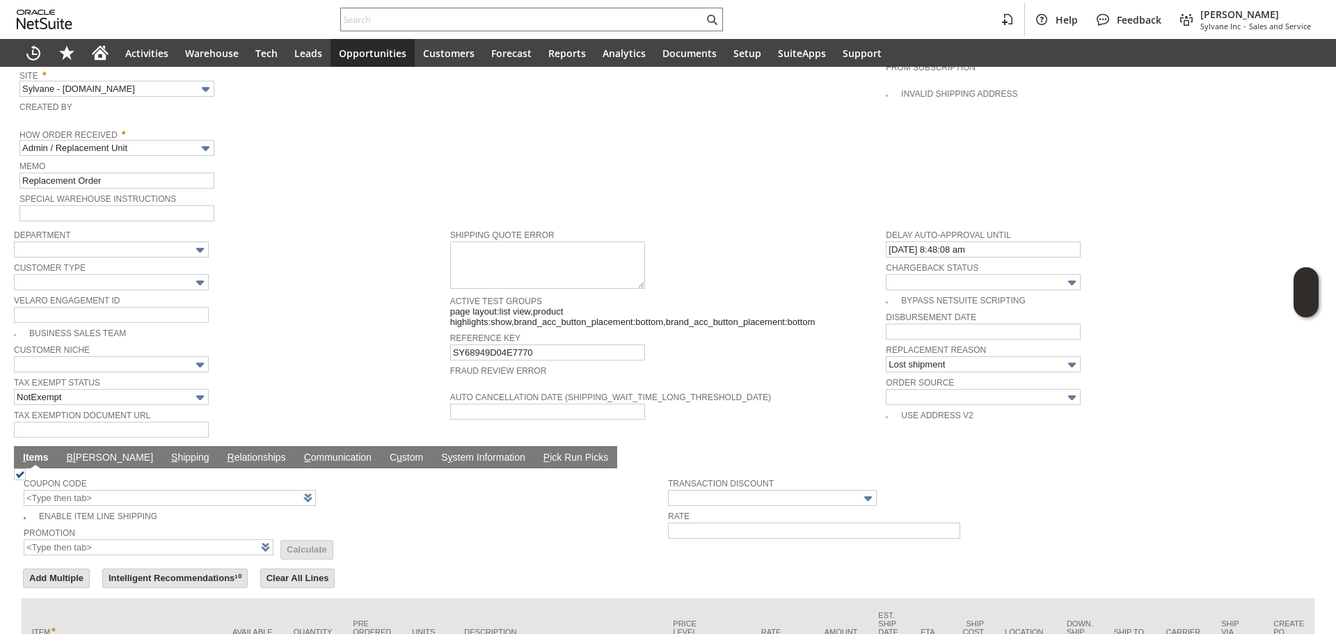
scroll to position [931, 0]
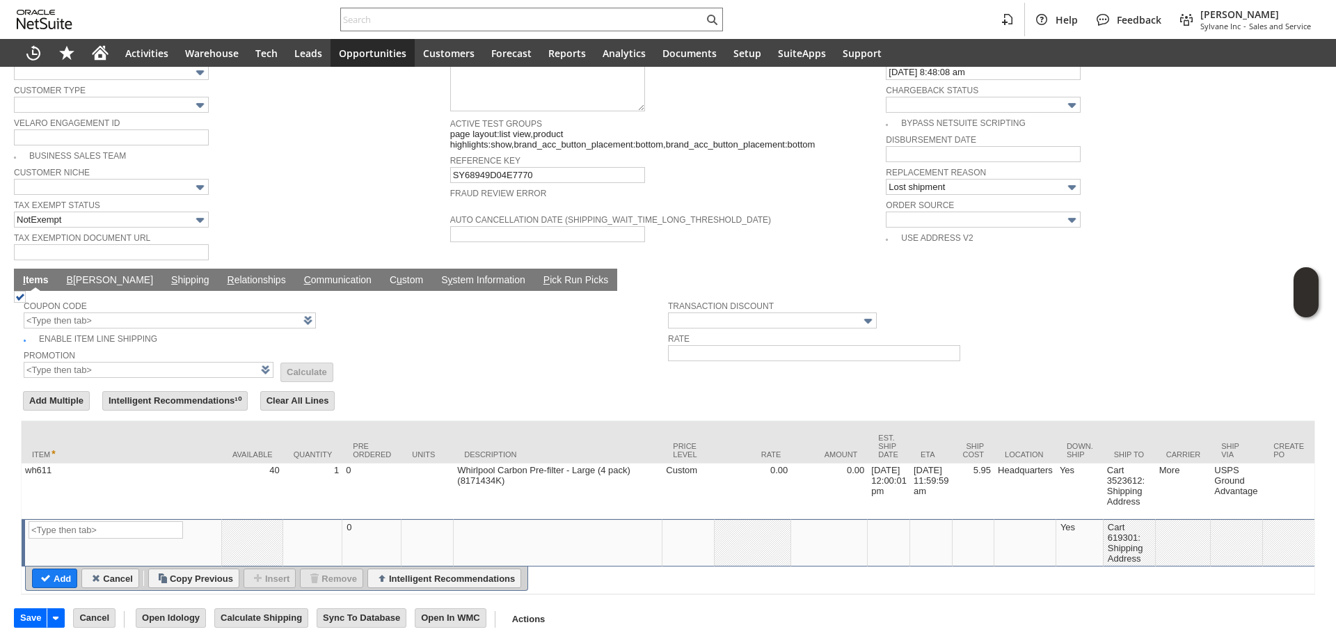
click at [90, 274] on link "B illing" at bounding box center [109, 280] width 93 height 13
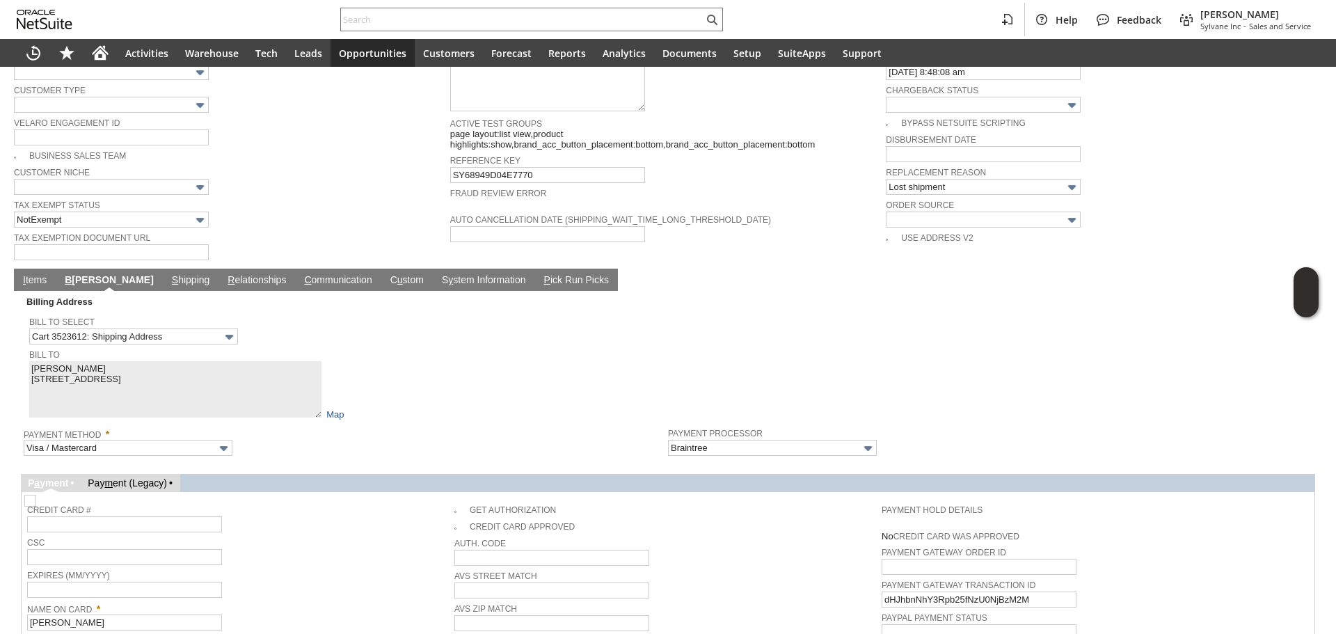
click at [41, 274] on link "I tems" at bounding box center [34, 280] width 31 height 13
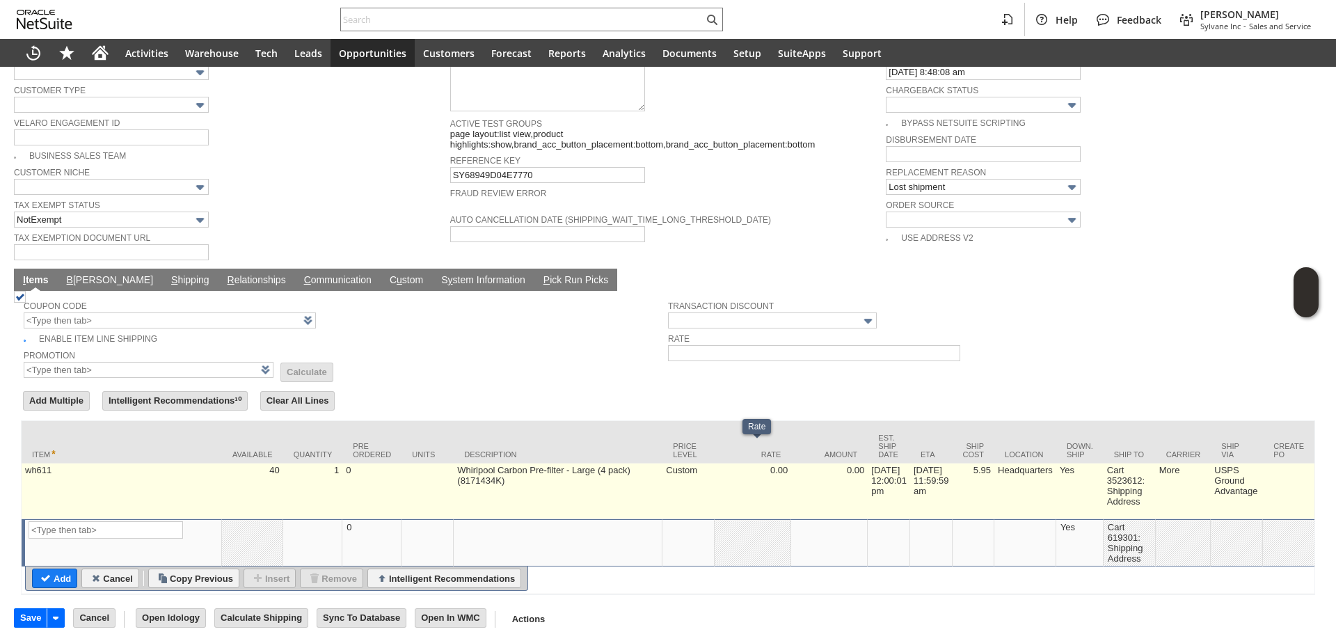
click at [995, 479] on td "5.95" at bounding box center [974, 492] width 42 height 56
type input "5.95"
type input "OK"
type input "Make Copy"
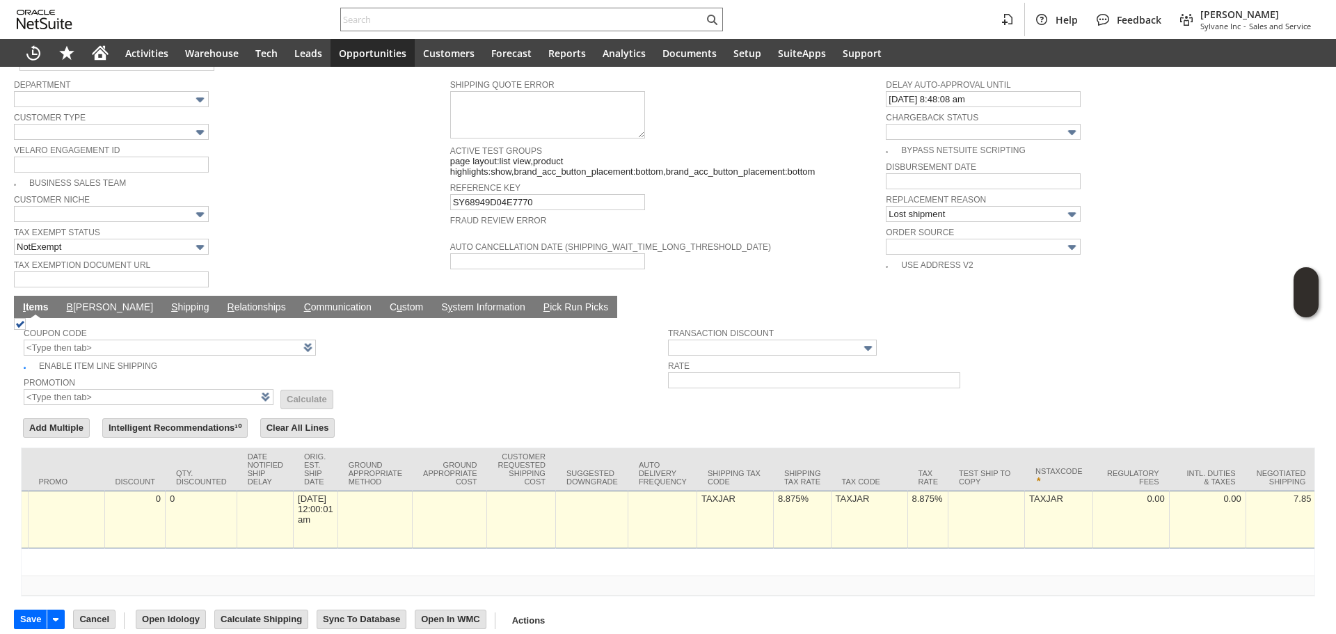
scroll to position [0, 2071]
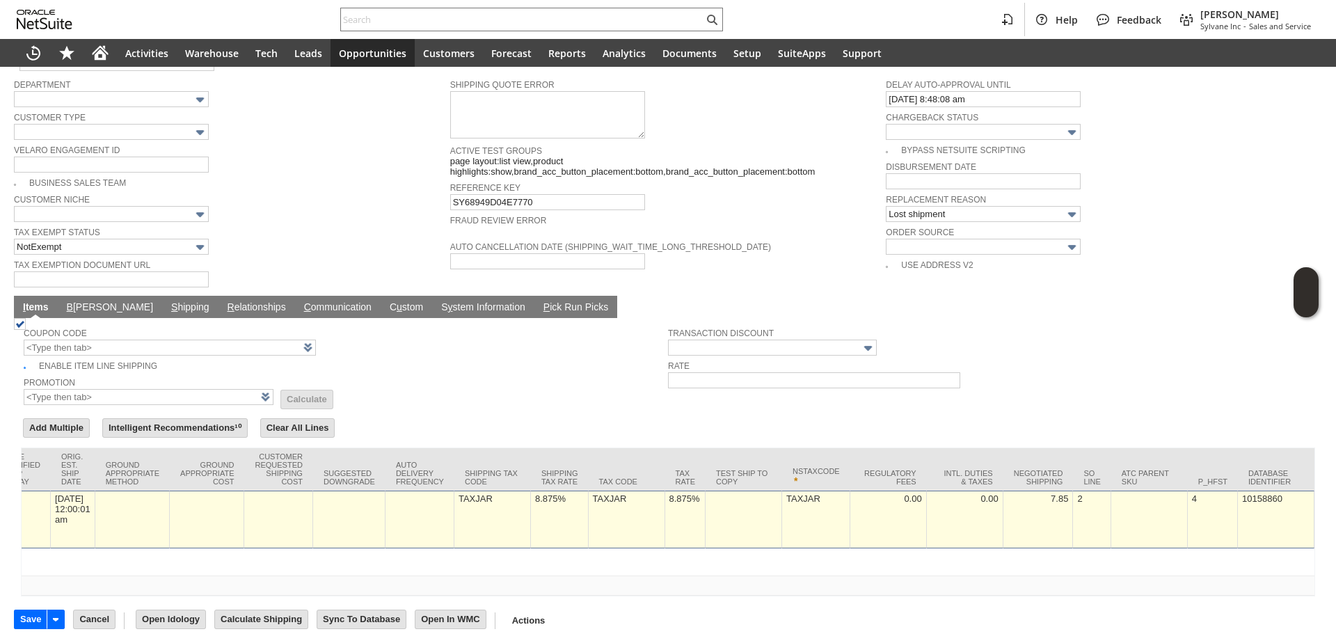
type input "0"
click at [665, 505] on td "8.875%" at bounding box center [685, 520] width 41 height 58
type input "0.0%"
click at [483, 498] on td "8.875%" at bounding box center [499, 520] width 58 height 58
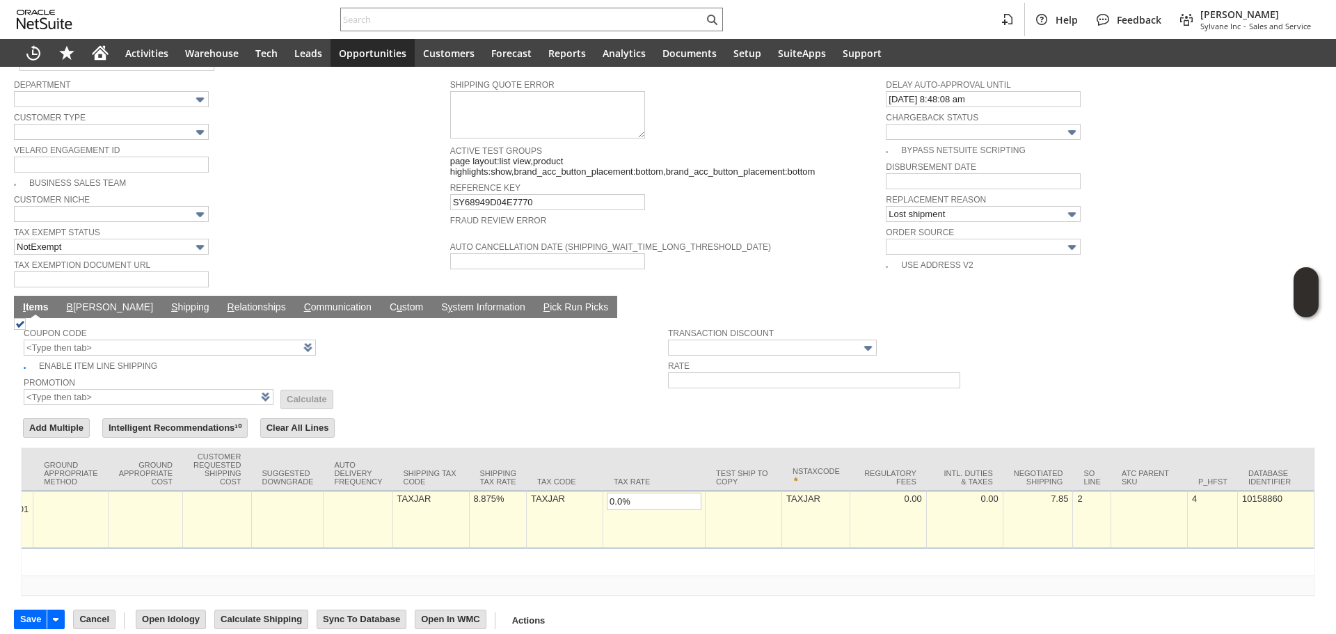
type input "0"
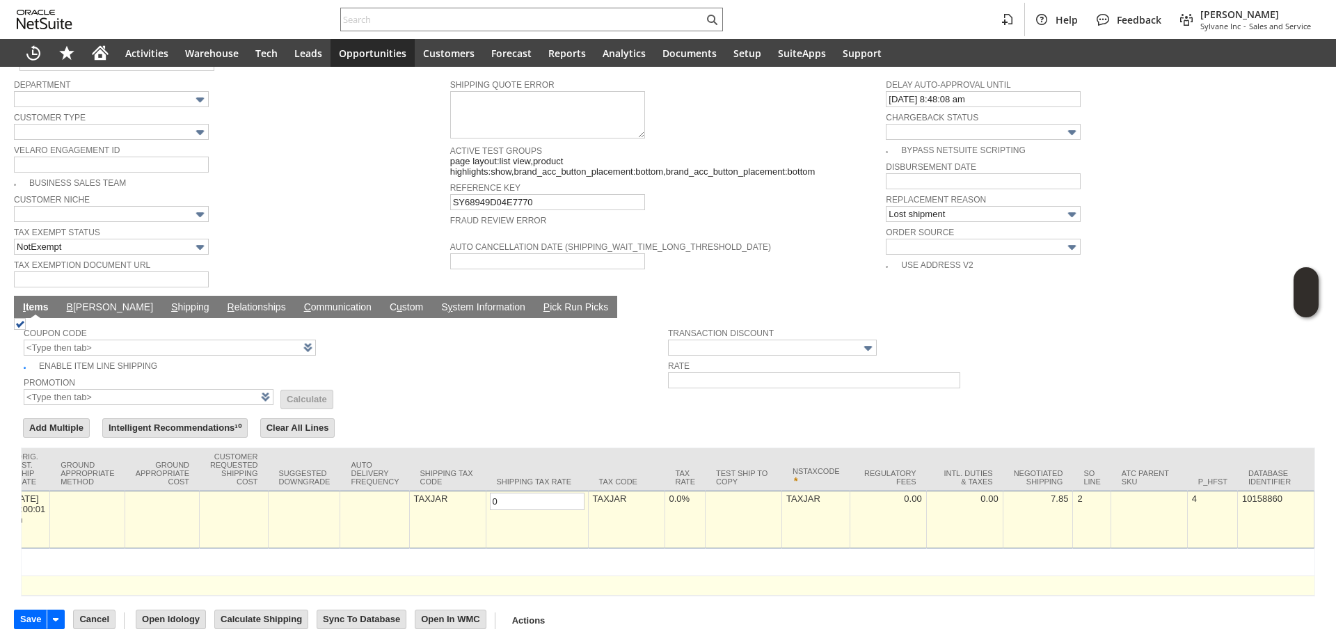
type input "0.0%"
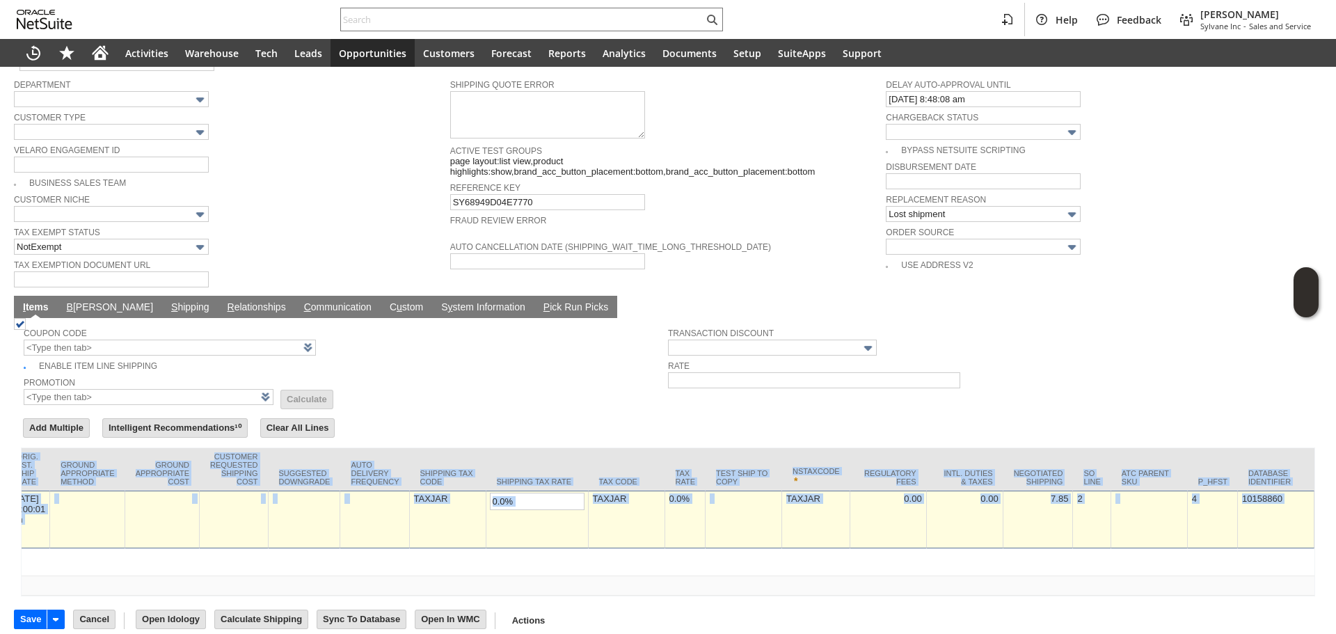
drag, startPoint x: 853, startPoint y: 571, endPoint x: 841, endPoint y: 584, distance: 18.2
click at [841, 584] on div "Item Available Quantity Pre Ordered Units Description Price Level Rate Amount E…" at bounding box center [668, 521] width 1294 height 149
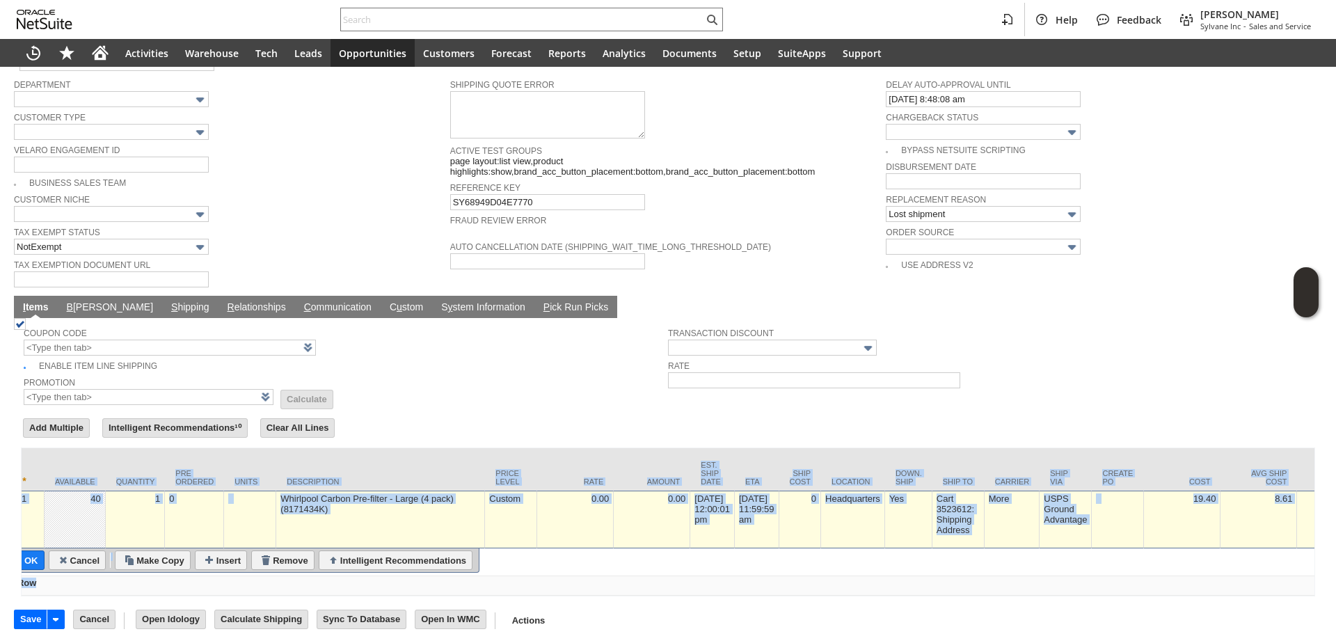
scroll to position [0, 0]
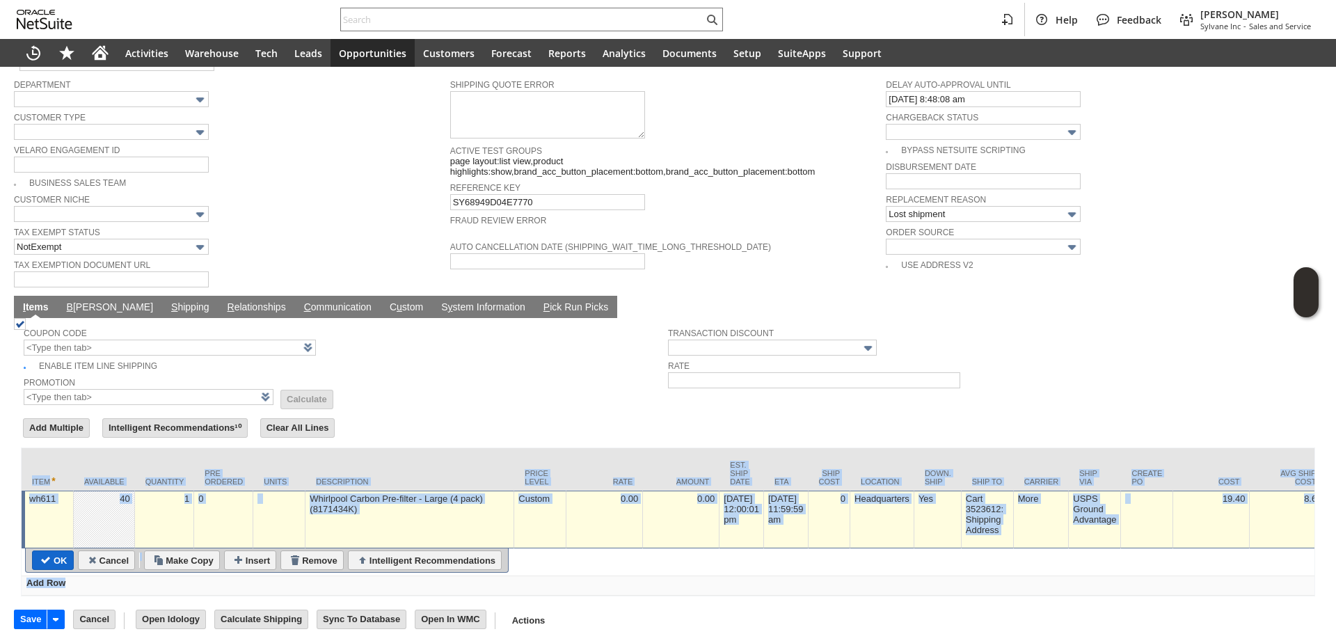
click at [47, 551] on input "OK" at bounding box center [53, 560] width 40 height 18
type input "Add"
type input "Copy Previous"
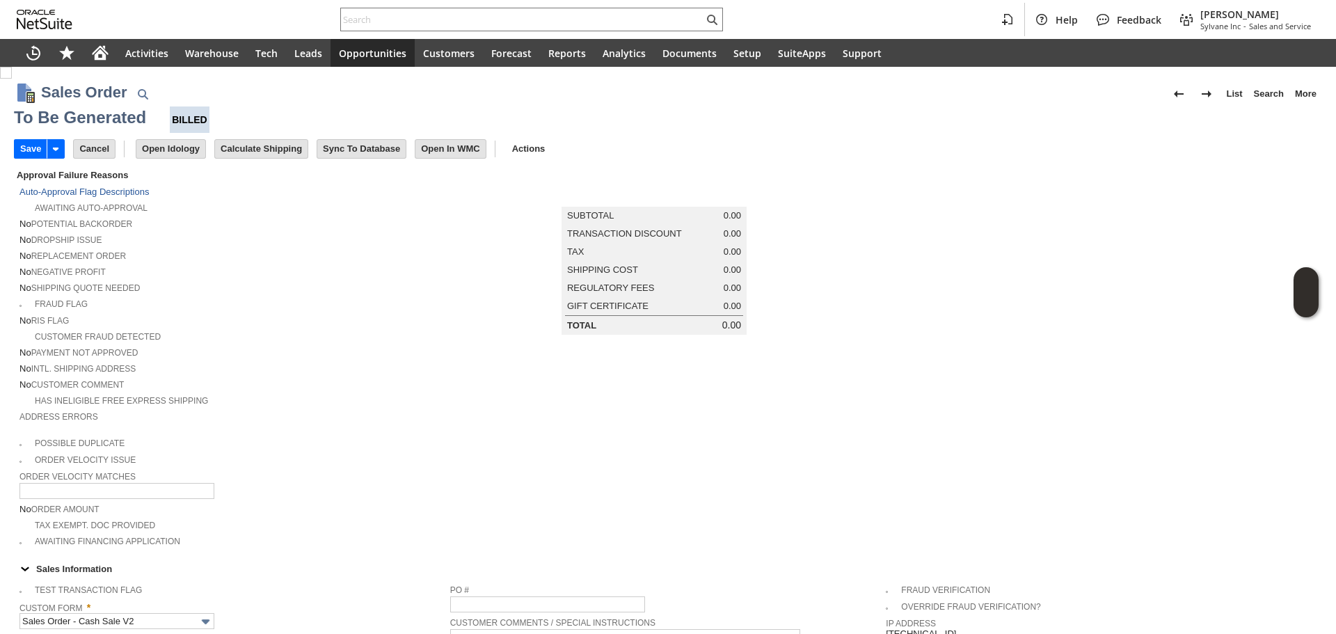
click at [402, 312] on div "No RIS flag" at bounding box center [234, 319] width 431 height 15
click at [33, 152] on input "Save" at bounding box center [31, 149] width 32 height 18
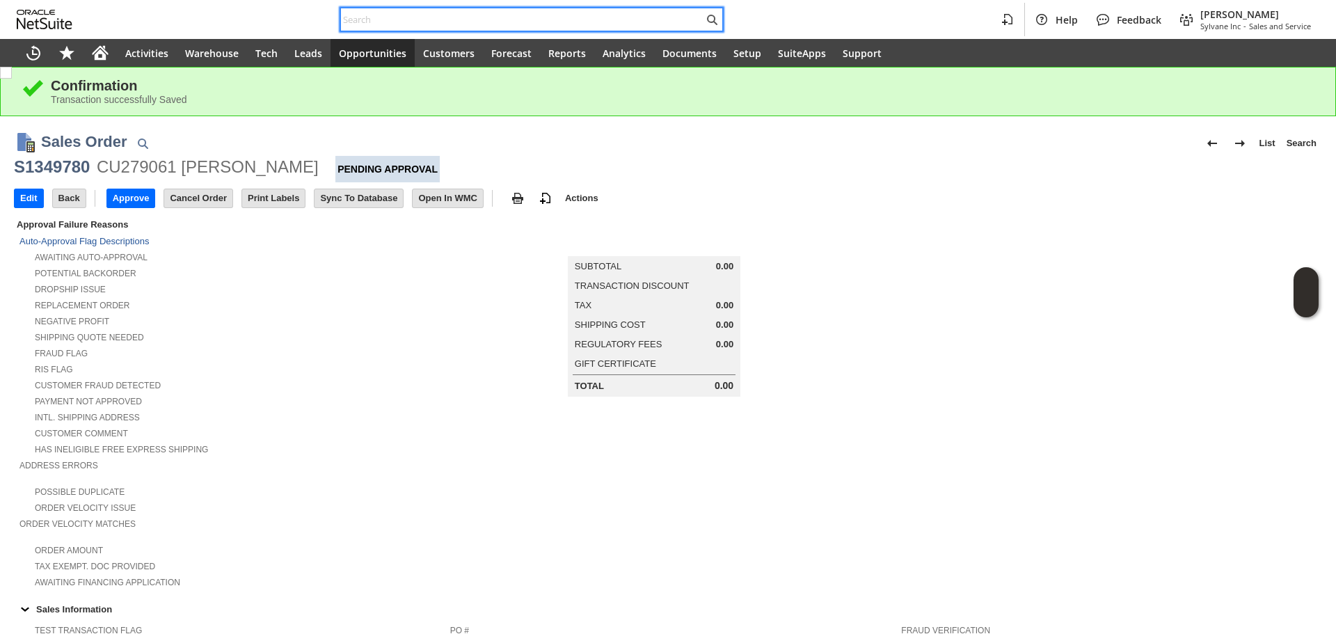
click at [493, 13] on input "text" at bounding box center [522, 19] width 363 height 17
paste input "SY6894DEA317853"
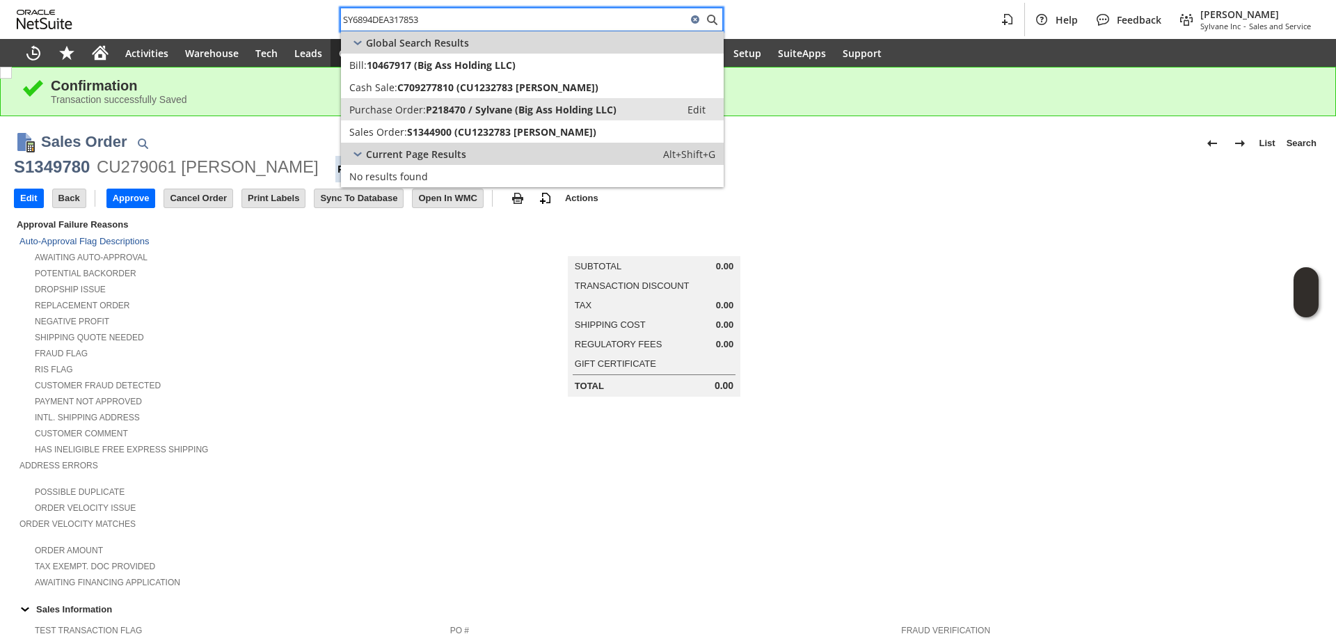
type input "SY6894DEA317853"
click at [473, 107] on span "P218470 / Sylvane (Big Ass Holding LLC)" at bounding box center [521, 109] width 191 height 13
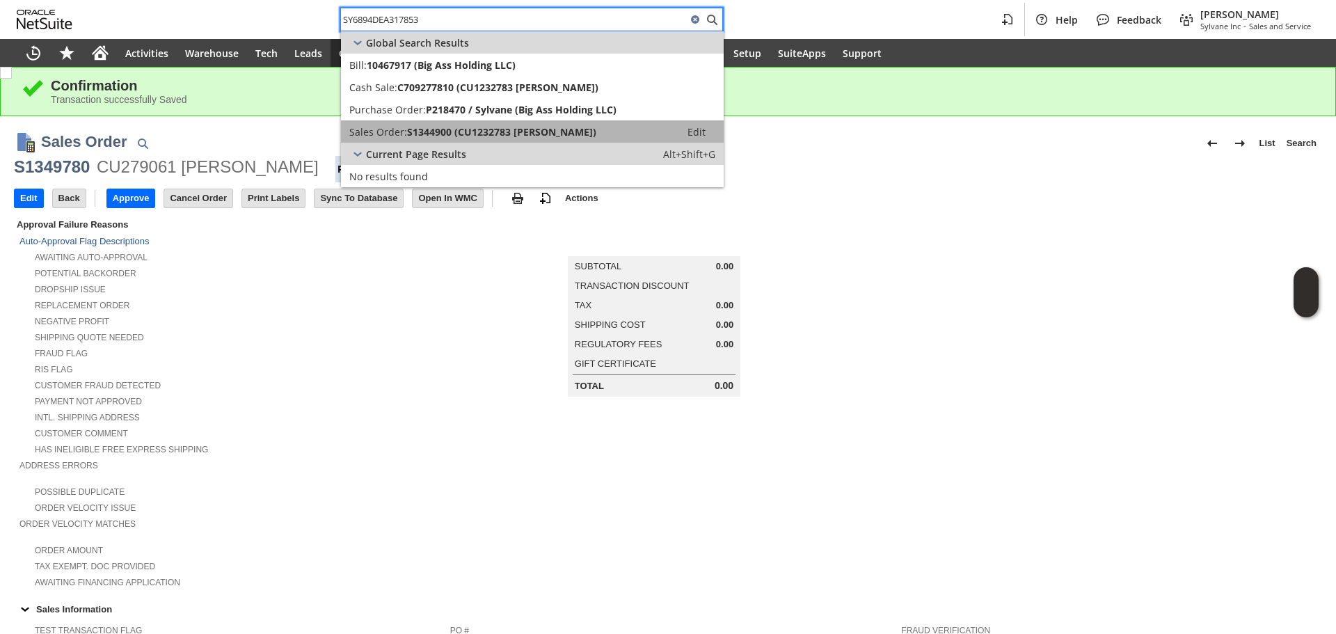
click at [460, 131] on span "S1344900 (CU1232783 Fred Crumb)" at bounding box center [501, 131] width 189 height 13
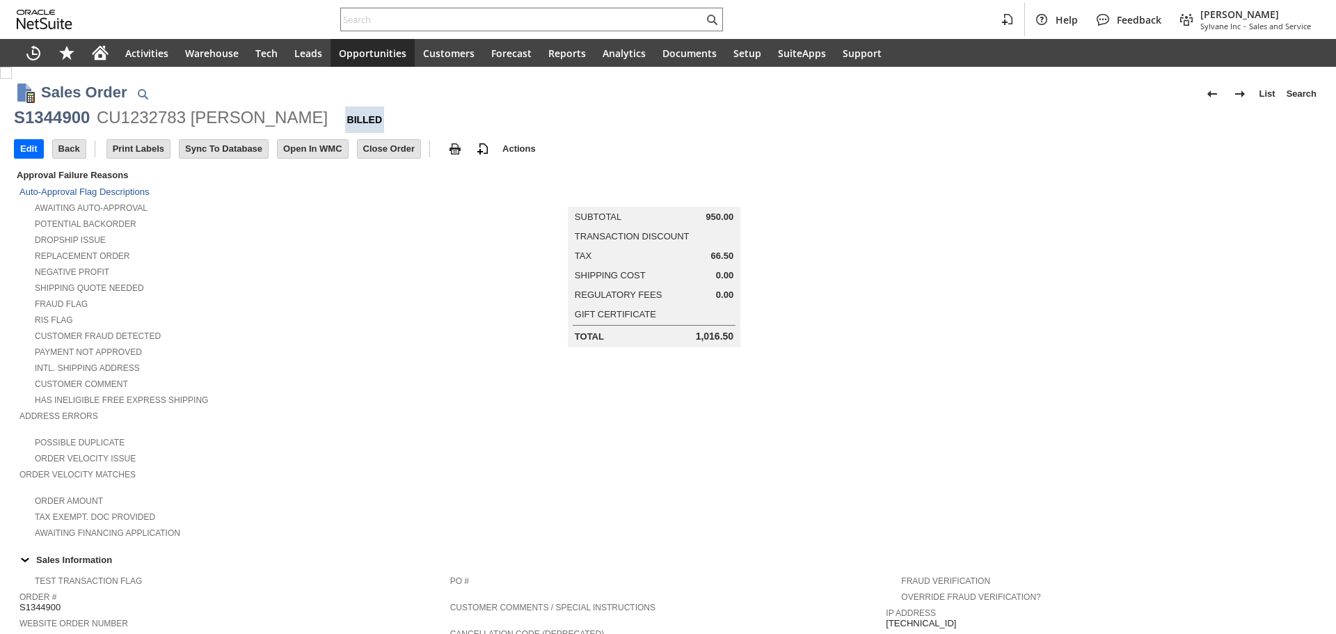
click at [133, 111] on div "CU1232783 [PERSON_NAME]" at bounding box center [212, 117] width 231 height 22
copy div "CU1232783"
